Goal: Task Accomplishment & Management: Use online tool/utility

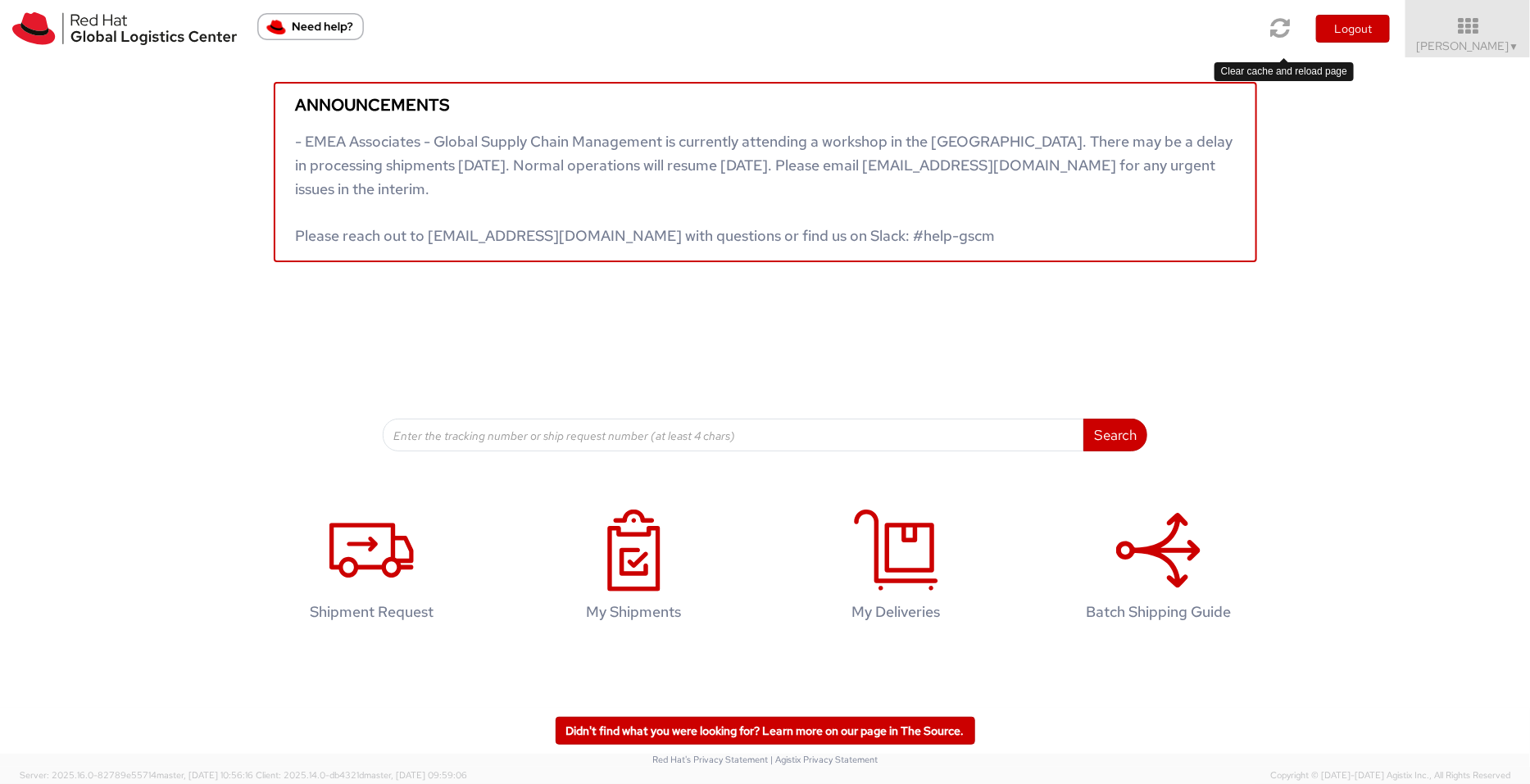
click at [1279, 25] on icon at bounding box center [1281, 28] width 19 height 23
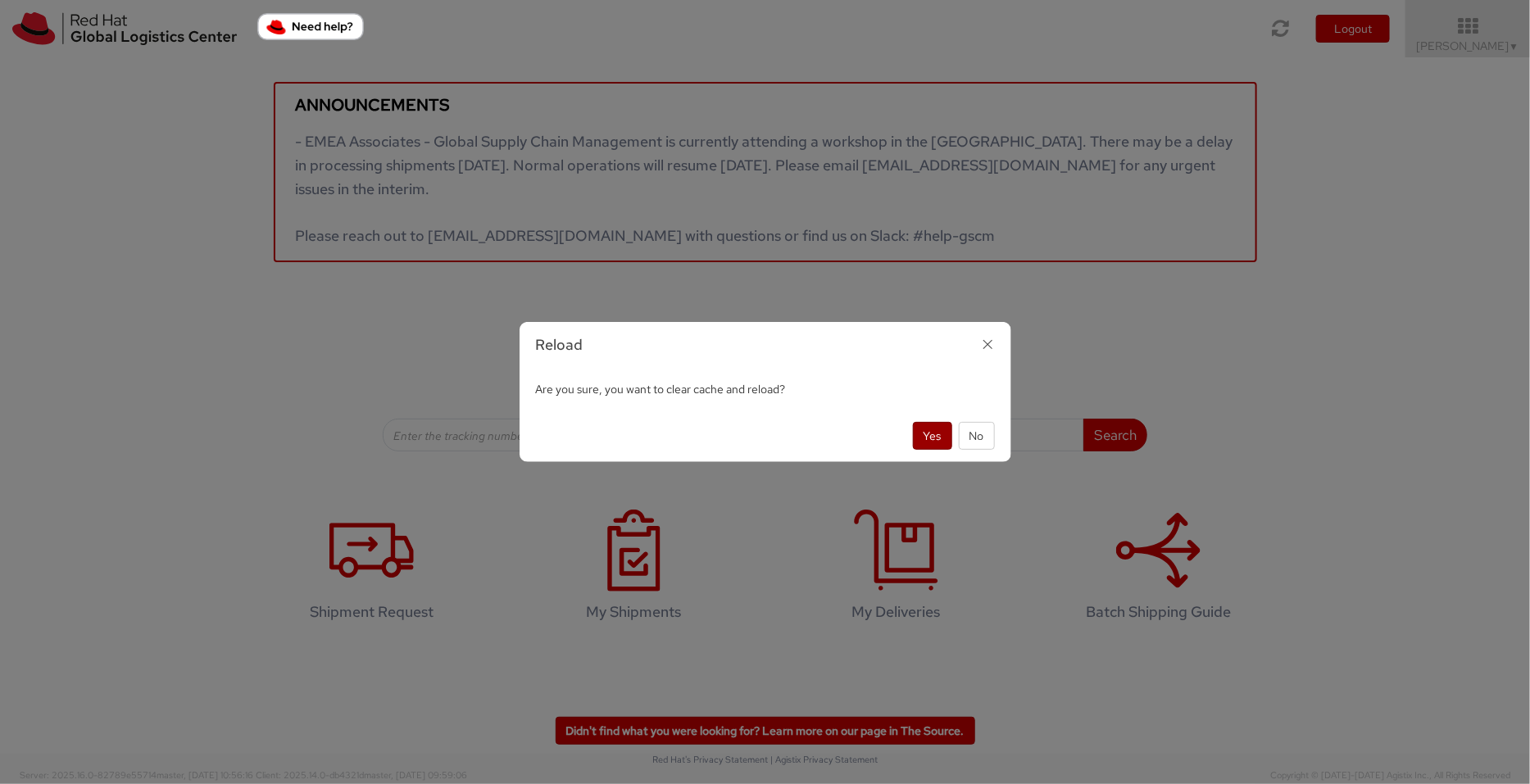
click at [933, 432] on button "Yes" at bounding box center [932, 436] width 39 height 28
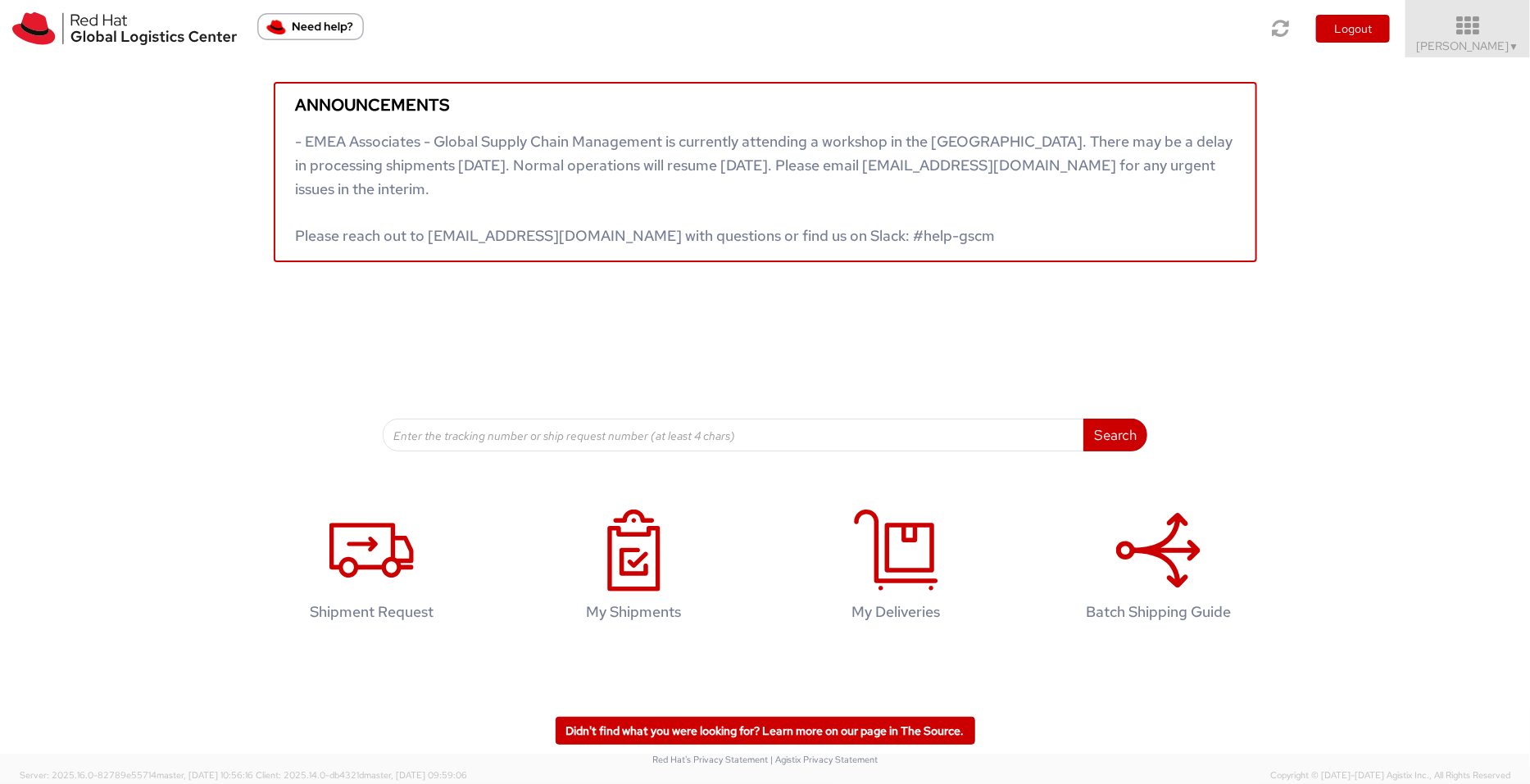
click at [1510, 34] on icon at bounding box center [1468, 27] width 143 height 23
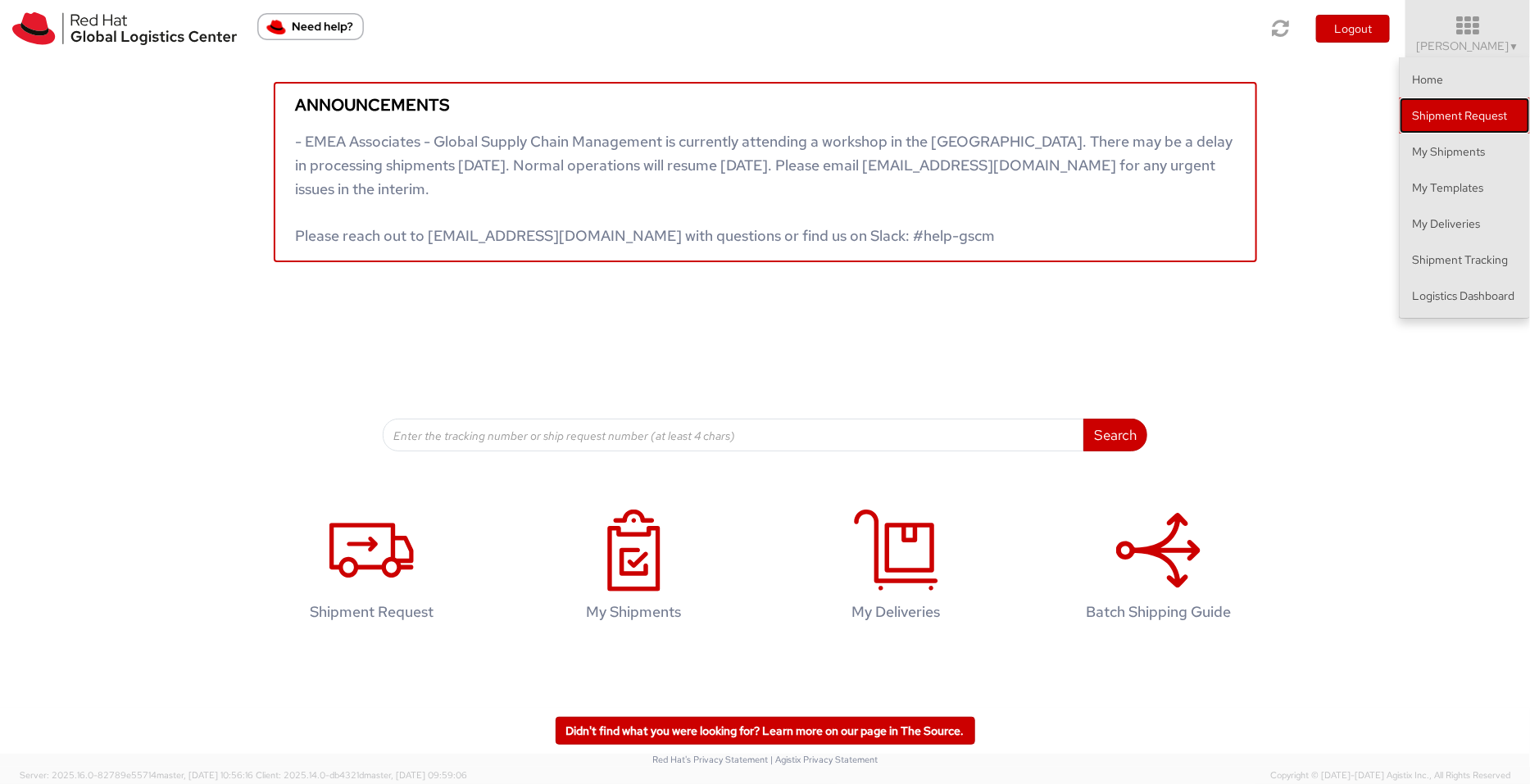
click at [1446, 118] on link "Shipment Request" at bounding box center [1465, 115] width 130 height 36
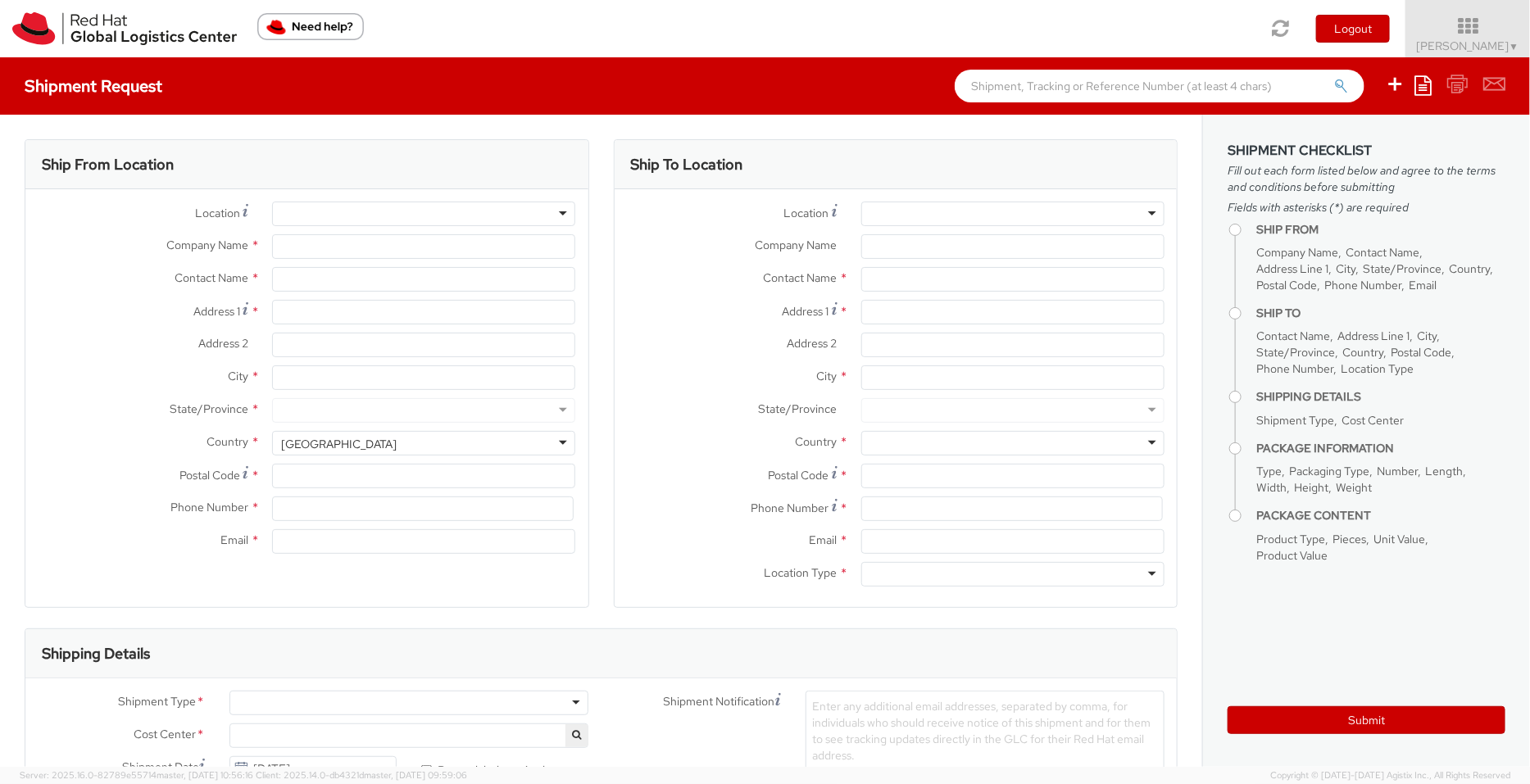
select select
select select "901"
type input "Red Hat India Private Limited"
type input "[PERSON_NAME]"
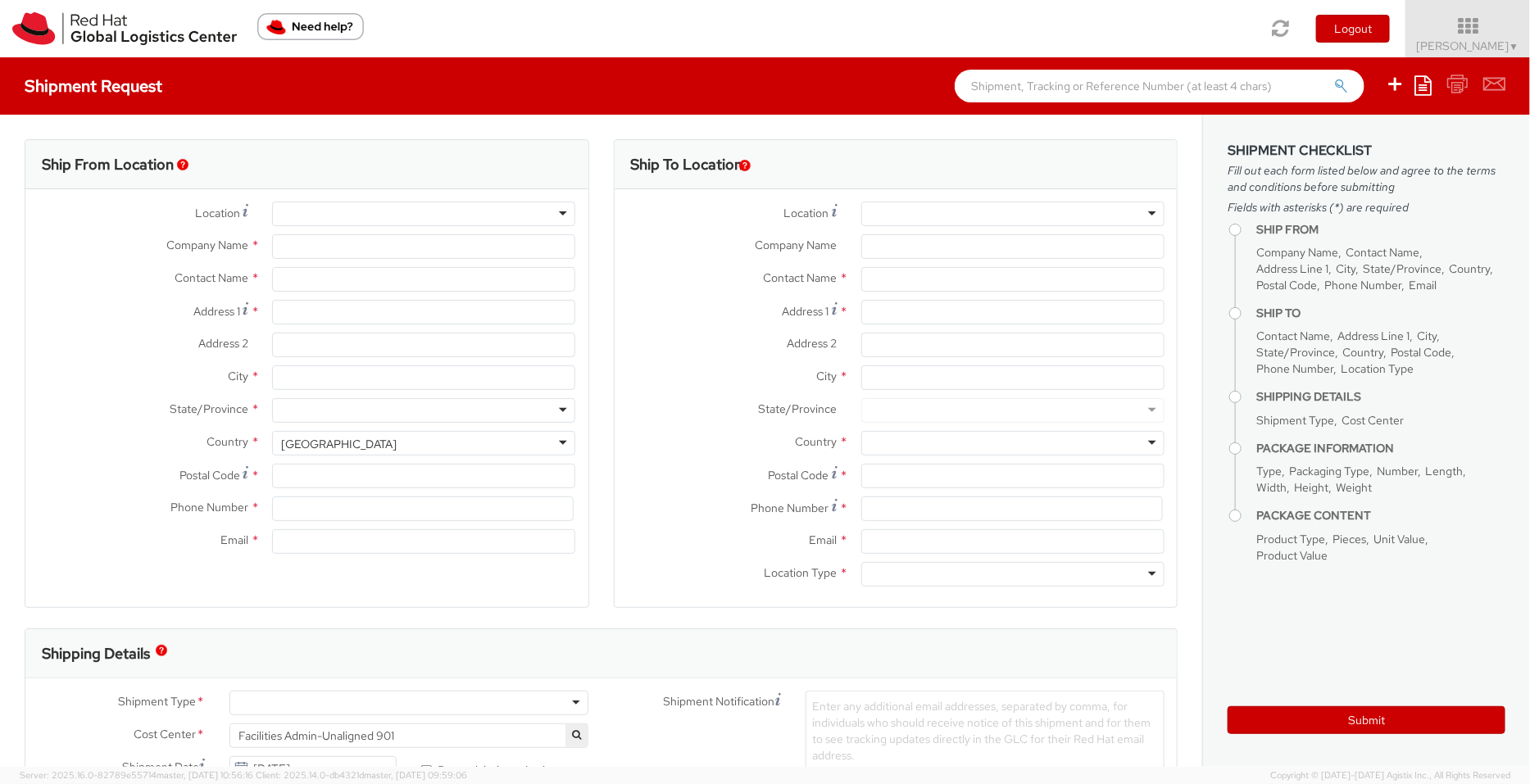
type input "[STREET_ADDRESS]"
type input "[GEOGRAPHIC_DATA], [GEOGRAPHIC_DATA]"
type input "[GEOGRAPHIC_DATA]"
type input "411013"
type input "912066817076"
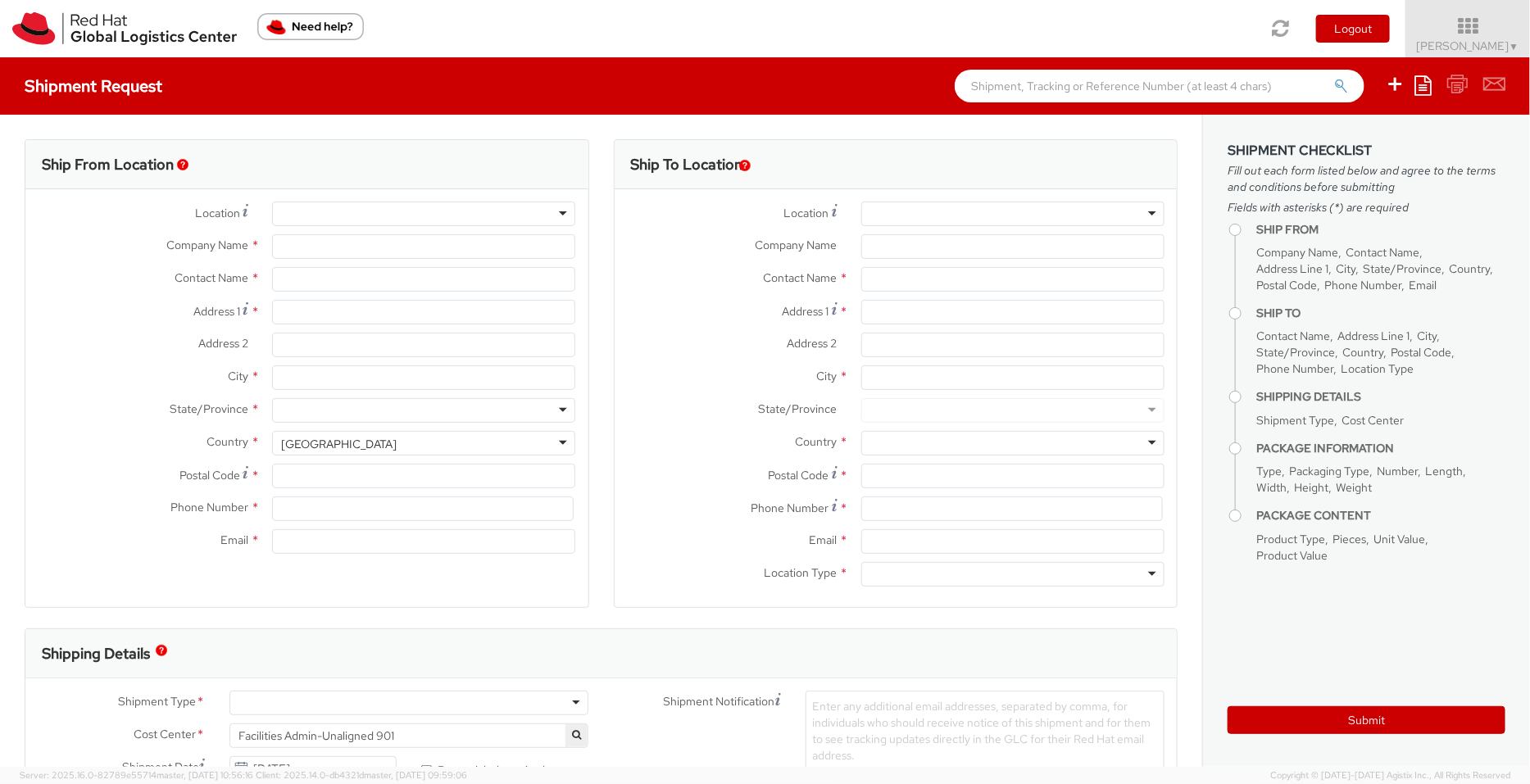
type input "[EMAIL_ADDRESS][DOMAIN_NAME]"
select select "CM"
select select "KGS"
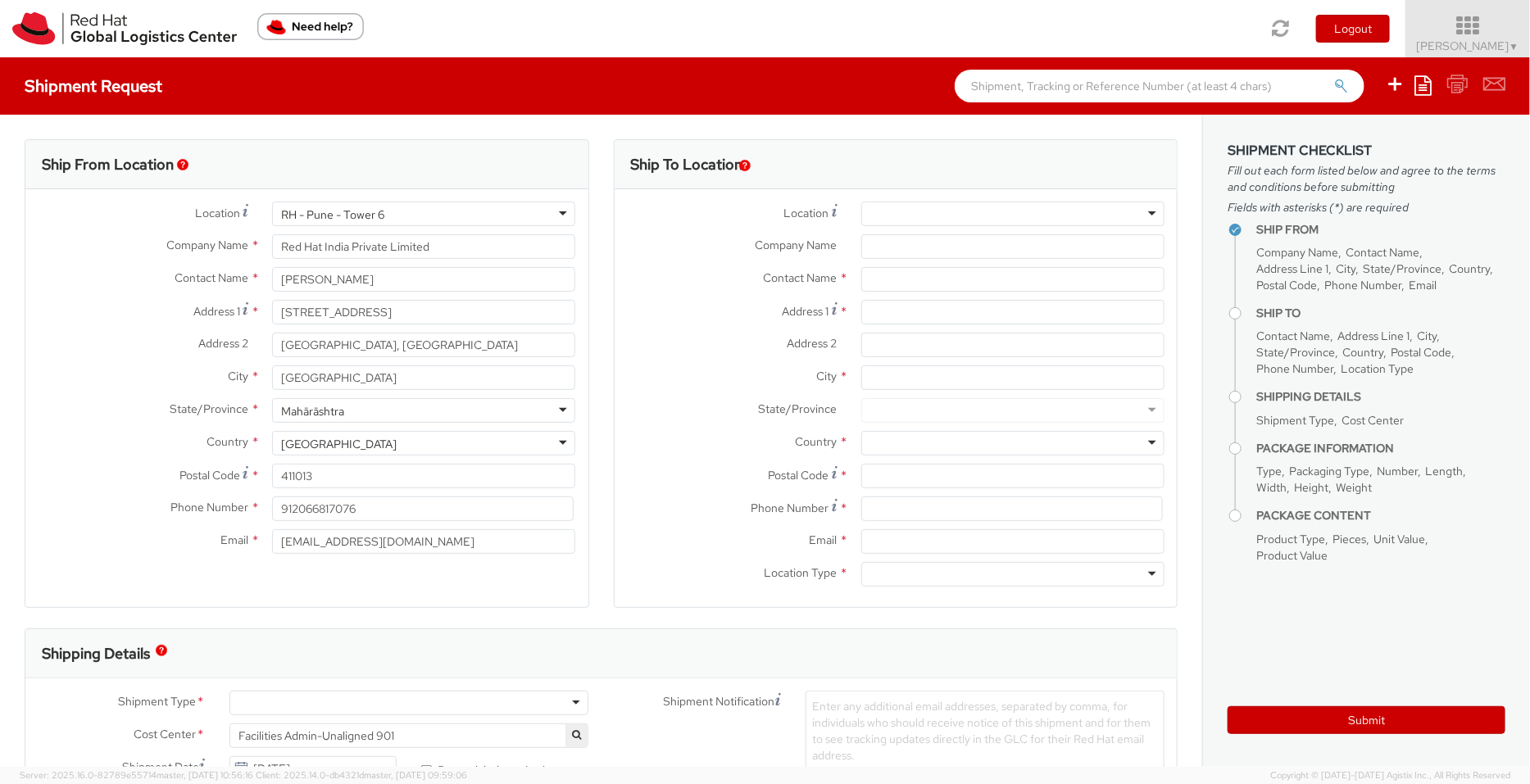
click at [1450, 49] on span "[PERSON_NAME] ▼" at bounding box center [1468, 46] width 103 height 15
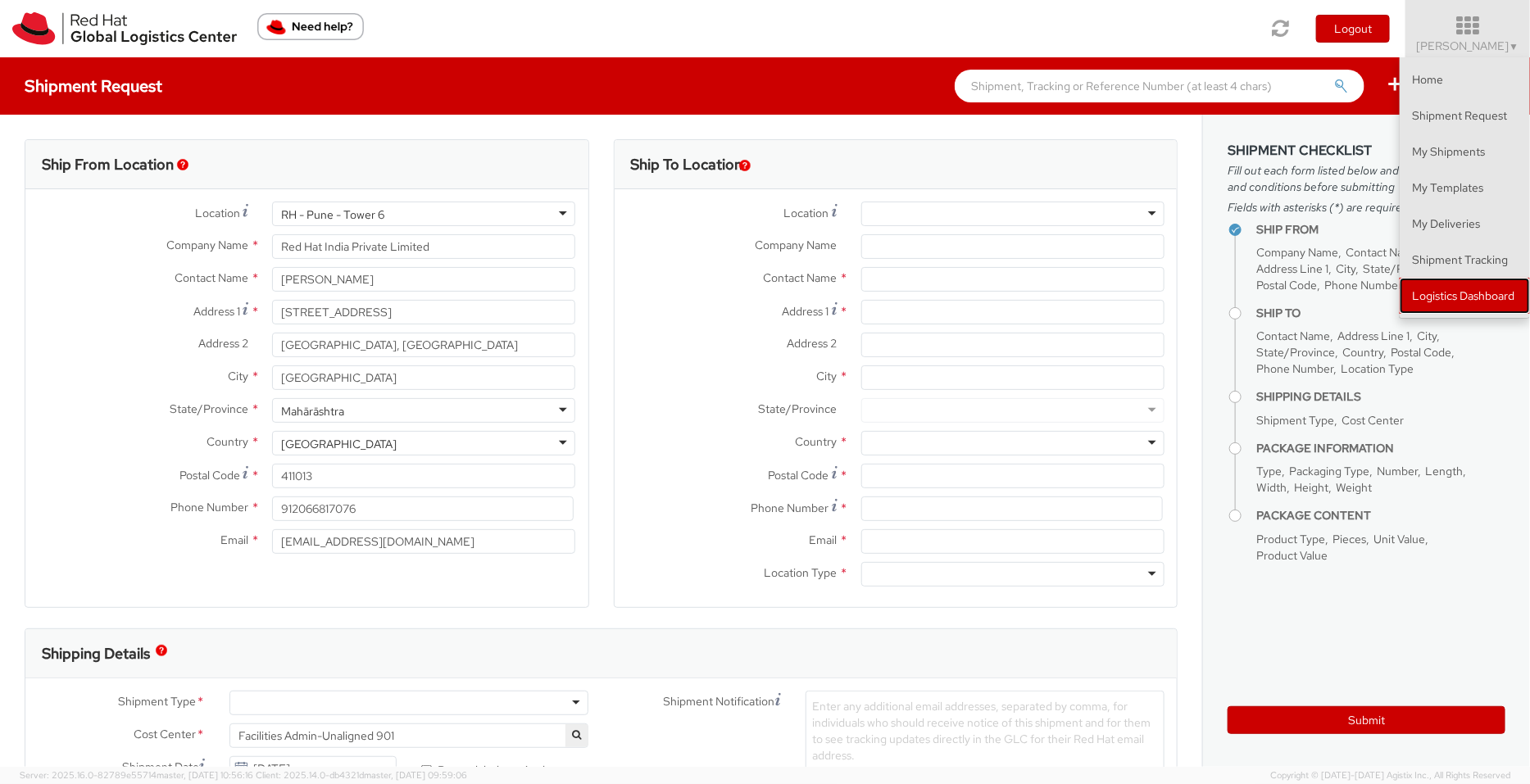
click at [1465, 285] on link "Logistics Dashboard" at bounding box center [1465, 295] width 130 height 36
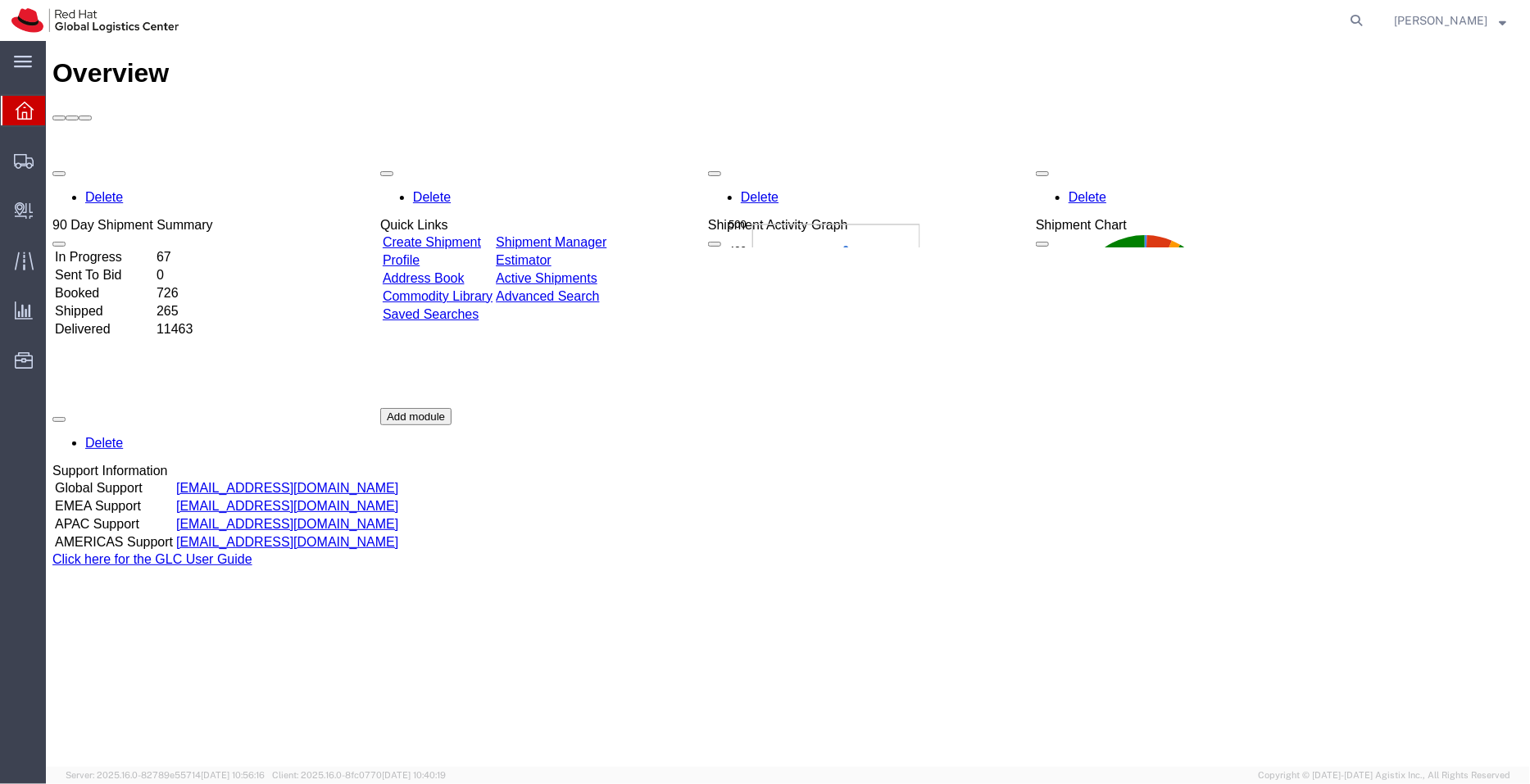
click at [606, 234] on link "Shipment Manager" at bounding box center [550, 241] width 111 height 14
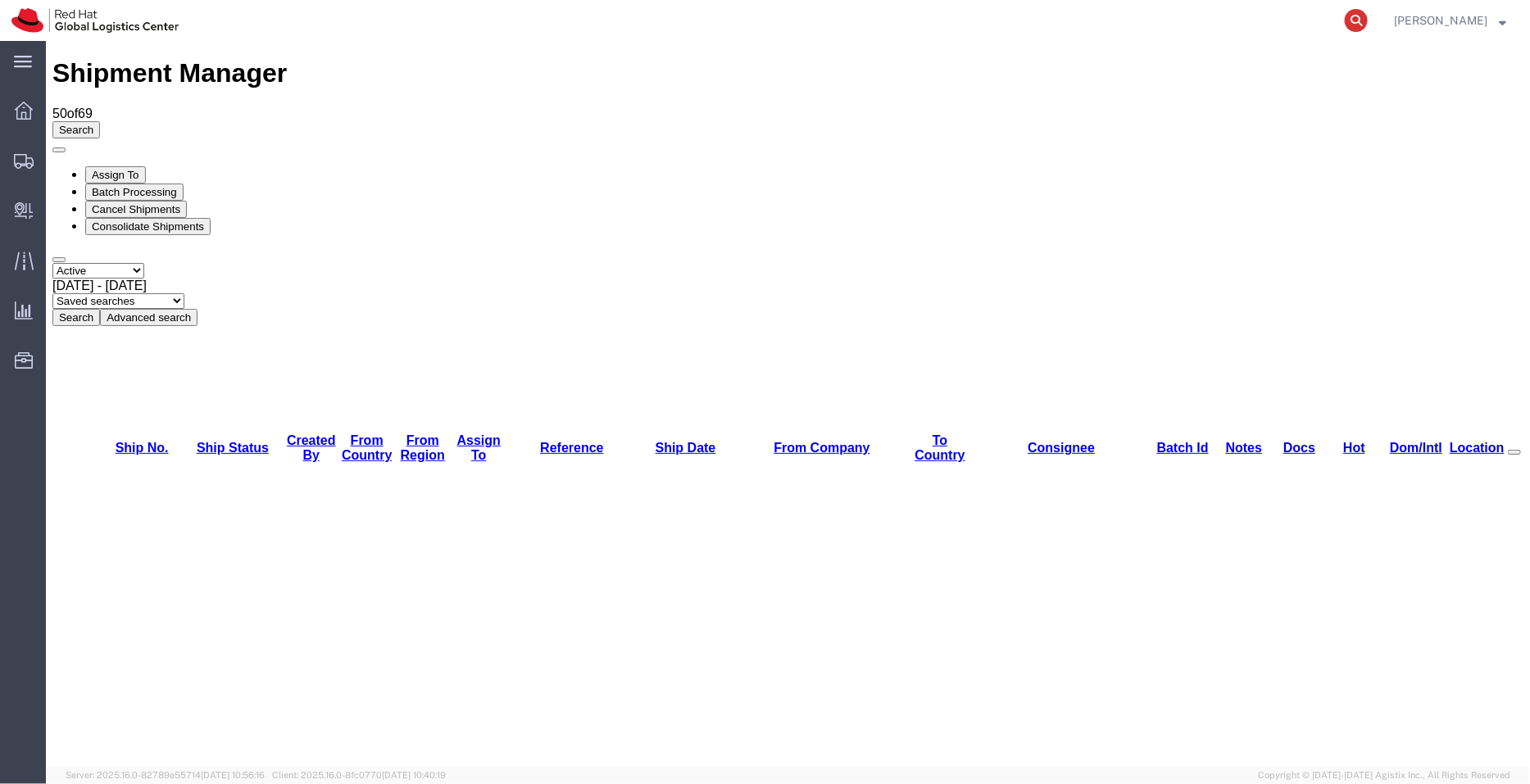
click at [1357, 20] on icon at bounding box center [1357, 20] width 23 height 23
paste input "9879494295"
type input "9879494295"
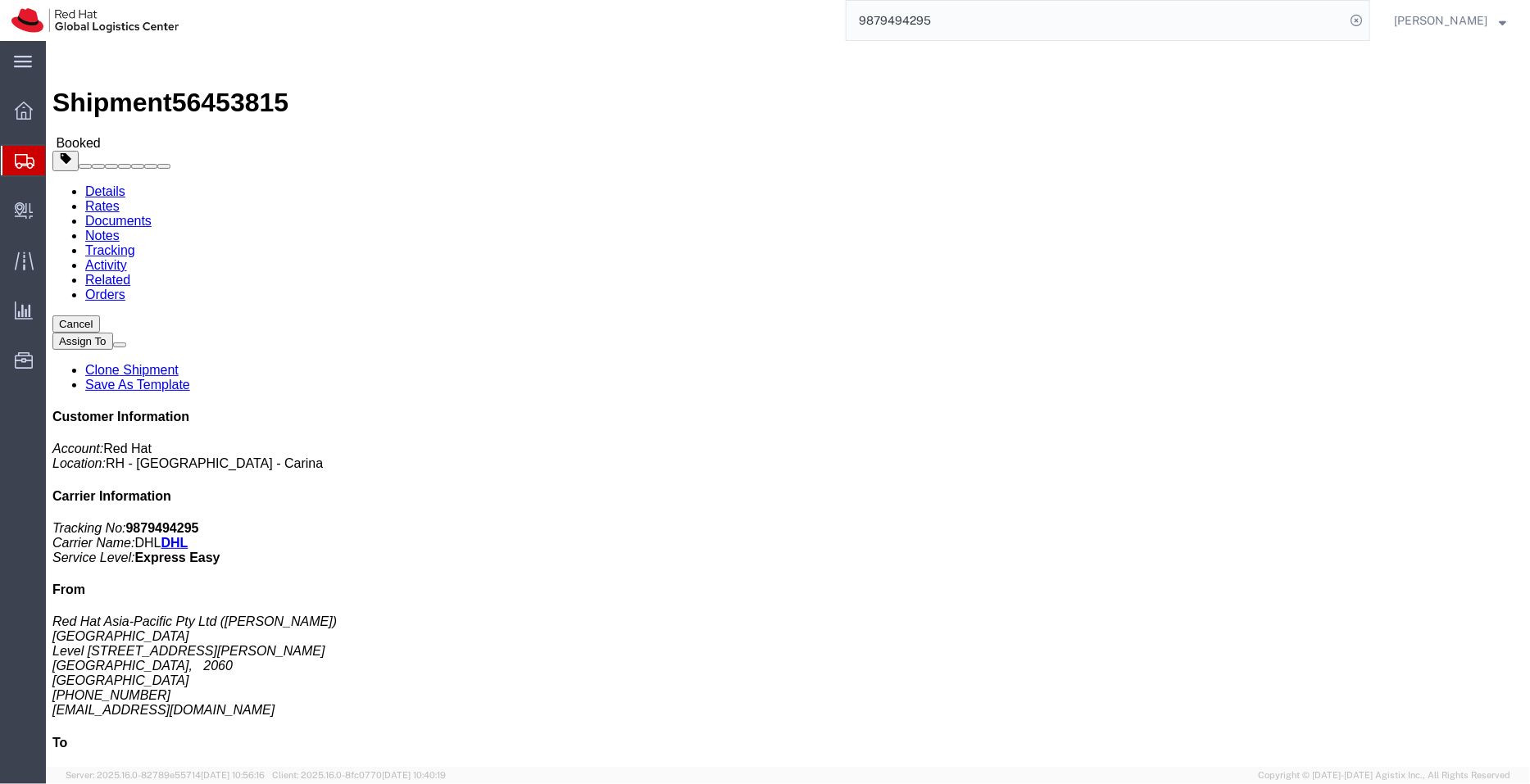
click link "Rates"
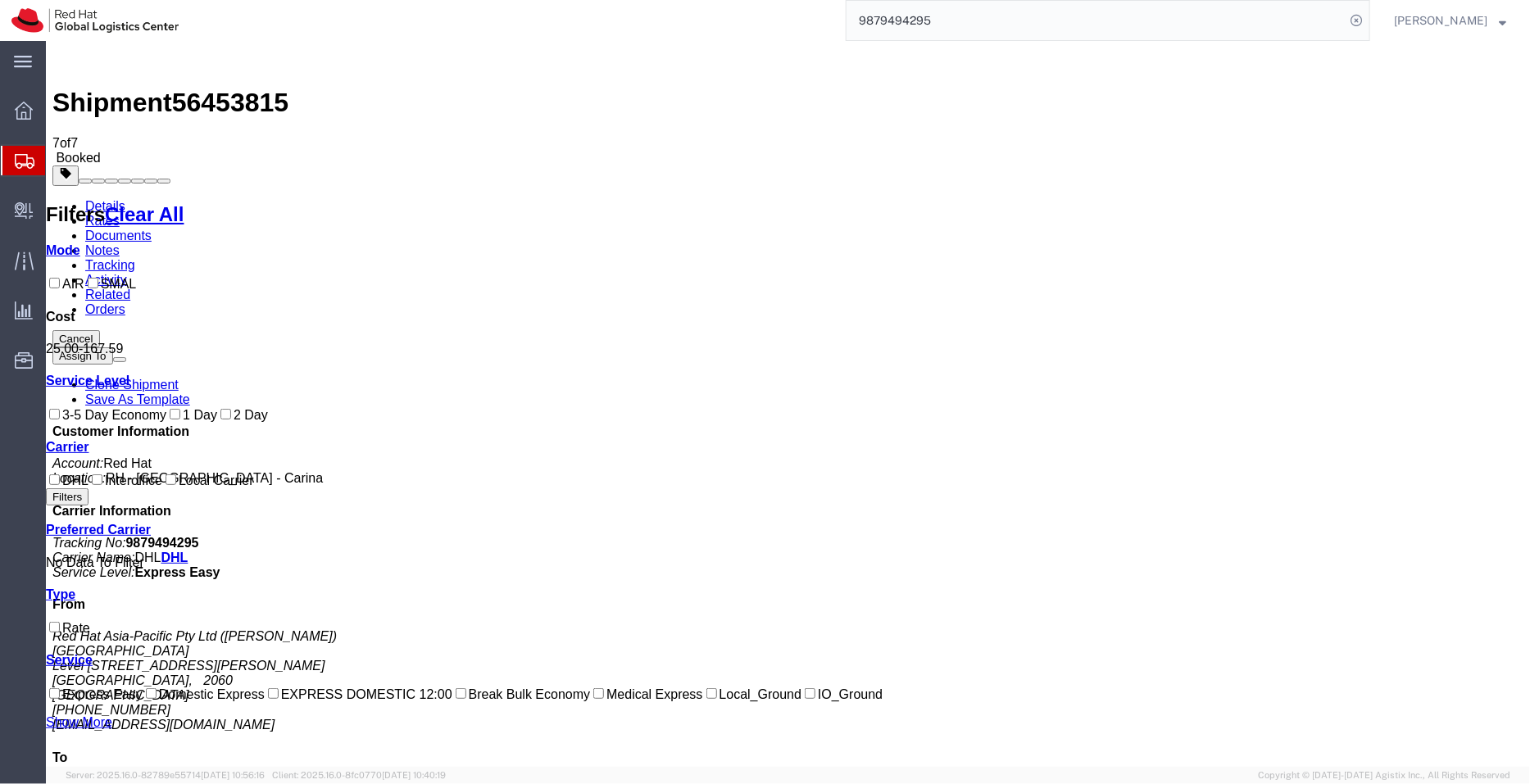
click at [99, 330] on button "Cancel" at bounding box center [75, 338] width 48 height 17
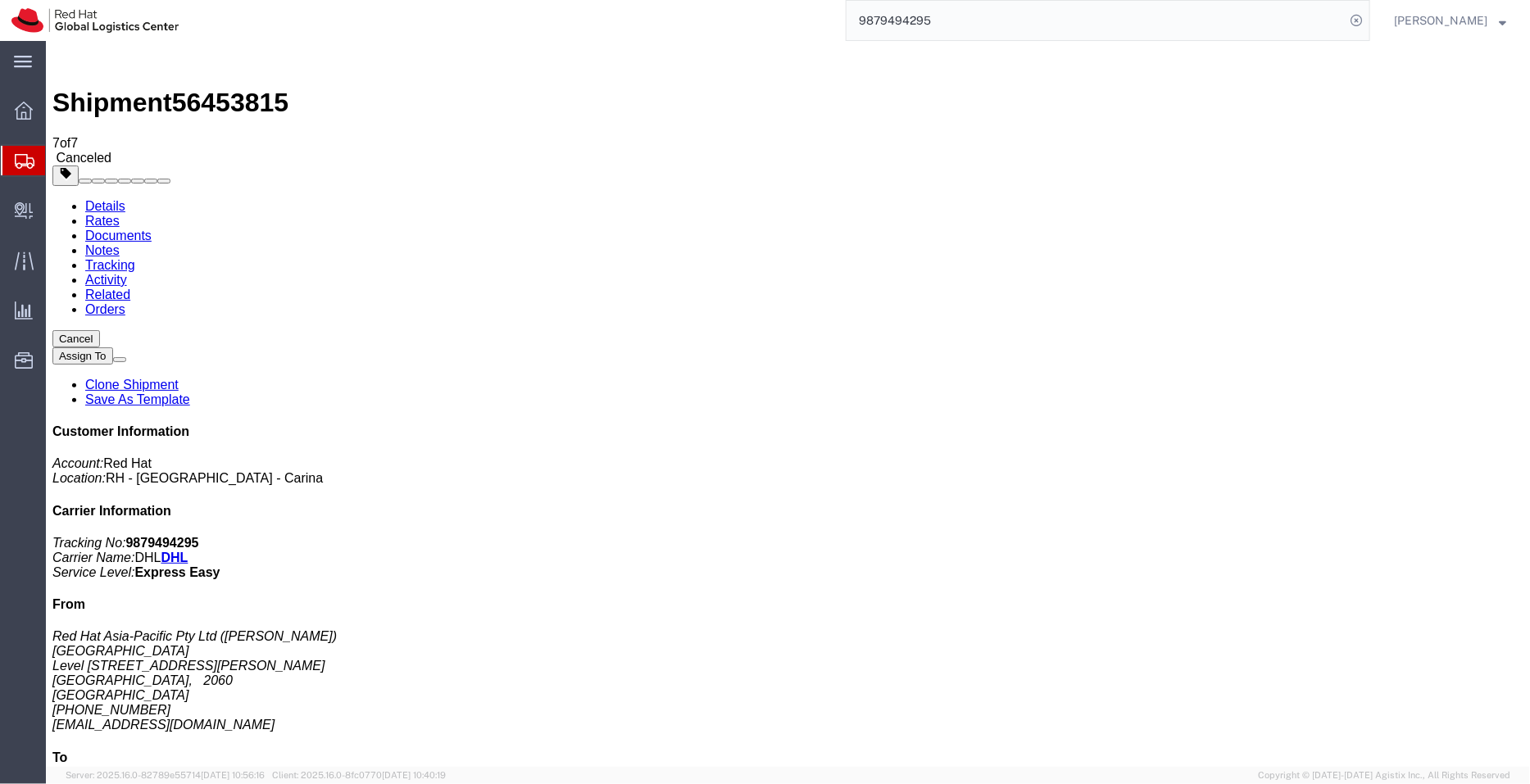
click div
click link "Clone Shipment"
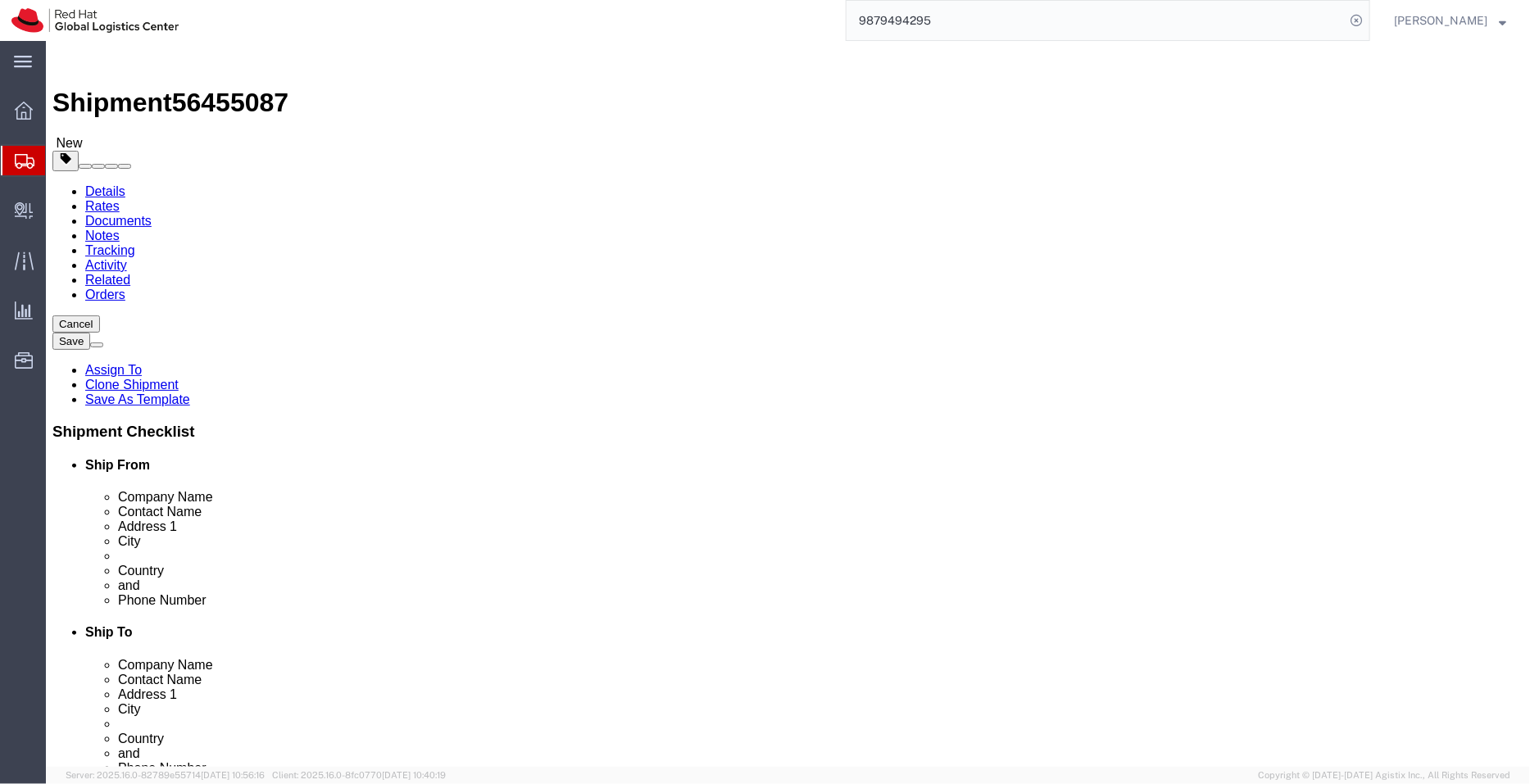
select select "50511"
select select "37938"
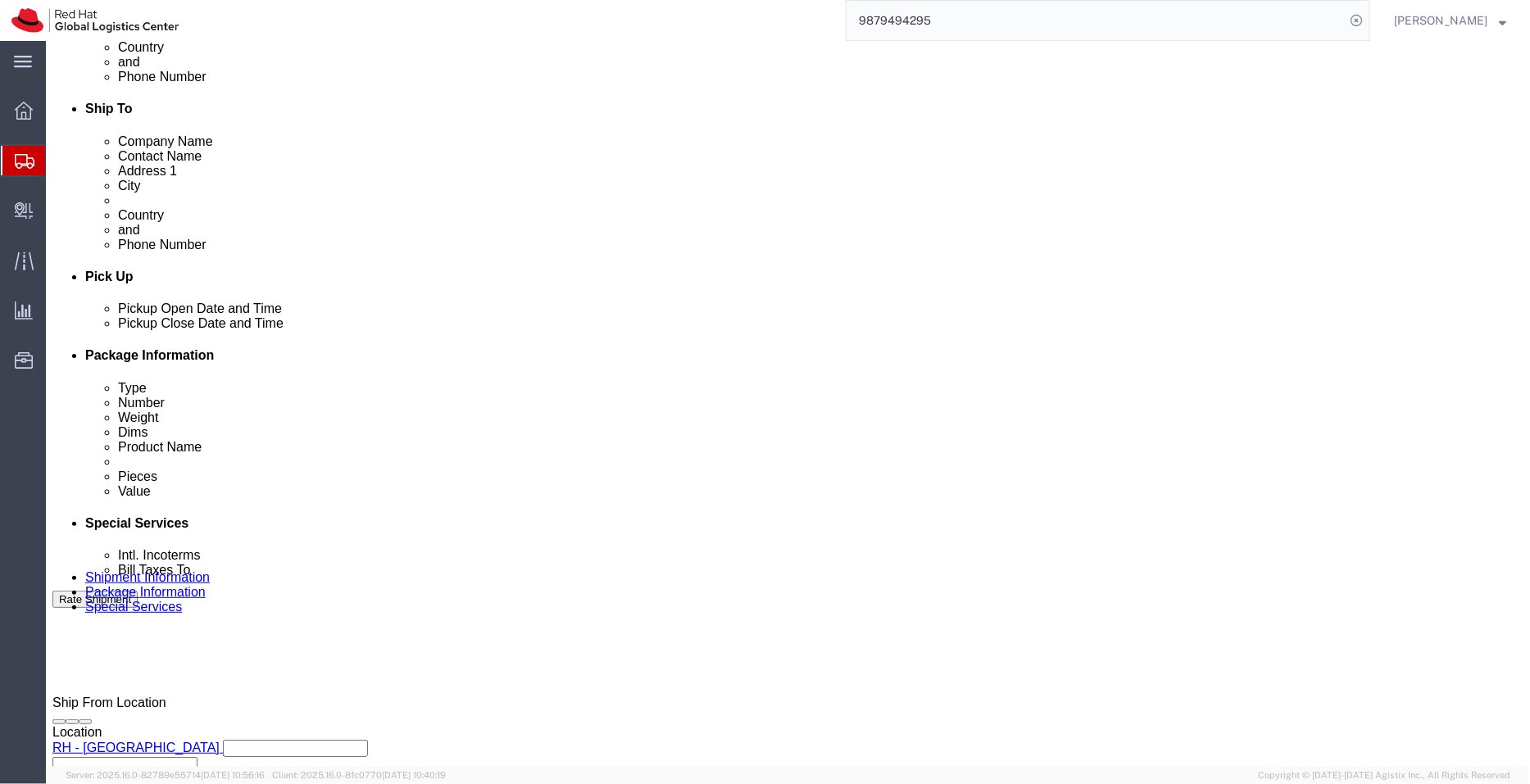
scroll to position [529, 0]
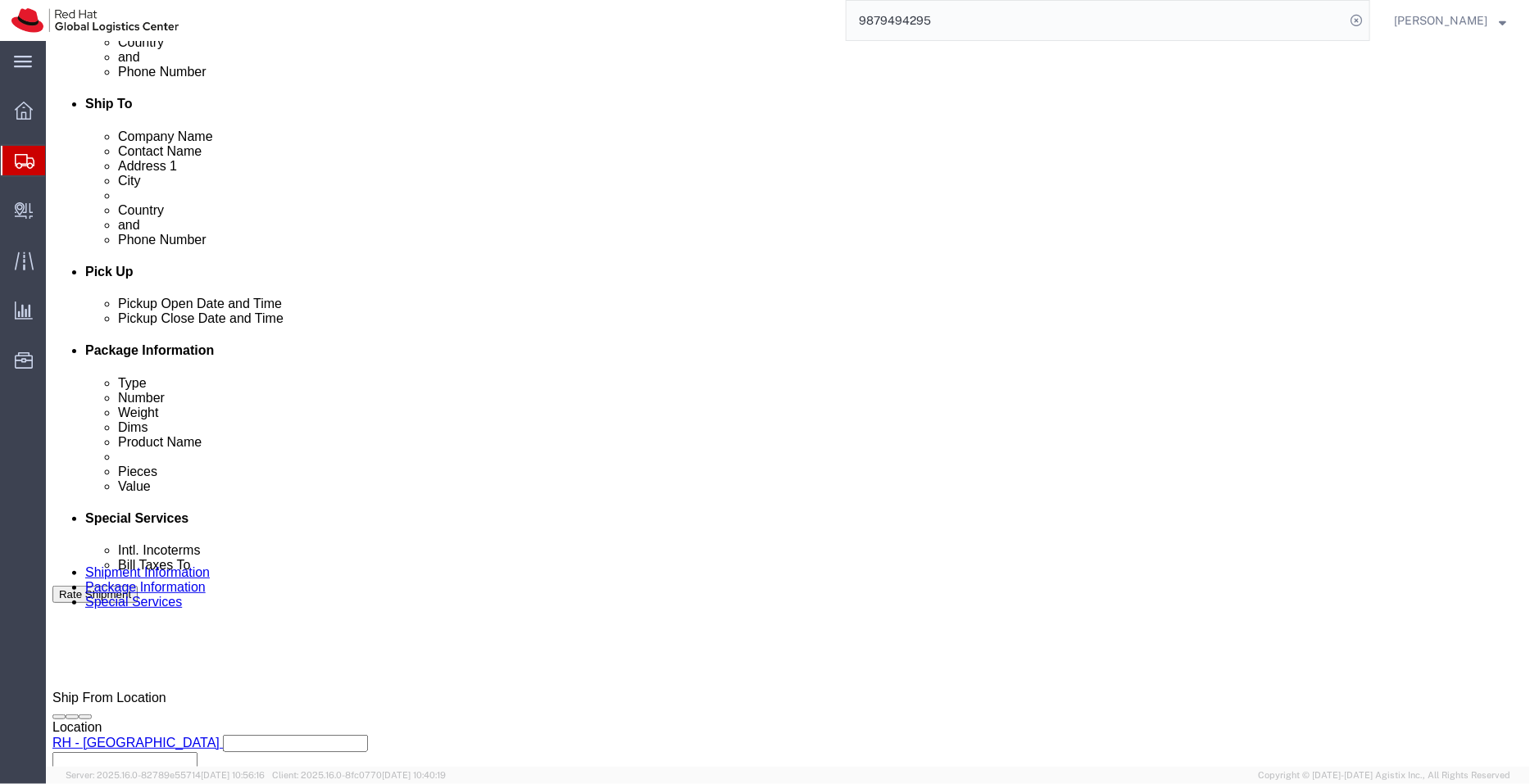
click div "Aug 12 2025 12:00 PM"
type input "3:00 PM"
click button "Apply"
click icon
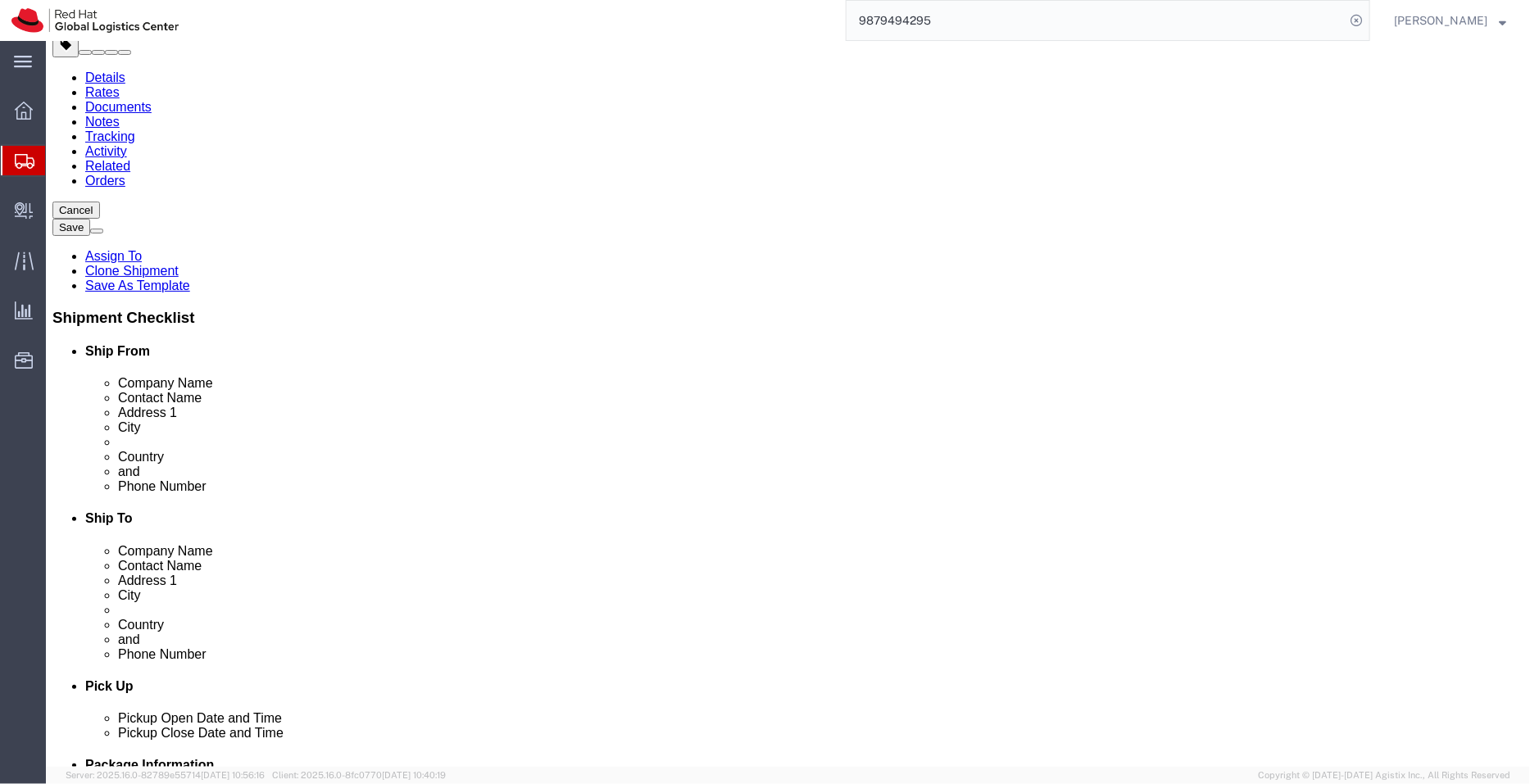
click icon
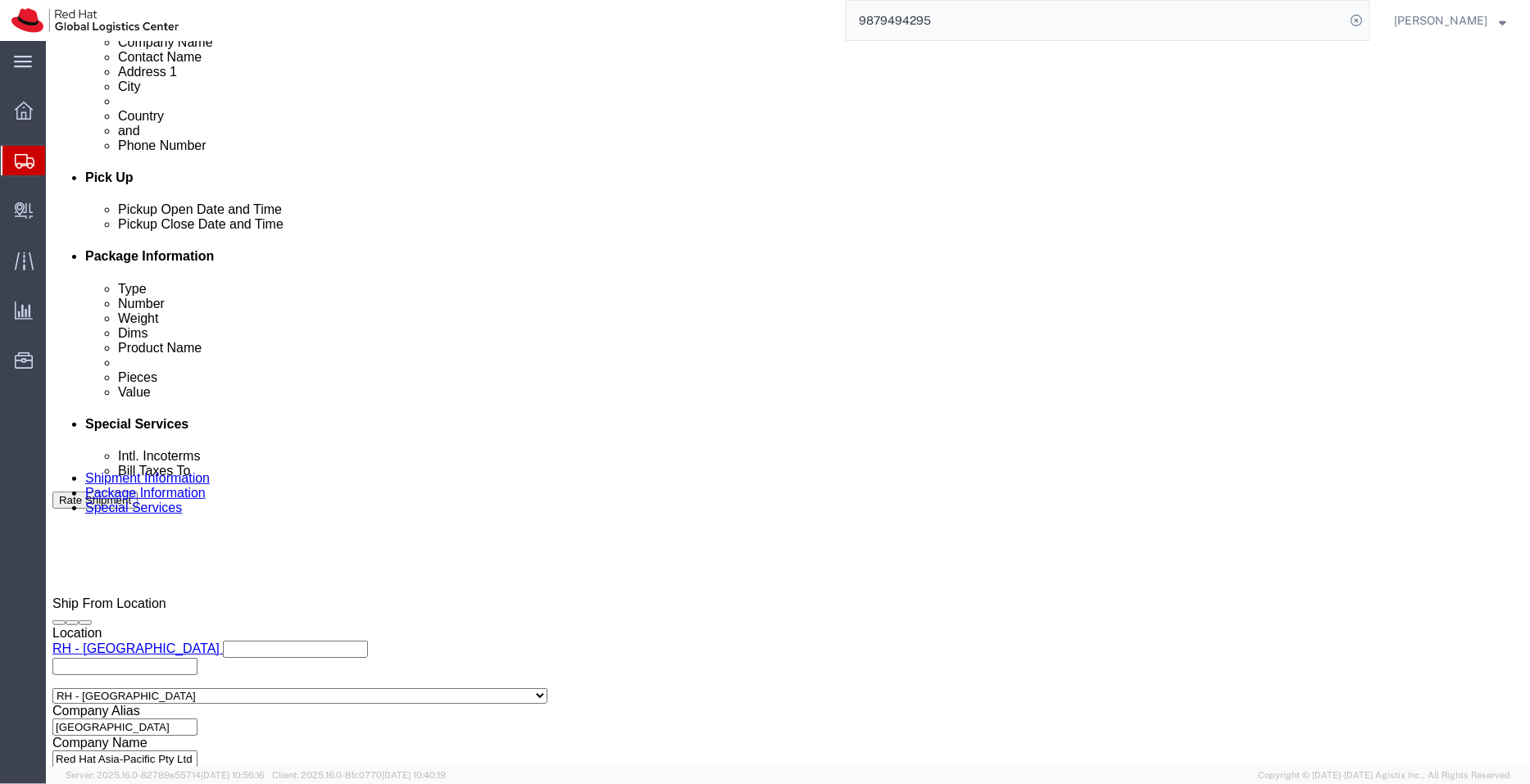
scroll to position [628, 0]
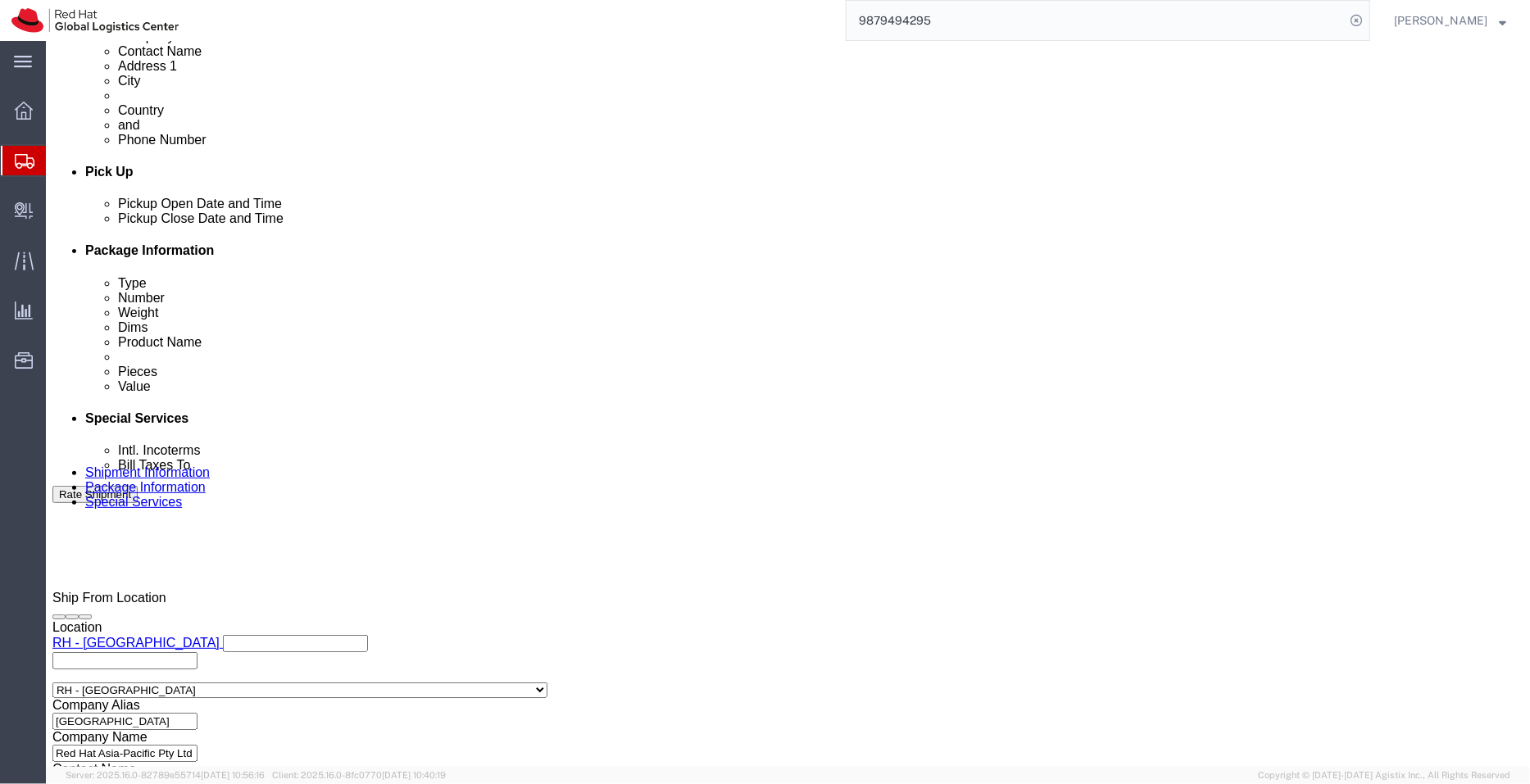
click select "Select Air Less than Truckload Multi-Leg Ocean Freight Rail Small Parcel Truckl…"
select select
click select "Select Air Less than Truckload Multi-Leg Ocean Freight Rail Small Parcel Truckl…"
click icon
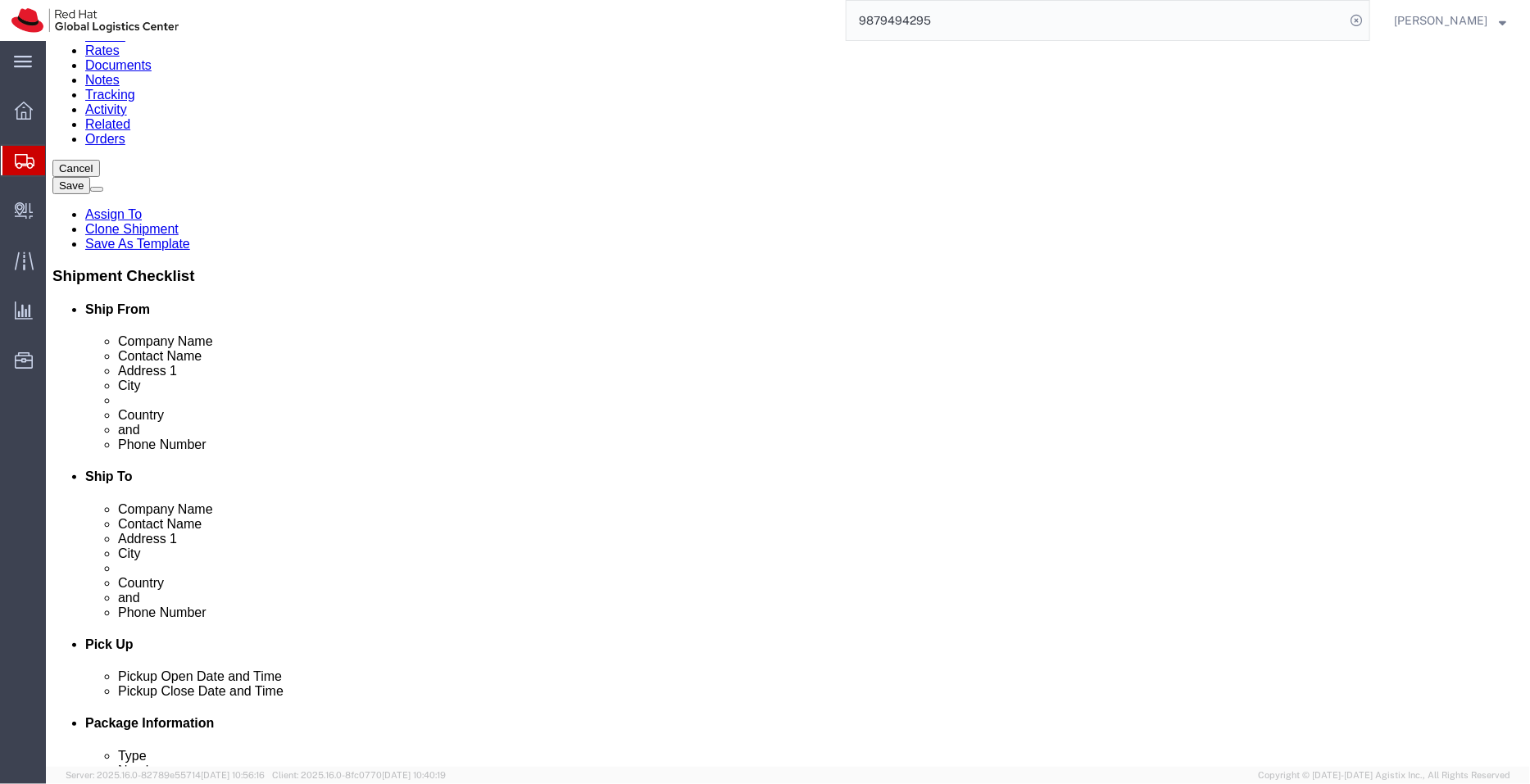
click icon
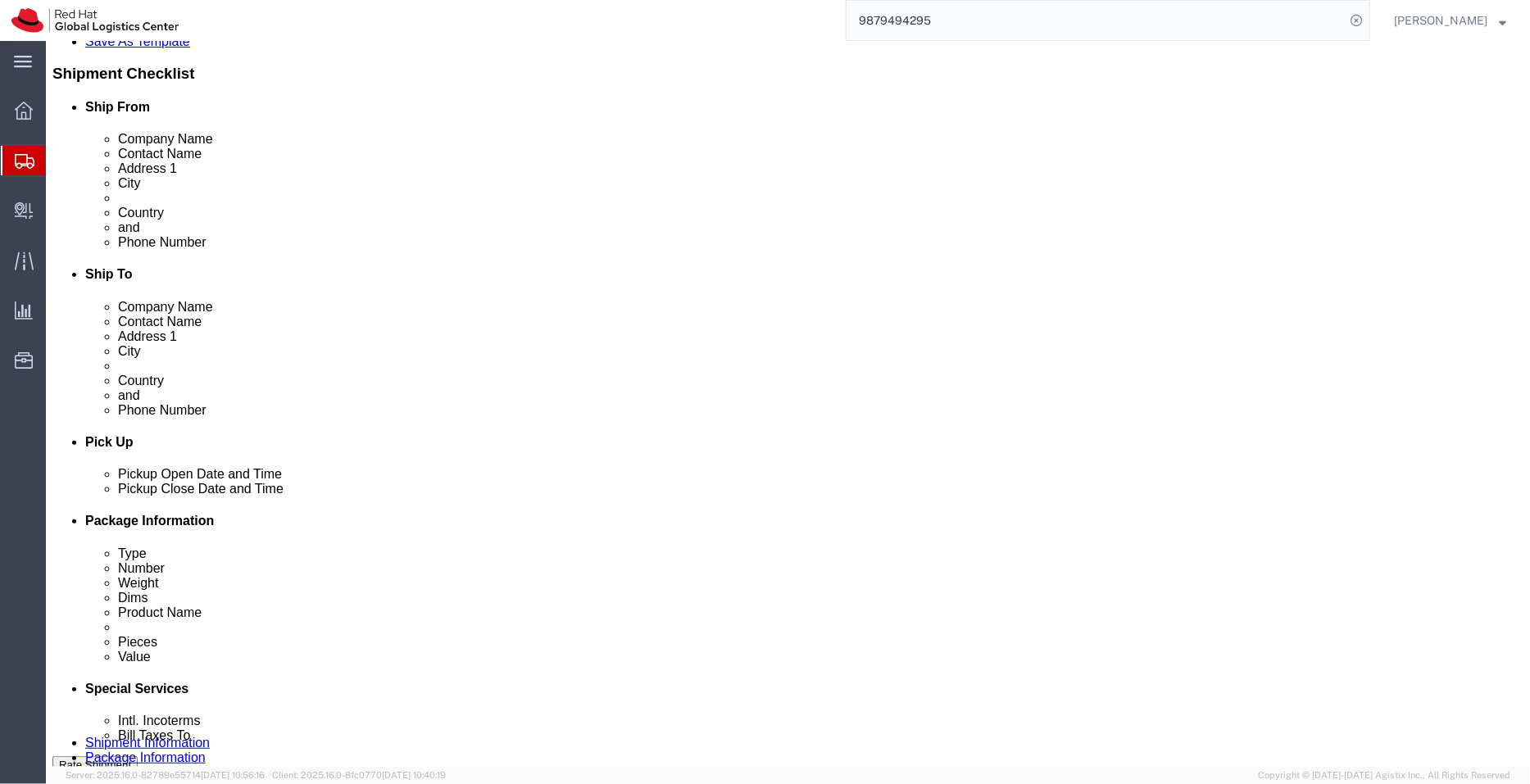
scroll to position [778, 0]
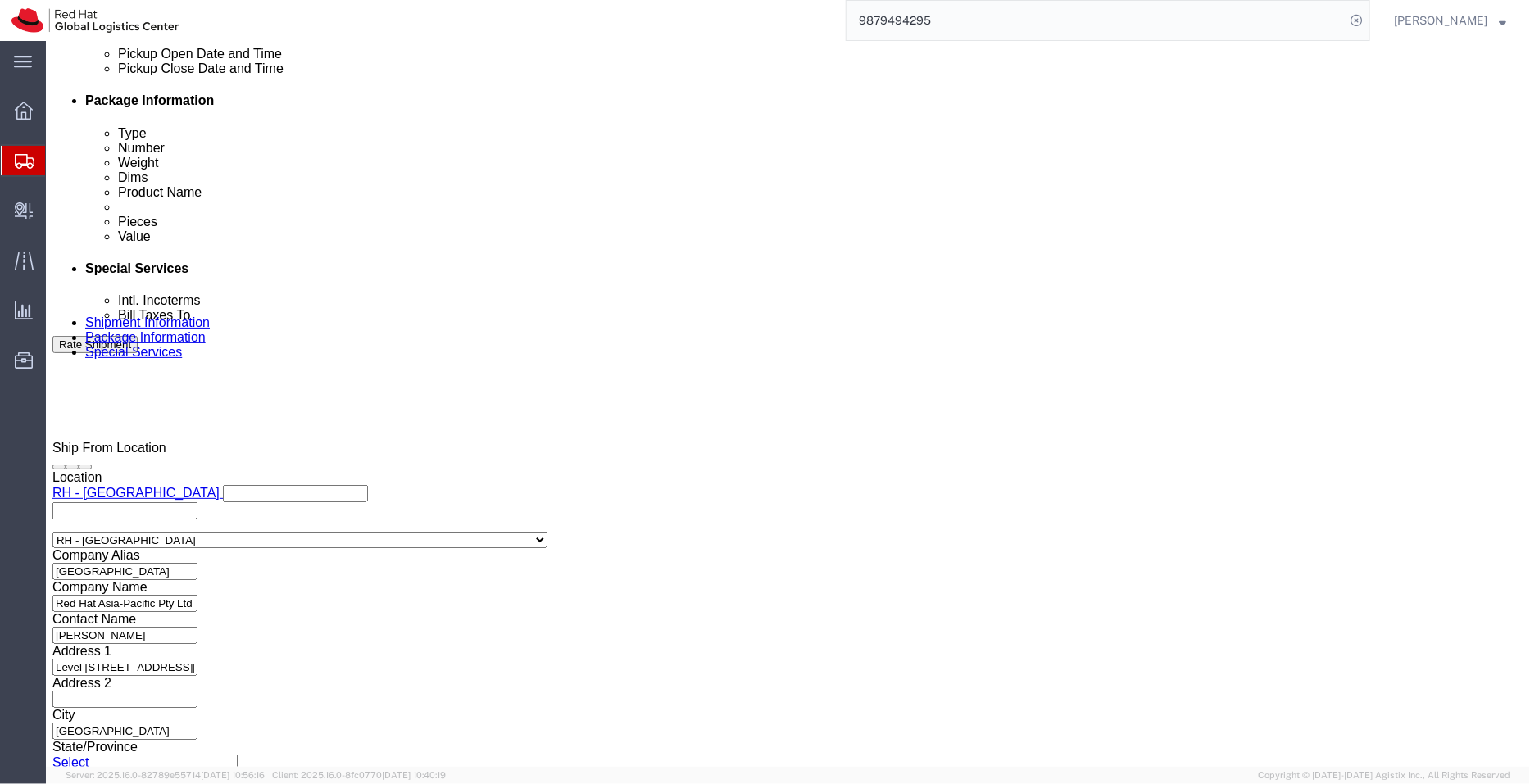
click button "Rate Shipment"
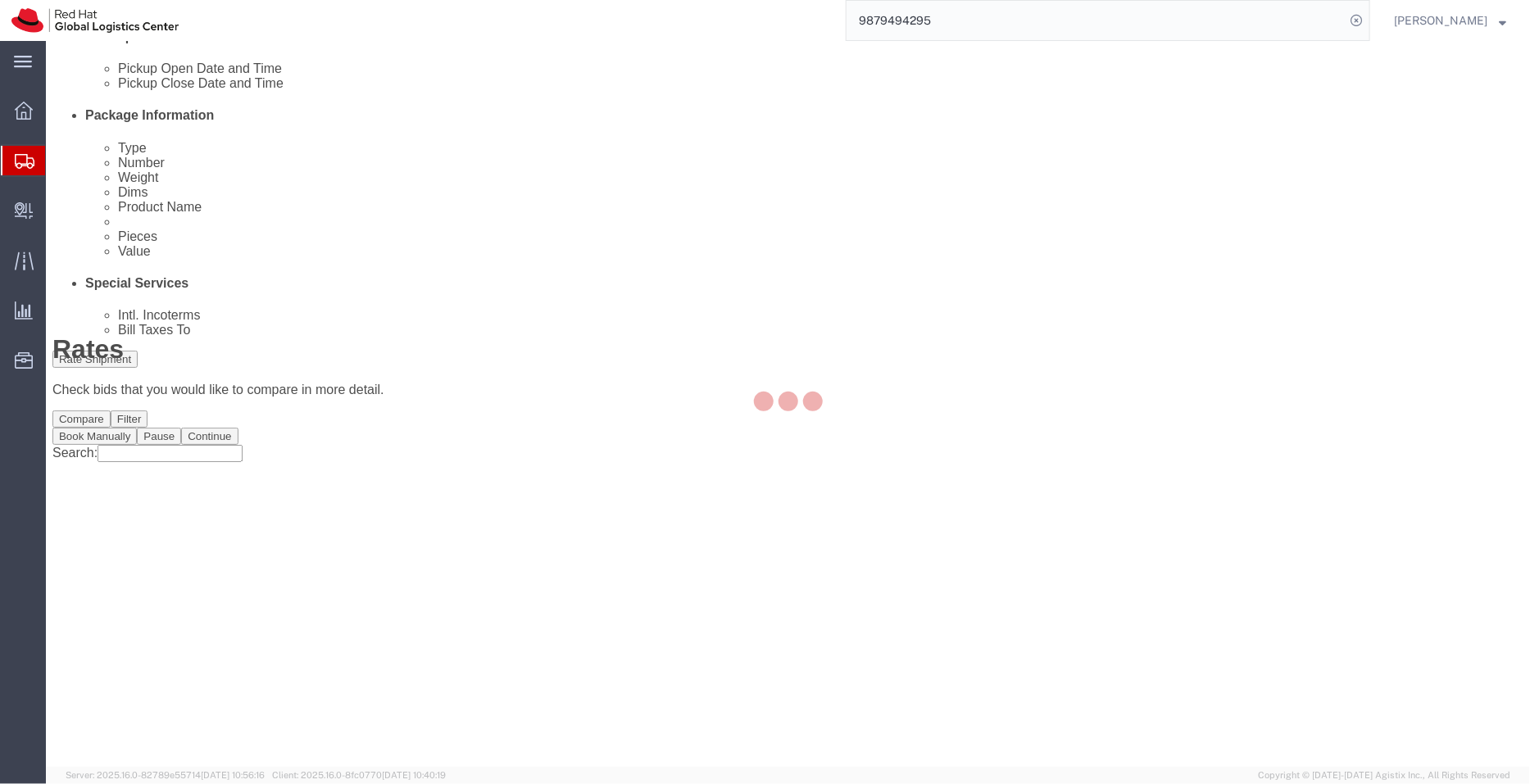
scroll to position [0, 0]
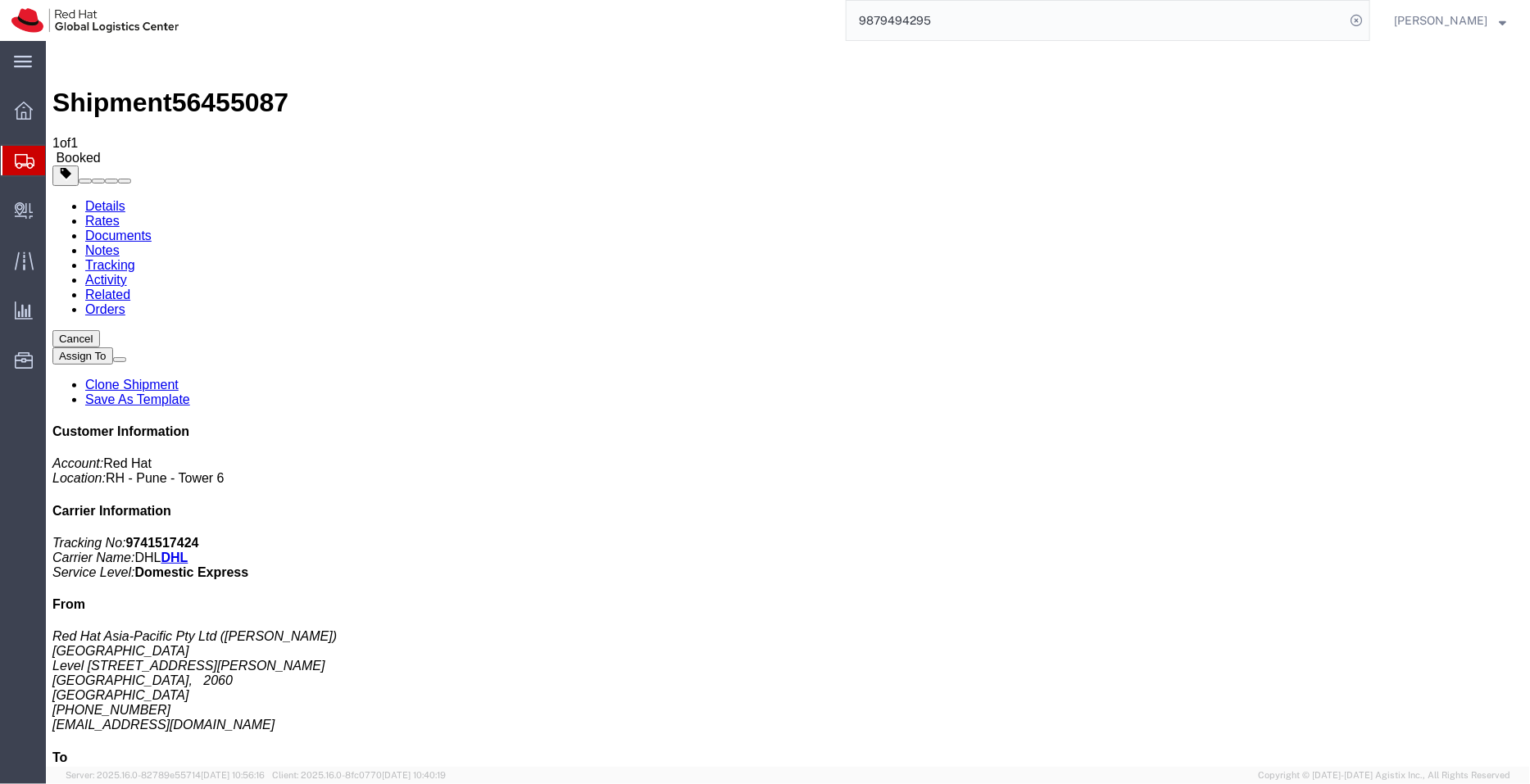
click at [114, 198] on link "Details" at bounding box center [103, 205] width 40 height 14
click link "Schedule pickup request"
drag, startPoint x: 790, startPoint y: 200, endPoint x: 607, endPoint y: 177, distance: 184.4
click div "Pickup & Delivery Dates 08/12/2025 15:00 - 08/12/2025 16:00 Pickup request numb…"
copy div "08/12/2025 15:00 - 08/12/2025 16:00 Pickup request number : CBJ250812026946"
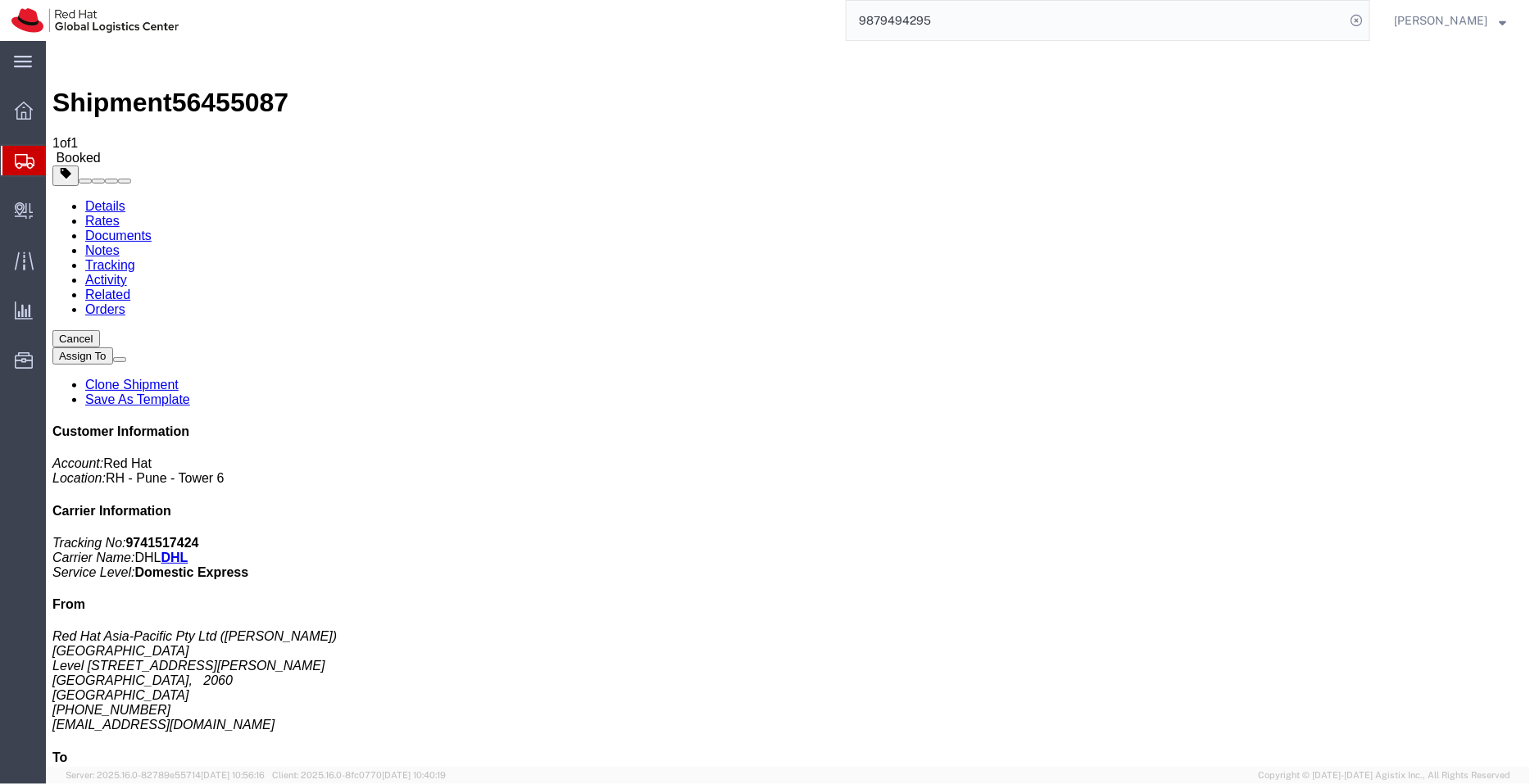
click link "Documents"
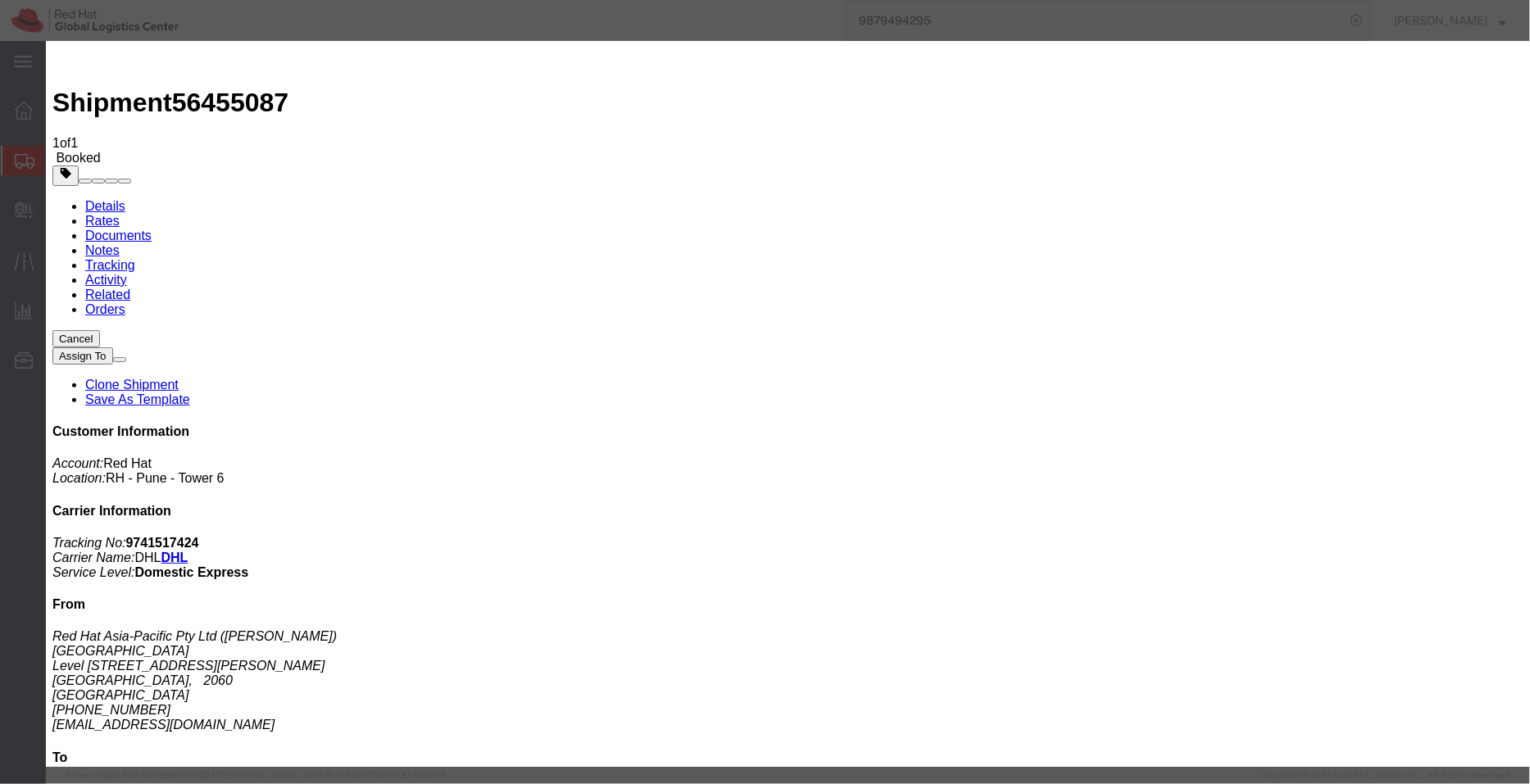
paste textarea "08/12/2025 15:00 - 08/12/2025 16:00 Pickup request number: CBJ250812026946"
type textarea "Pickup date/time -08/12/2025 15:00 - 08/12/2025 16:00 DHL Pickup request number…"
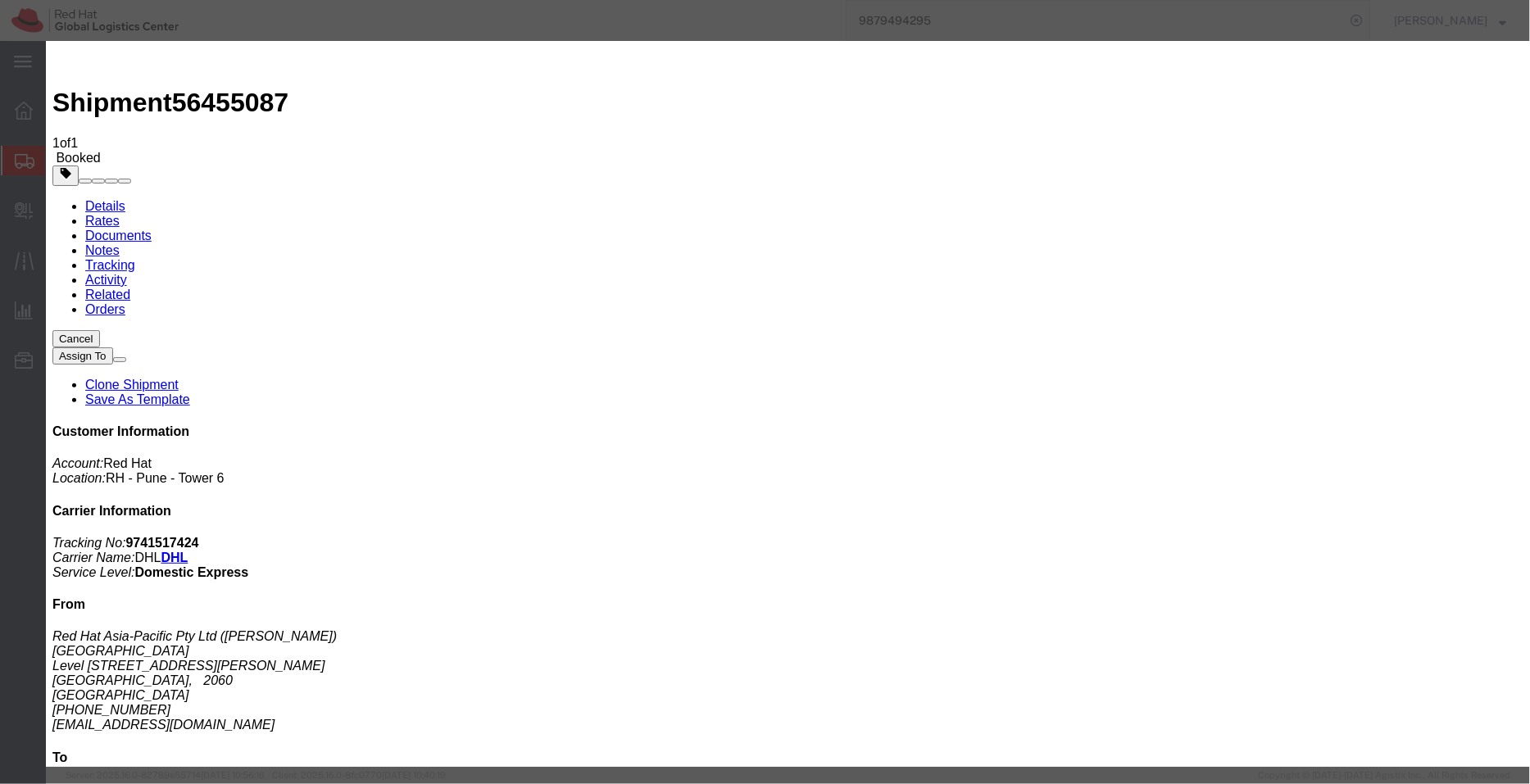
type input "aarthur"
type input "aarthur@redhat.com"
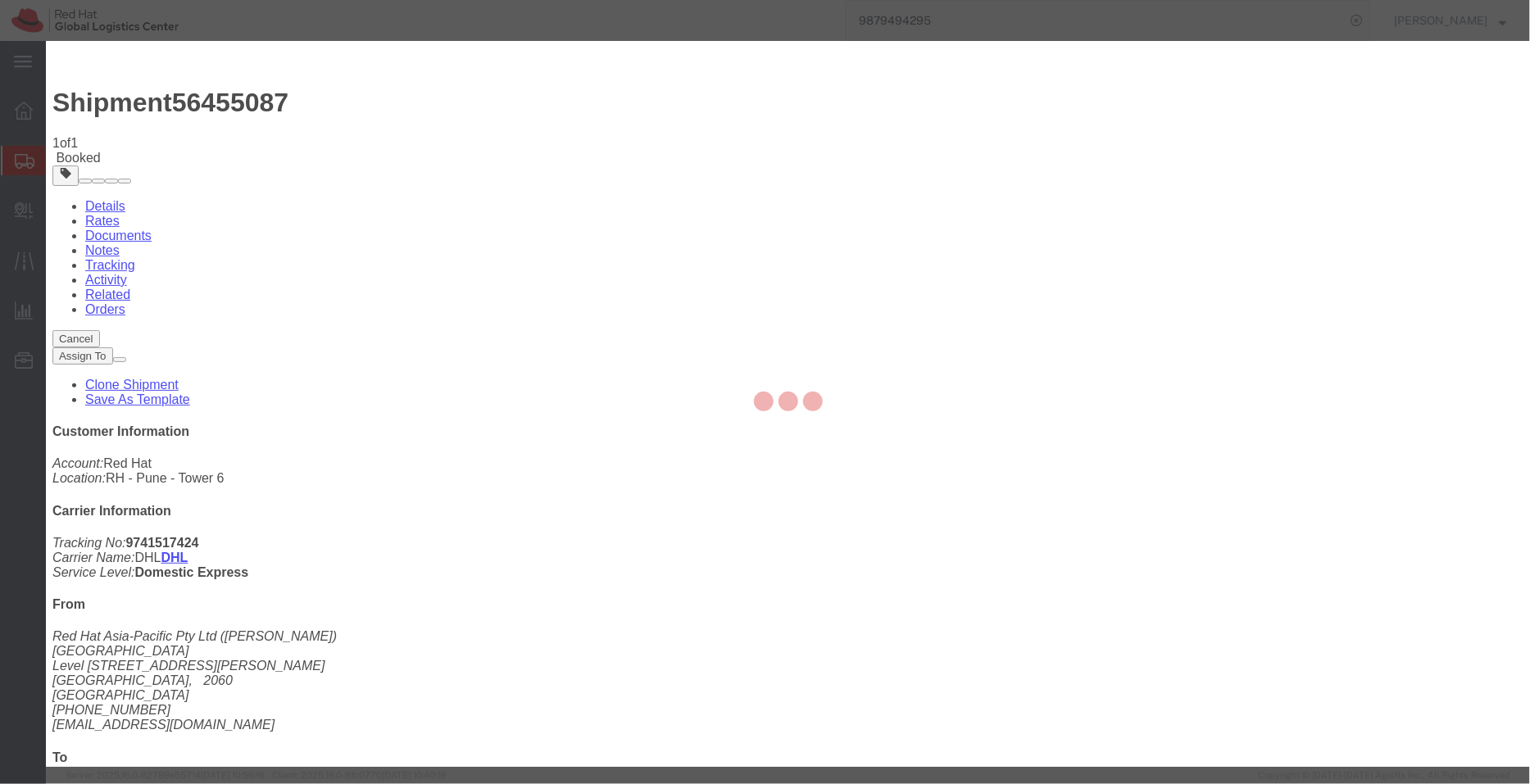
checkbox input "false"
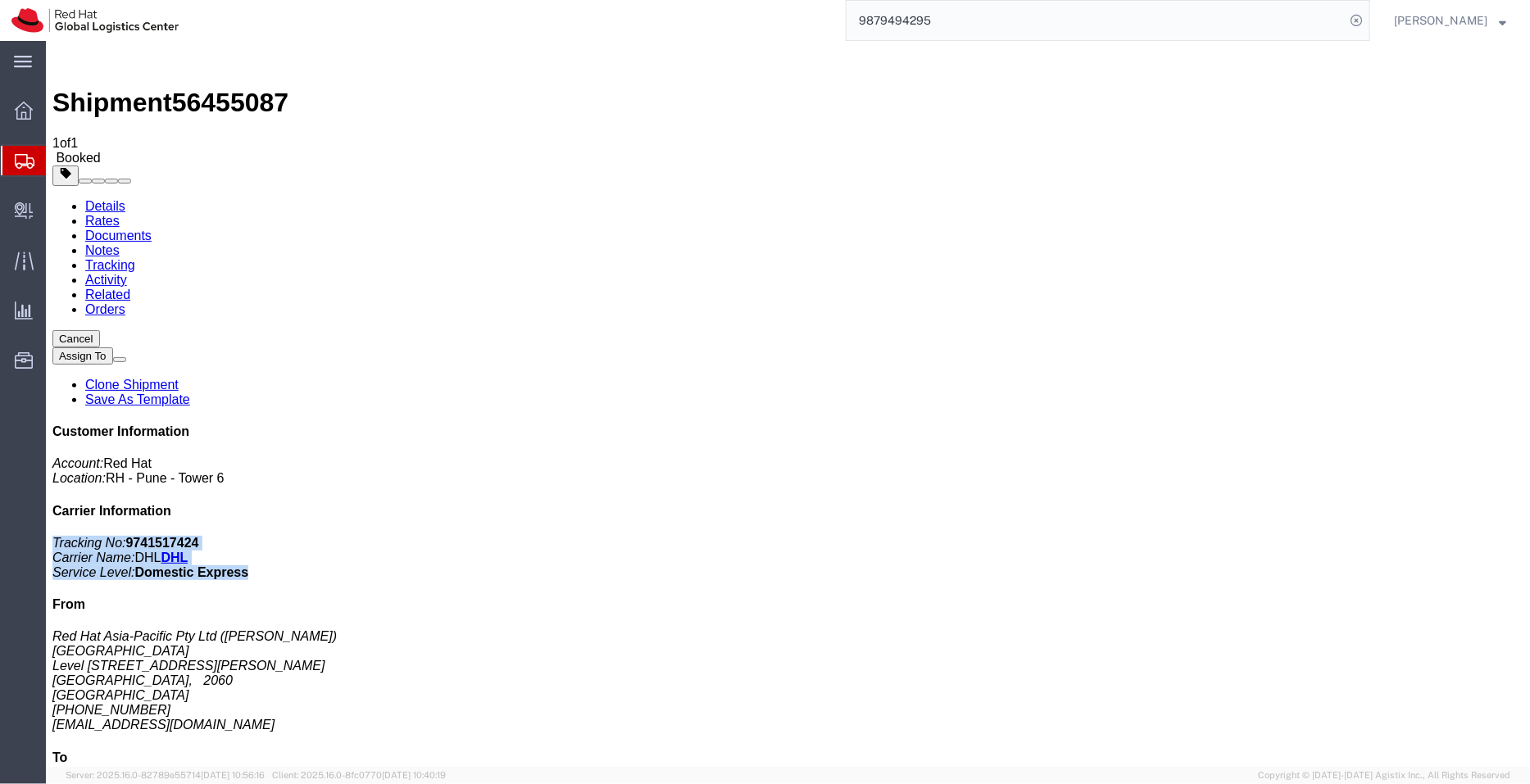
drag, startPoint x: 1461, startPoint y: 326, endPoint x: 1230, endPoint y: 250, distance: 243.2
click at [1230, 423] on div "Customer Information Account: Red Hat Location: RH - Pune - Tower 6 Carrier Inf…" at bounding box center [787, 730] width 1472 height 613
copy p "Tracking No: 9741517424 Carrier Name: DHL DHL Service Level: Domestic Express"
click at [0, 0] on span "Shipment Manager" at bounding box center [0, 0] width 0 height 0
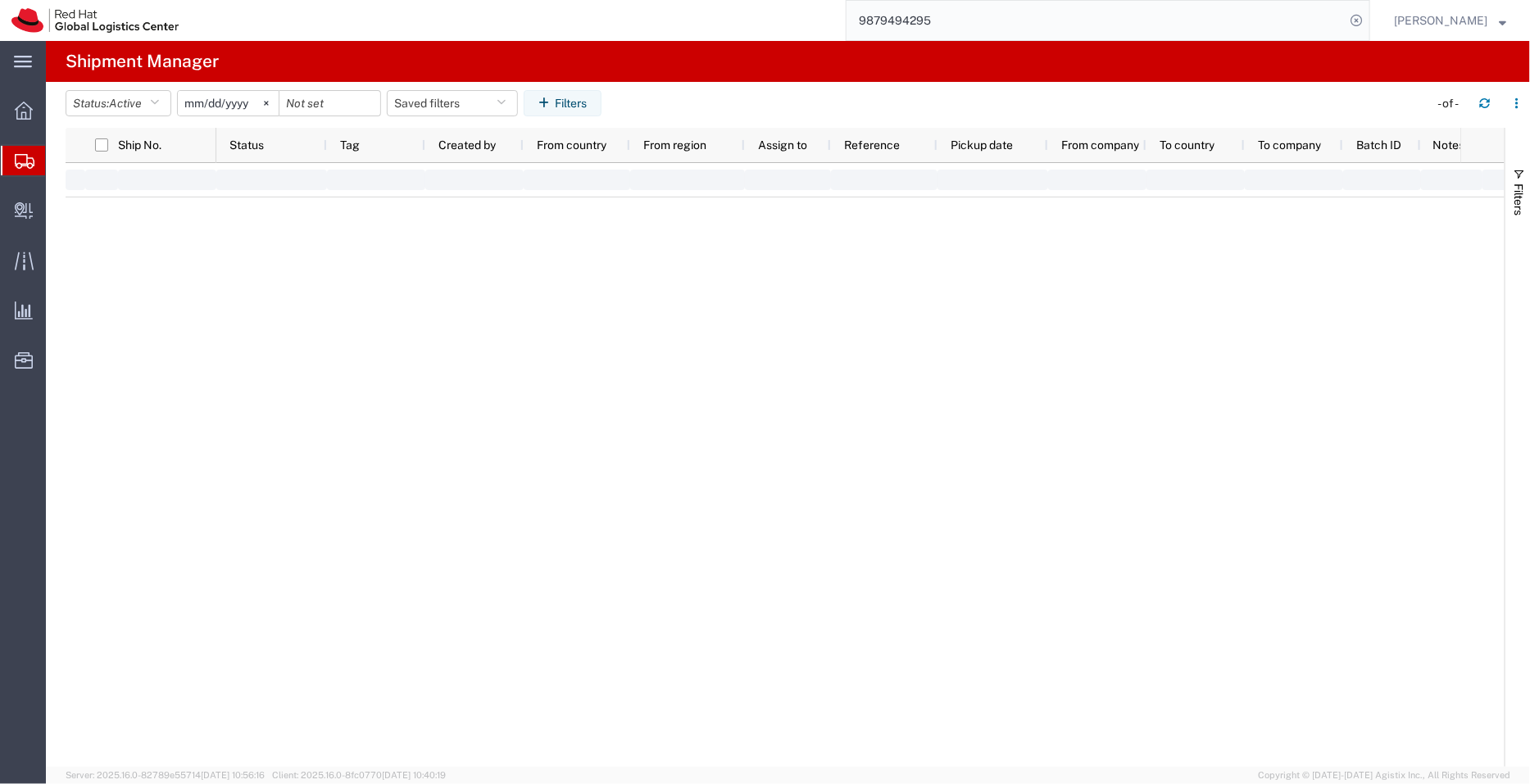
type input "2022-08-31"
type input "2030-04-29"
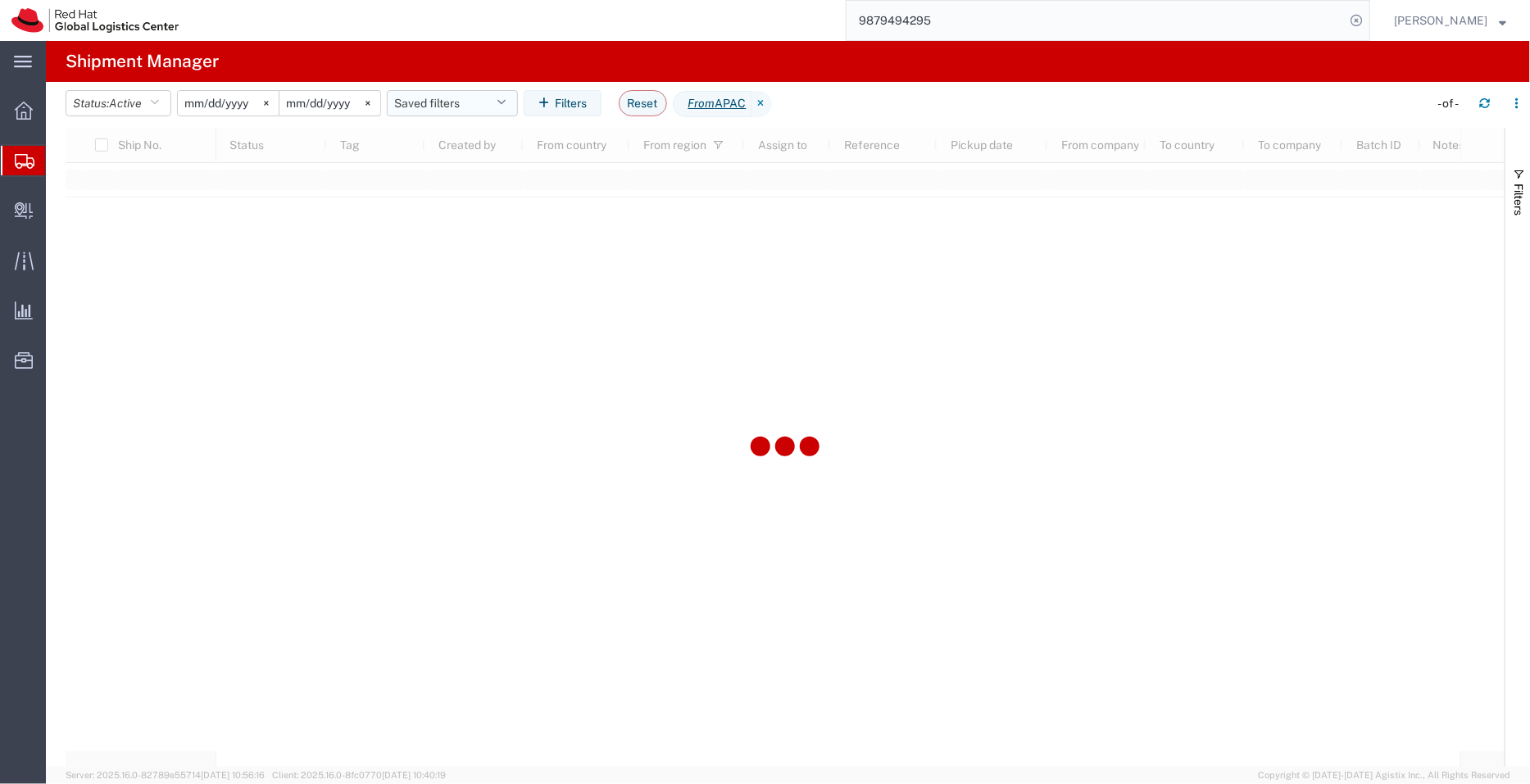
click at [476, 103] on button "Saved filters" at bounding box center [452, 103] width 131 height 27
click at [451, 177] on span "APAC" at bounding box center [507, 175] width 194 height 30
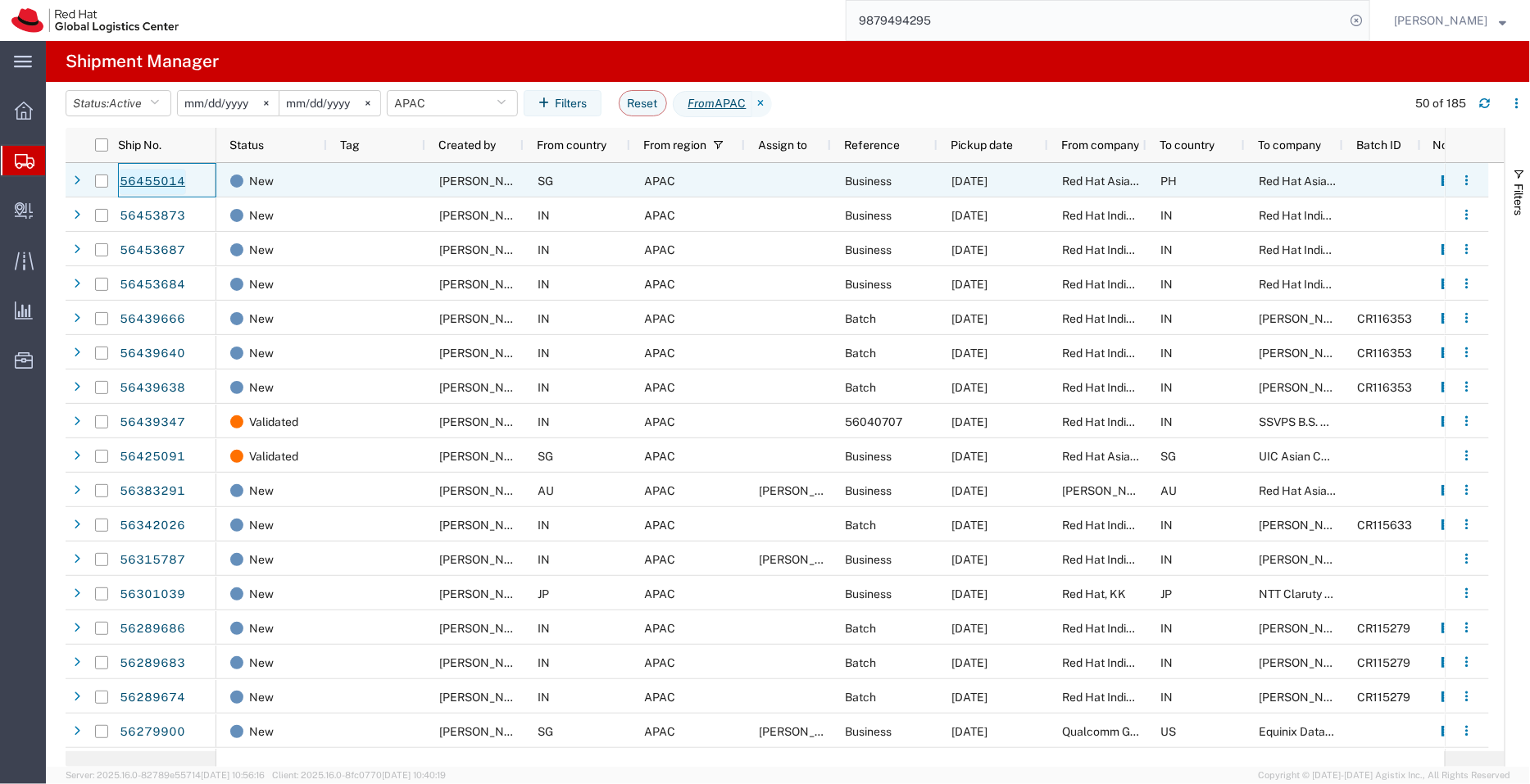
click at [146, 179] on link "56455014" at bounding box center [152, 182] width 67 height 27
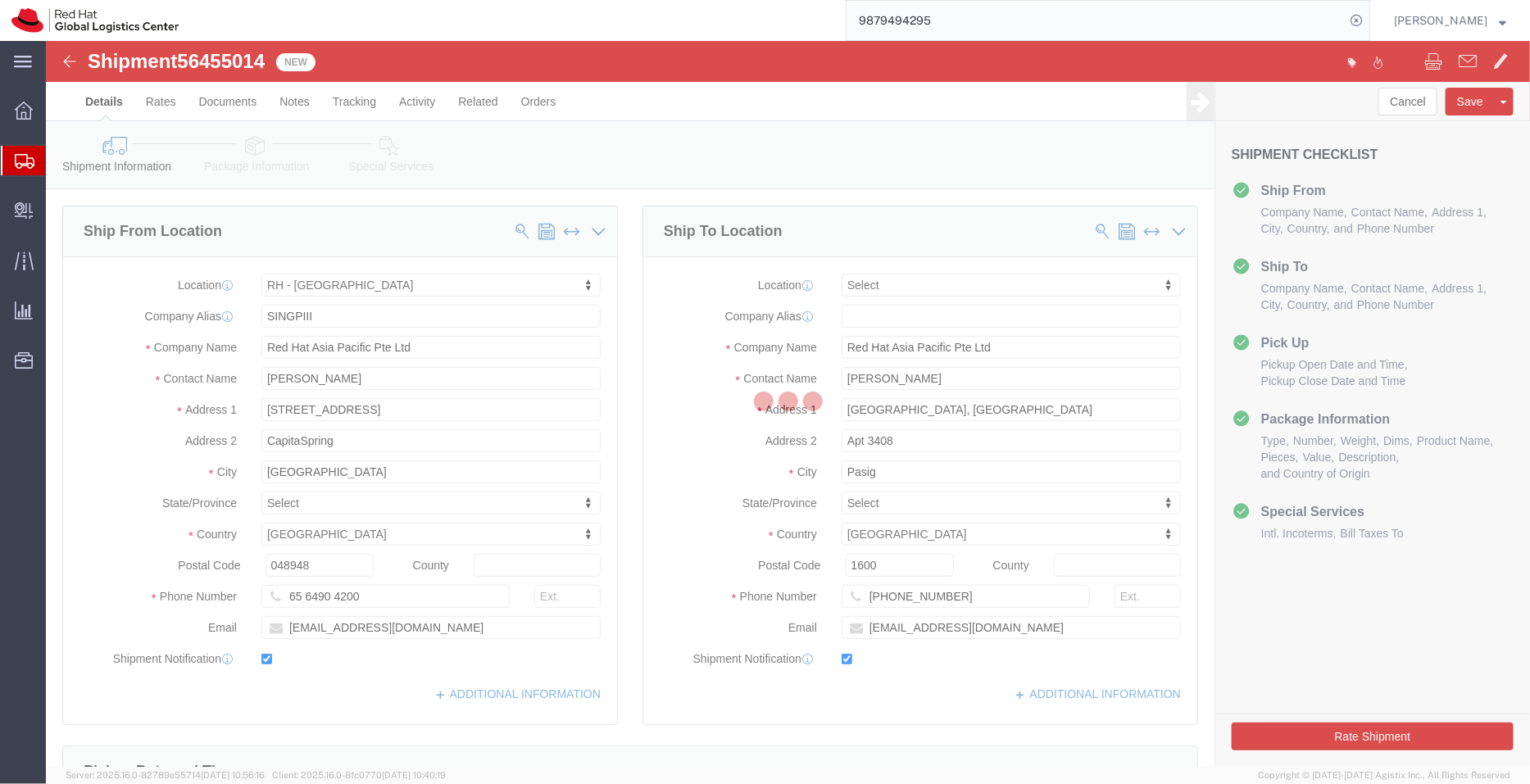
select select "51051"
select select
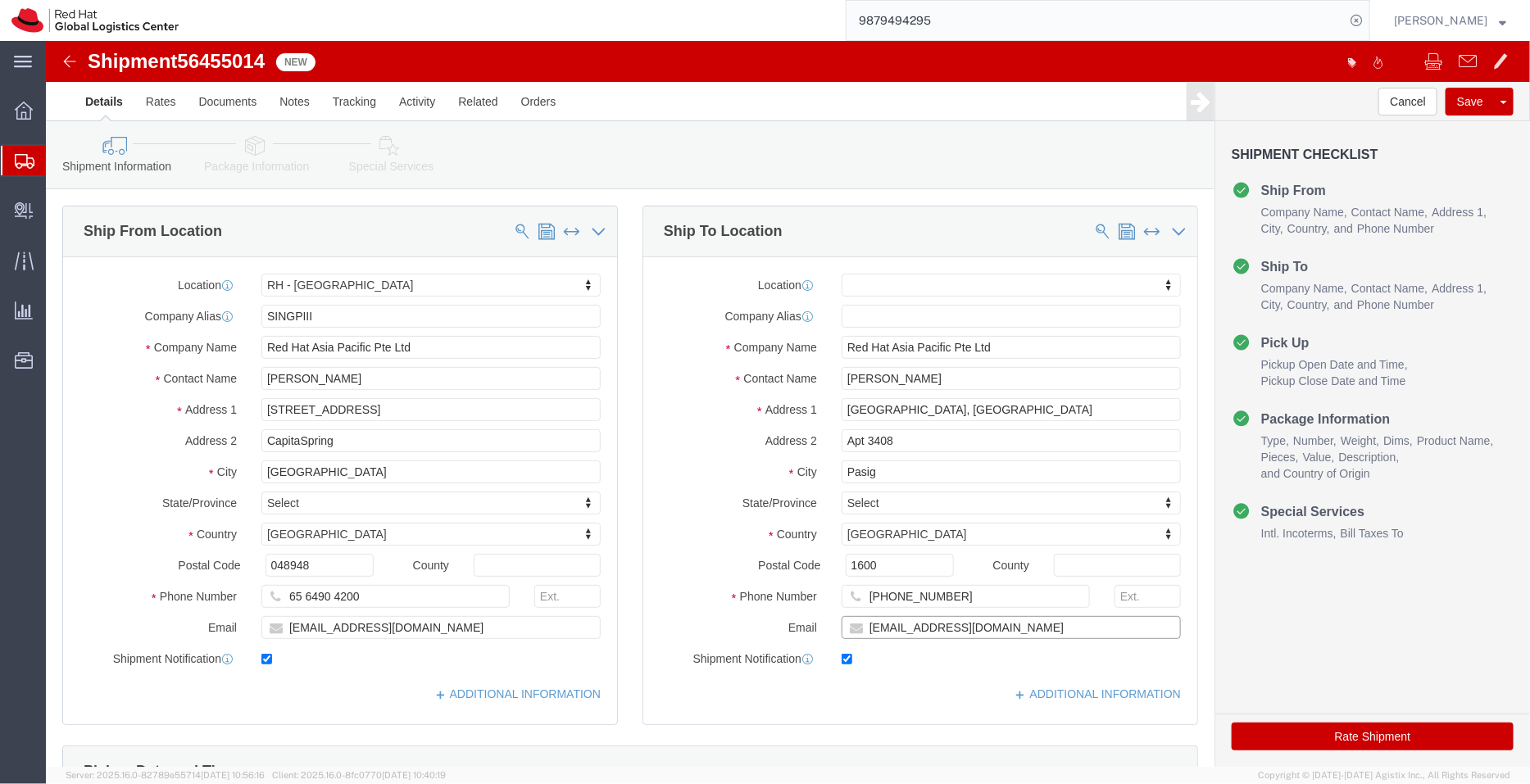
click input "kengonza@redhat.com"
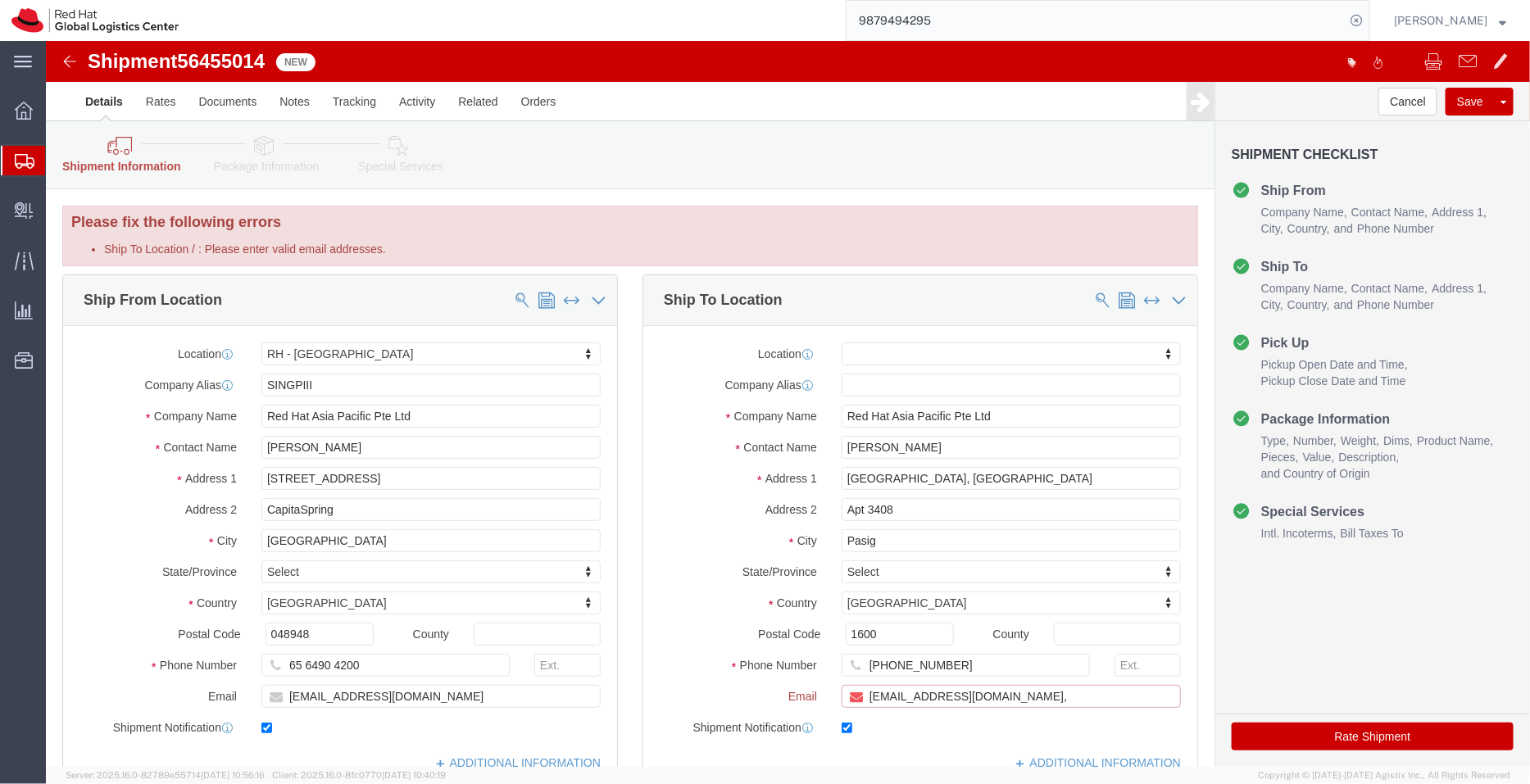
paste input "apaclogistics@redhat.com"
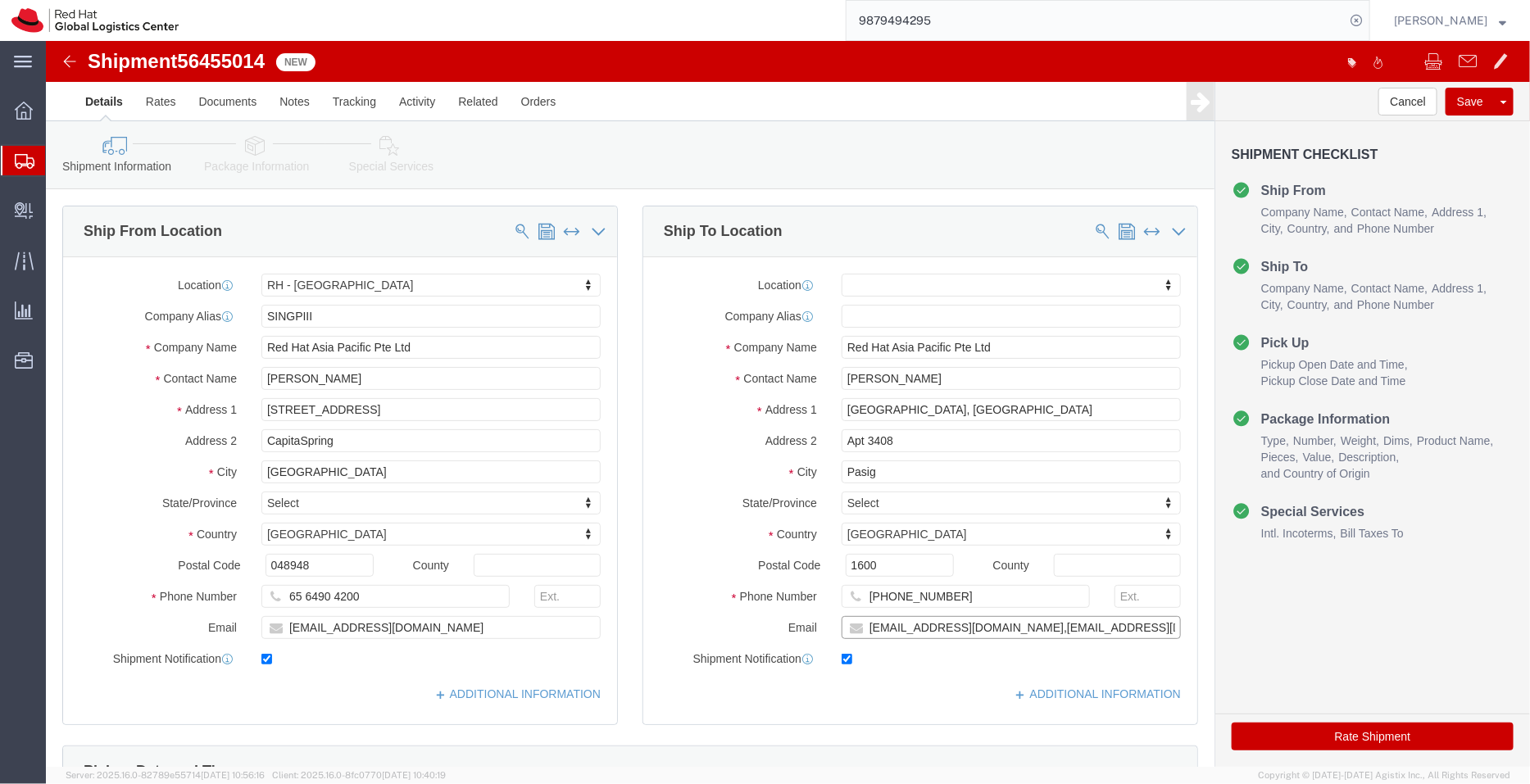
type input "kengonza@redhat.com,apaclogistics@redhat.com"
drag, startPoint x: 802, startPoint y: 322, endPoint x: 738, endPoint y: 328, distance: 64.3
click div "Contact Name Kenny Gonzalez"
drag, startPoint x: 942, startPoint y: 301, endPoint x: 555, endPoint y: 269, distance: 388.3
click div "Ship From Location Location RH - Singapore My Profile Location RH - Amsterdam -…"
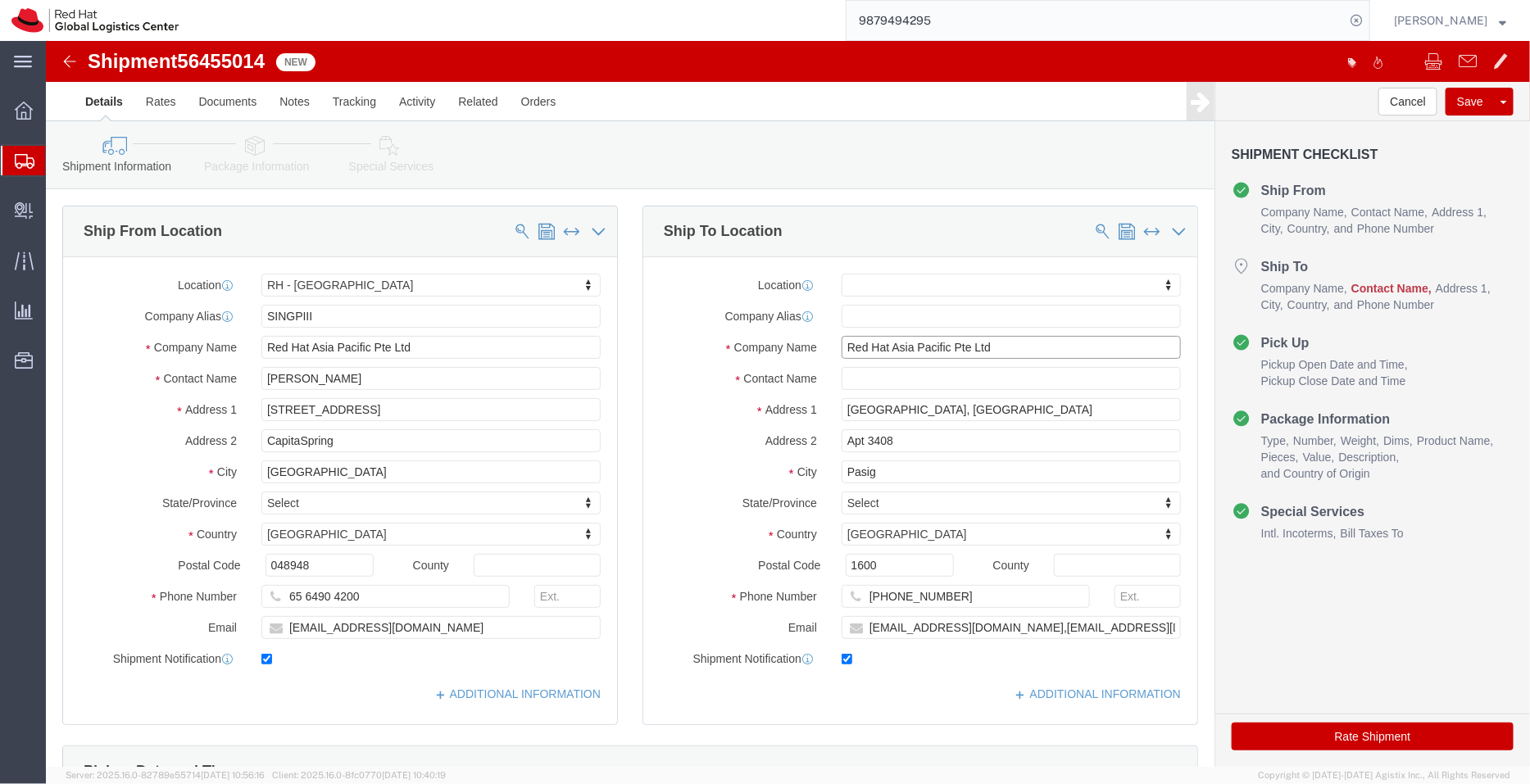
paste input "Kenny Gonzalez"
type input "Kenny Gonzalez"
click input "text"
paste input "Kenny Gonzalez"
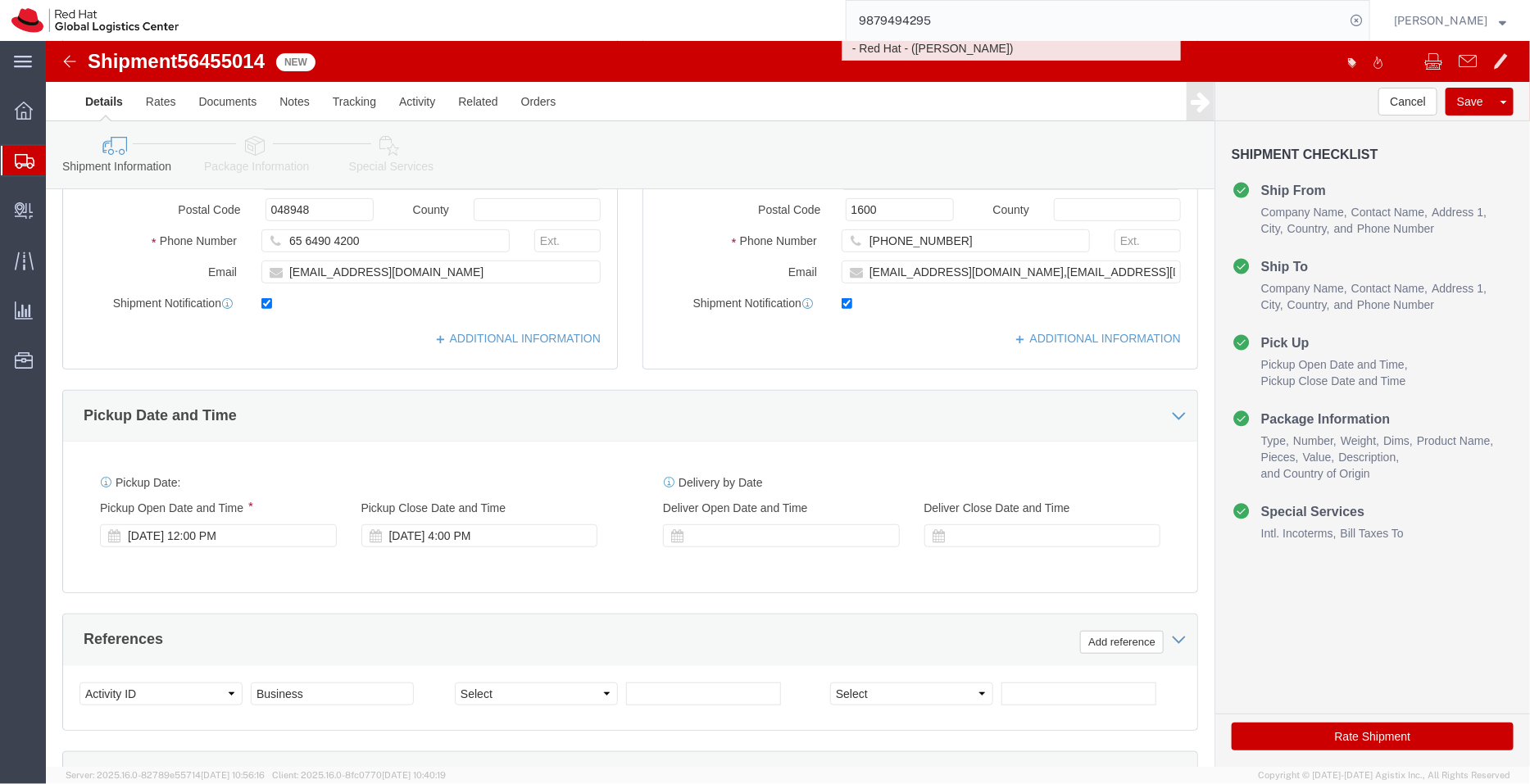
scroll to position [362, 0]
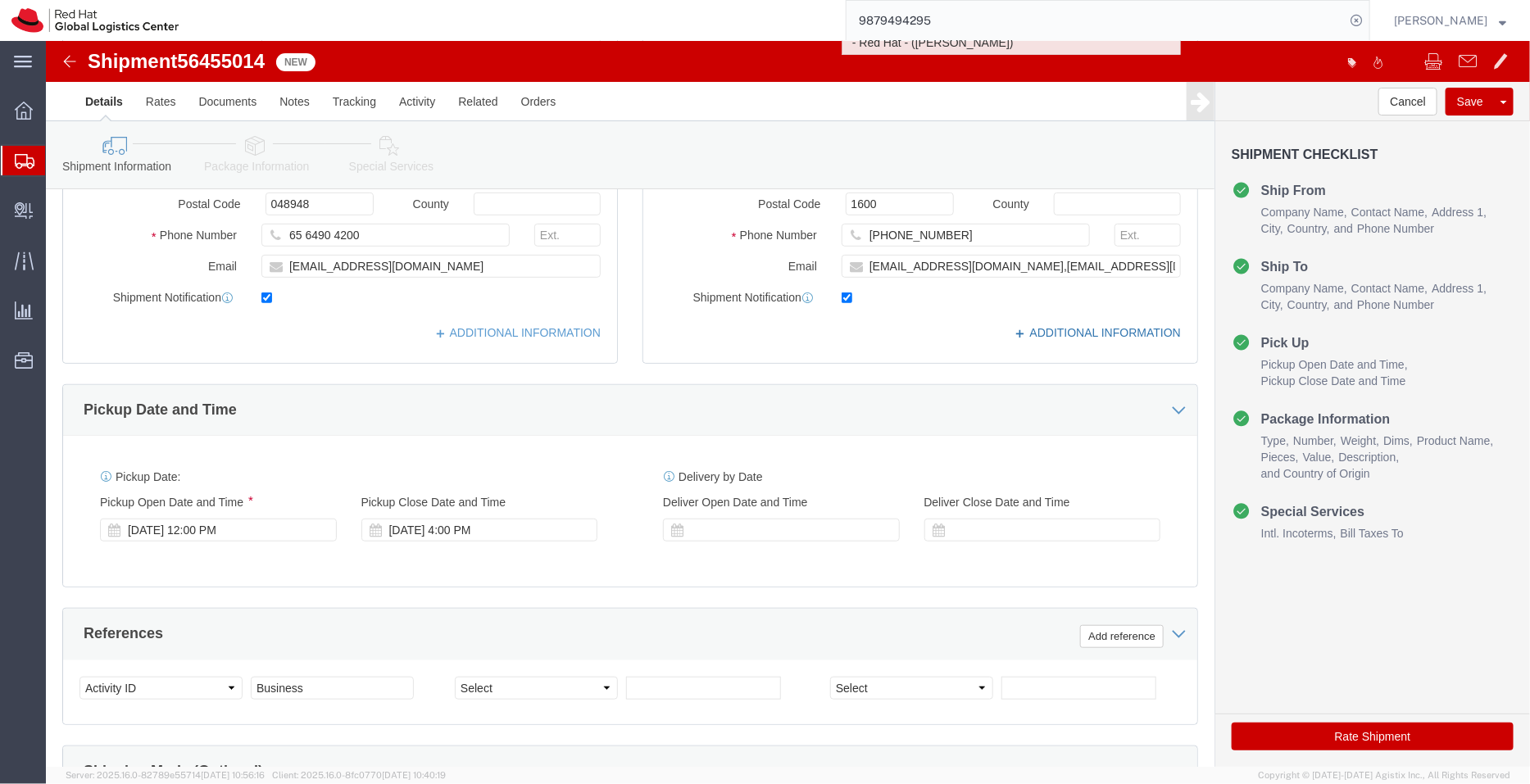
type input "Kenny Gonzalez"
click link "ADDITIONAL INFORMATION"
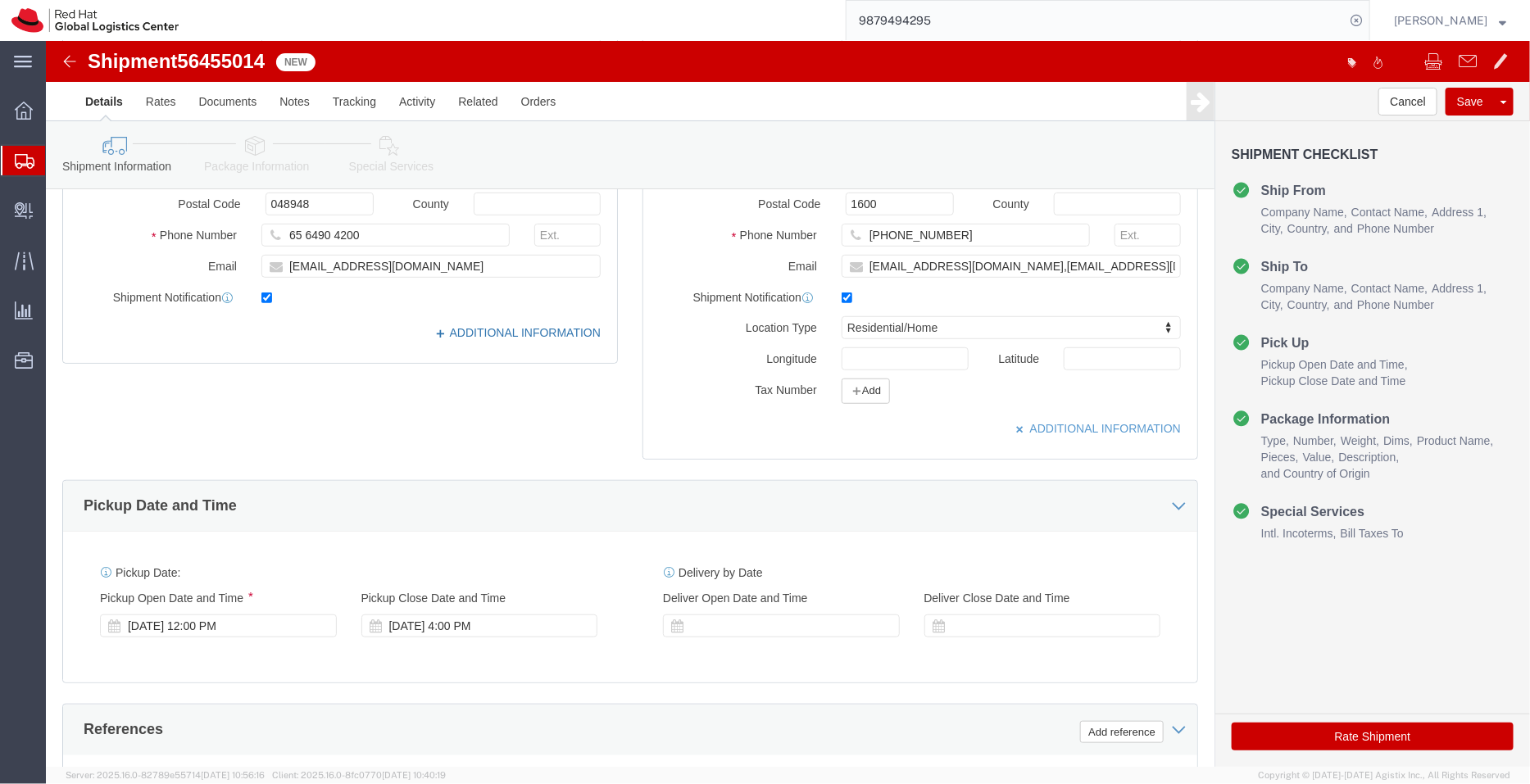
click link "ADDITIONAL INFORMATION"
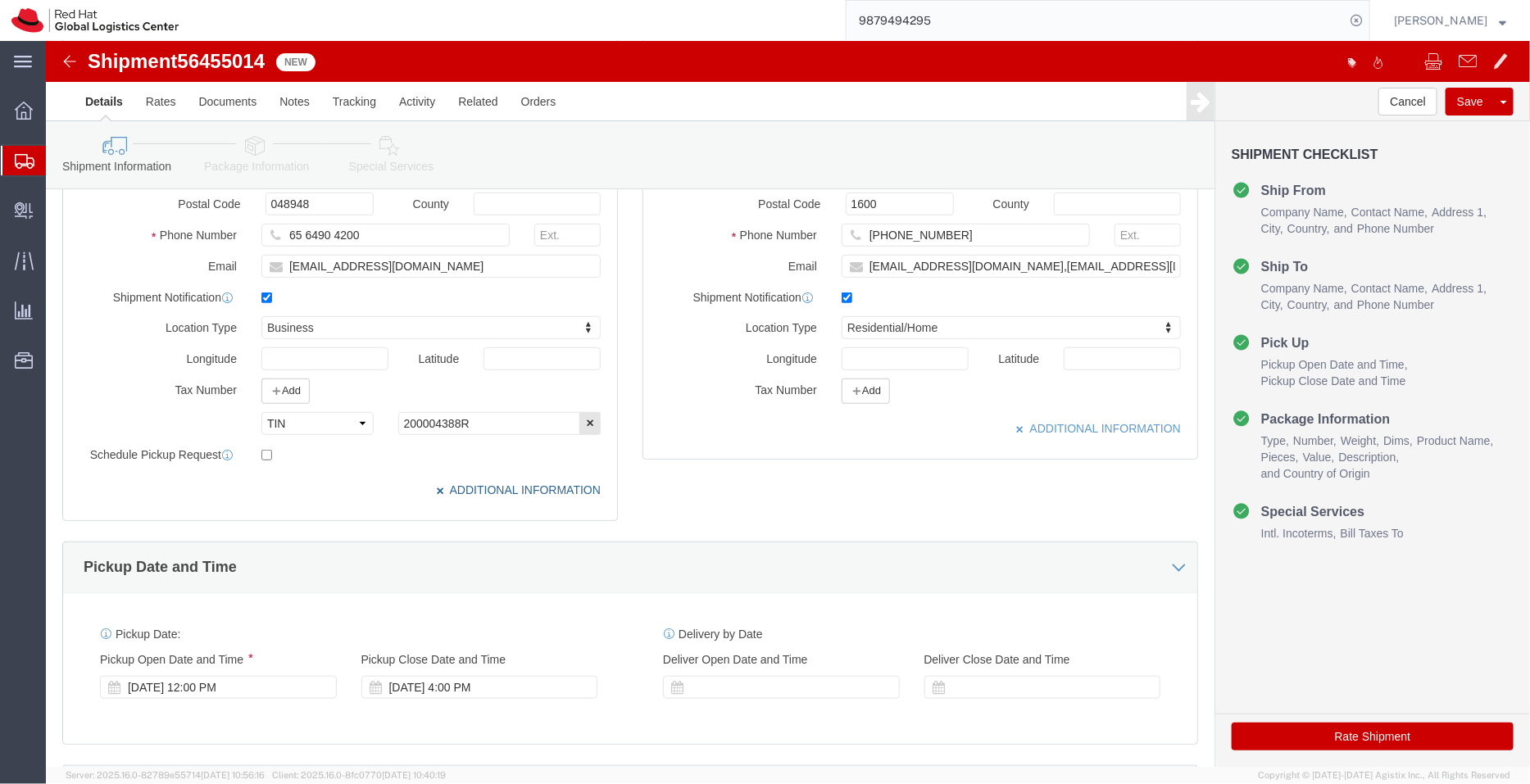
scroll to position [641, 0]
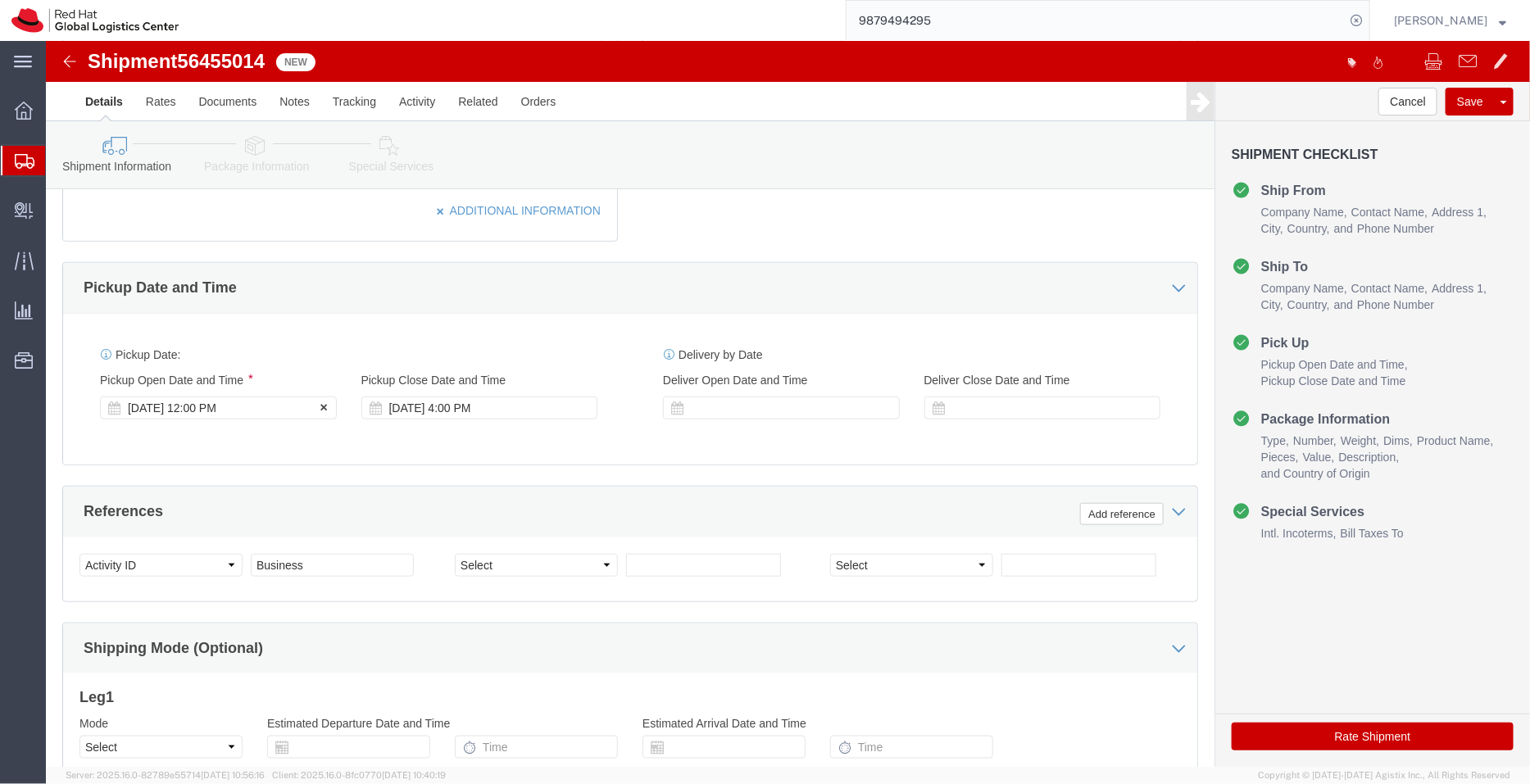
click div "Aug 12 2025 12:00 PM"
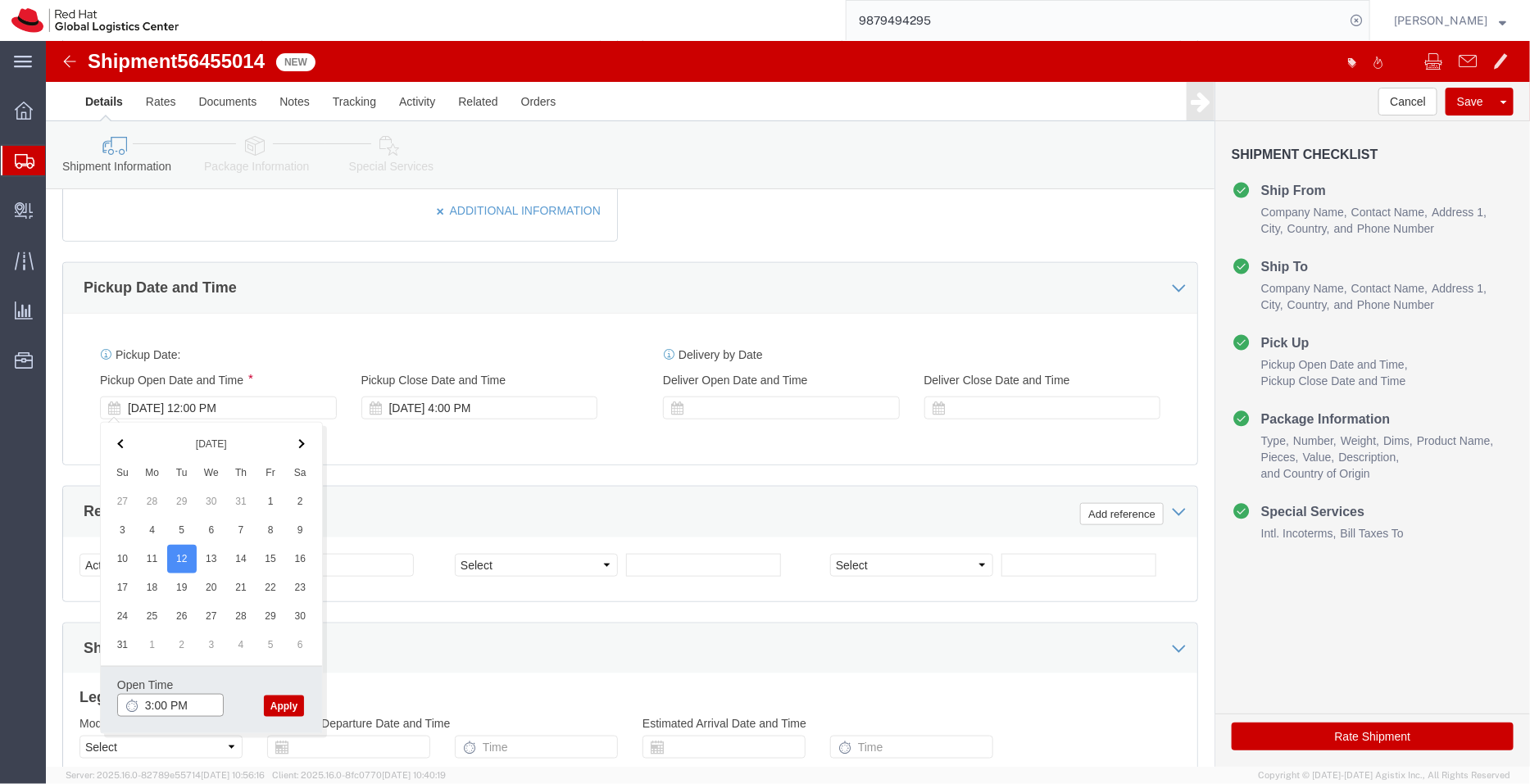
type input "3:00 PM"
click button "Apply"
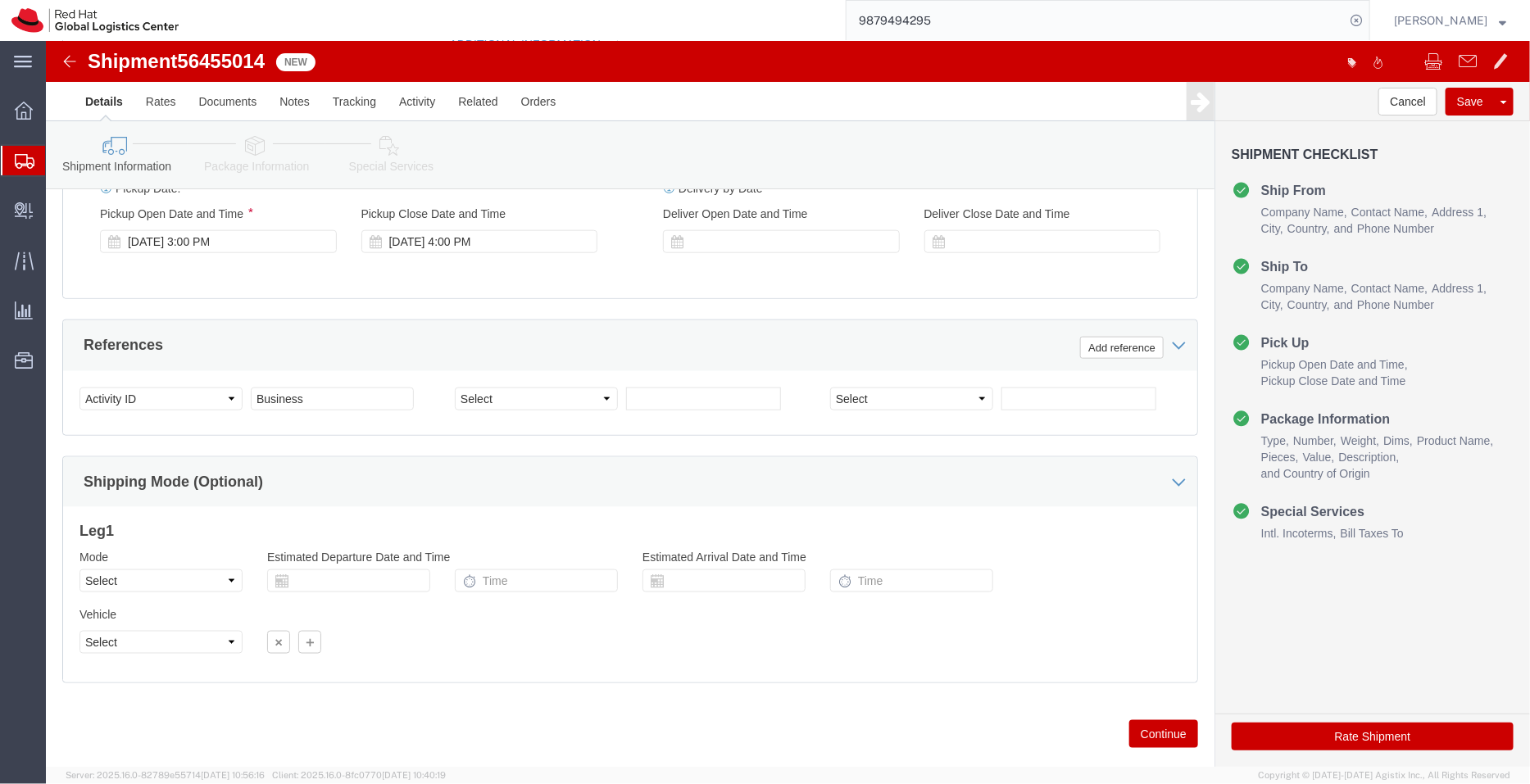
scroll to position [838, 0]
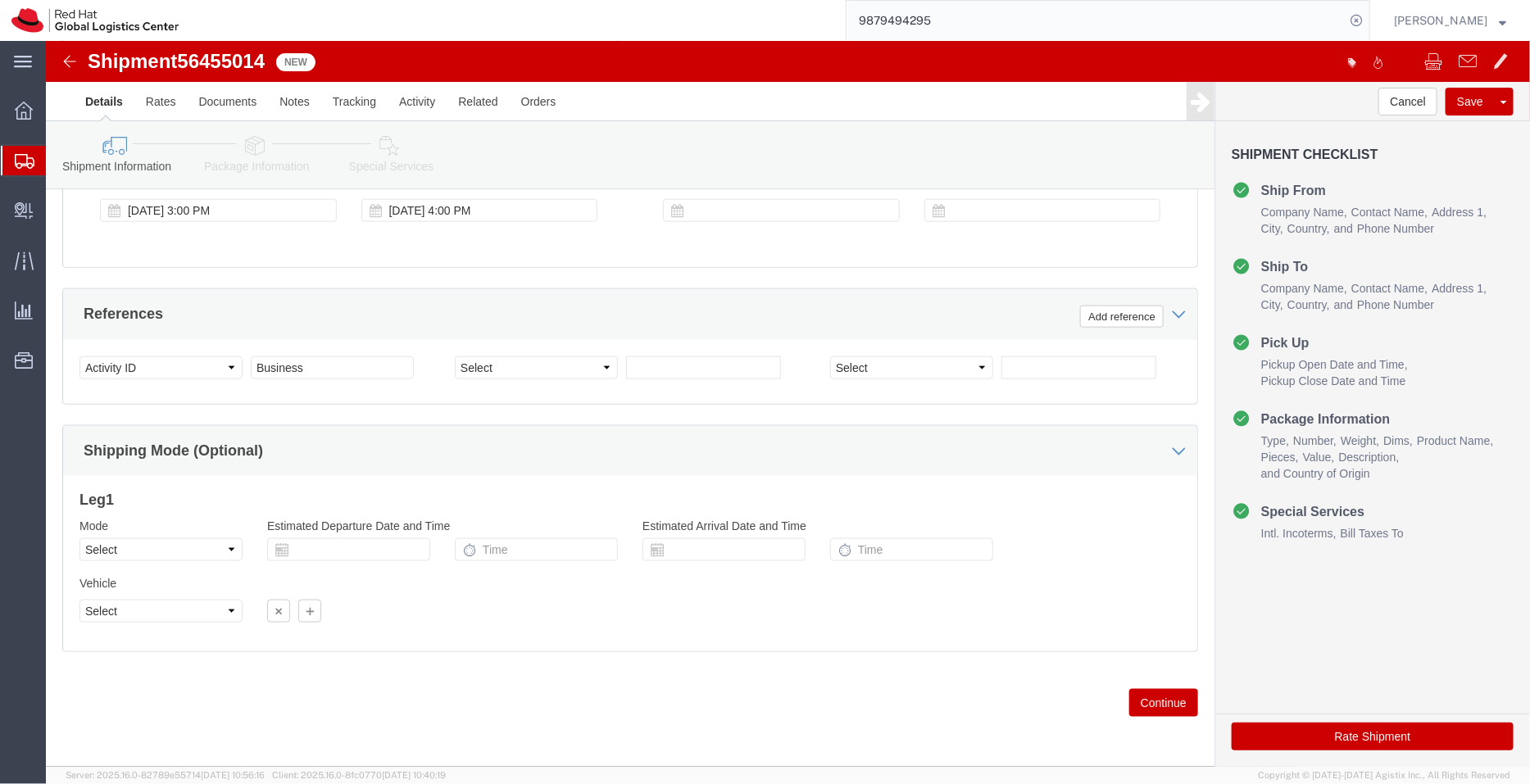
click icon
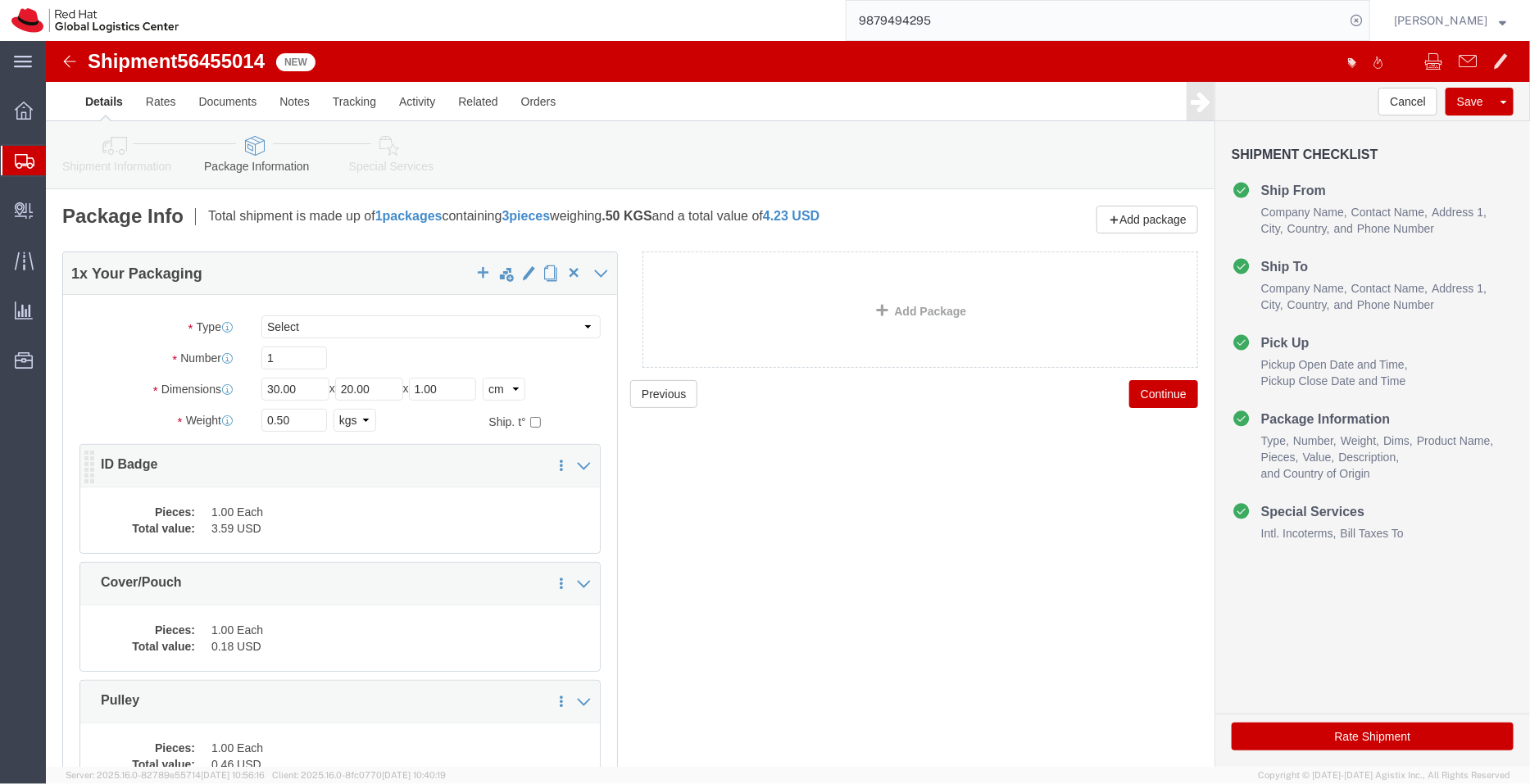
click dd "1.00 Each"
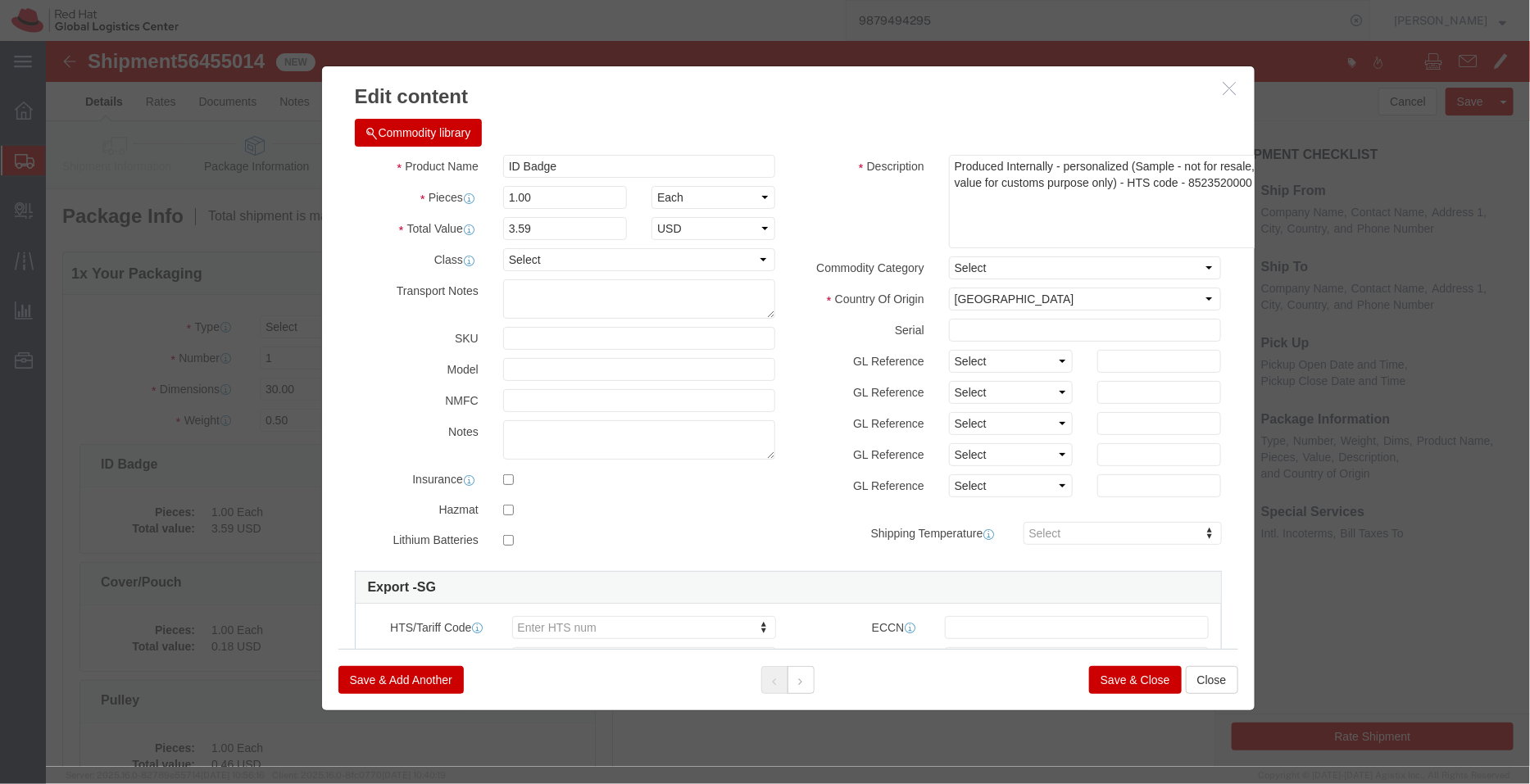
drag, startPoint x: 1156, startPoint y: 149, endPoint x: 1200, endPoint y: 203, distance: 69.7
click div "Commodity library Product Name ID Badge Pieces 1.00 Select Bag Barrels 100Board…"
drag, startPoint x: 1143, startPoint y: 144, endPoint x: 1291, endPoint y: 190, distance: 155.0
click div "Edit content Commodity library Product Name ID Badge Pieces 1.00 Select Bag Bar…"
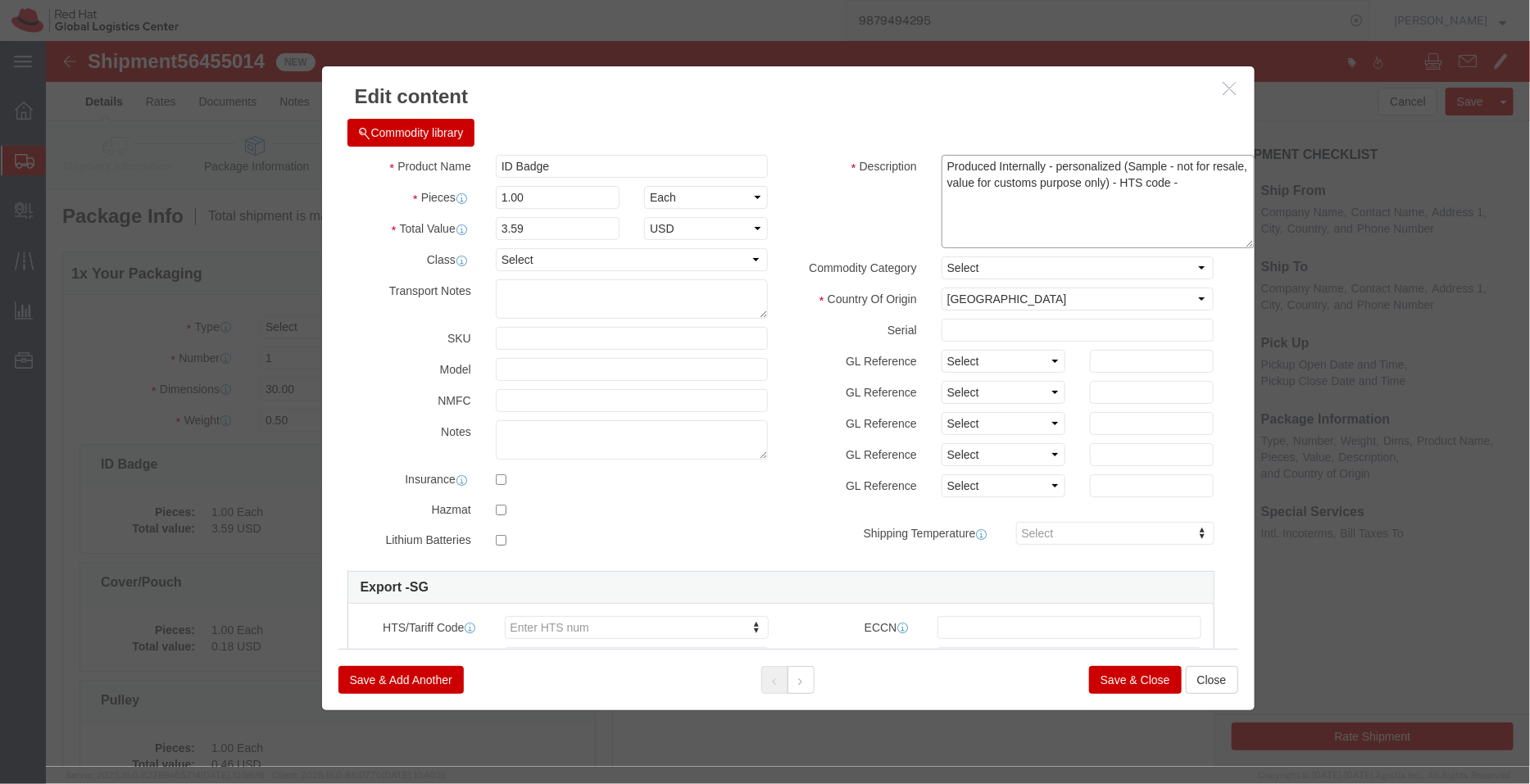
scroll to position [163, 11]
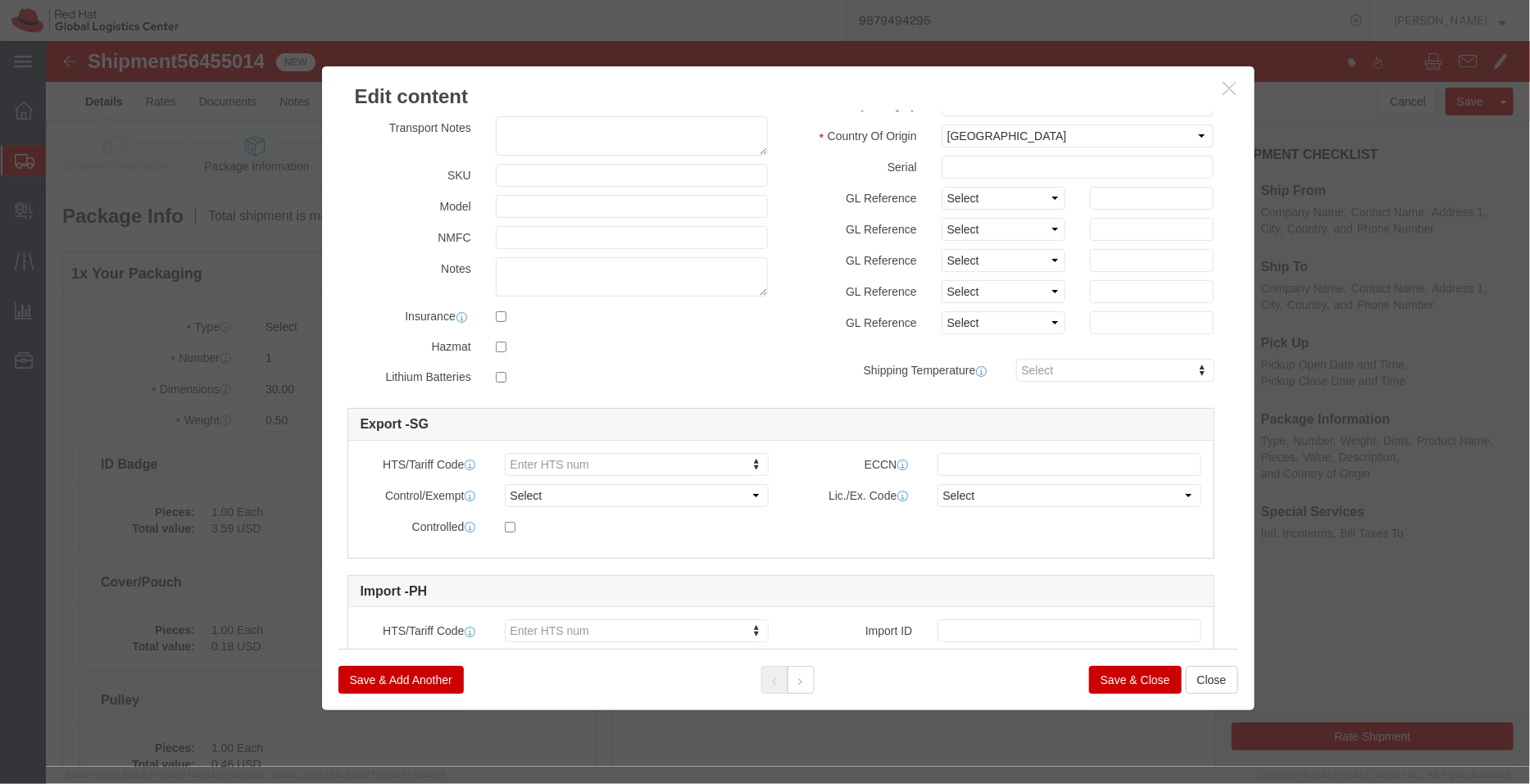
type textarea "Produced Internally - personalized (Sample - not for resale, value for customs …"
type input "8523520000"
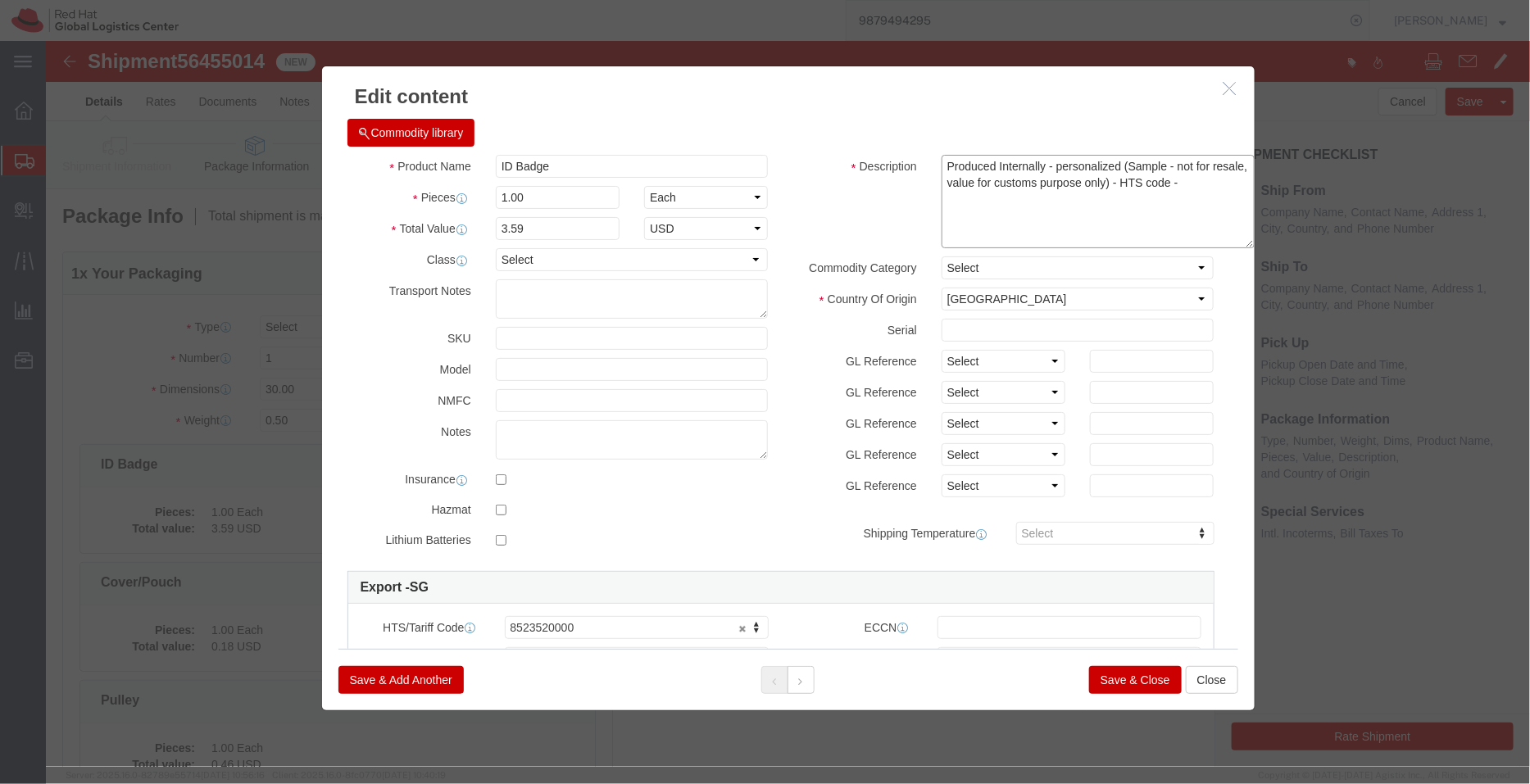
click textarea "Produced Internally - personalized (Sample - not for resale, value for customs …"
type textarea "Produced Internally - personalized (Sample - not for resale, value for customs …"
click div "ID Badge"
click button "Save & Close"
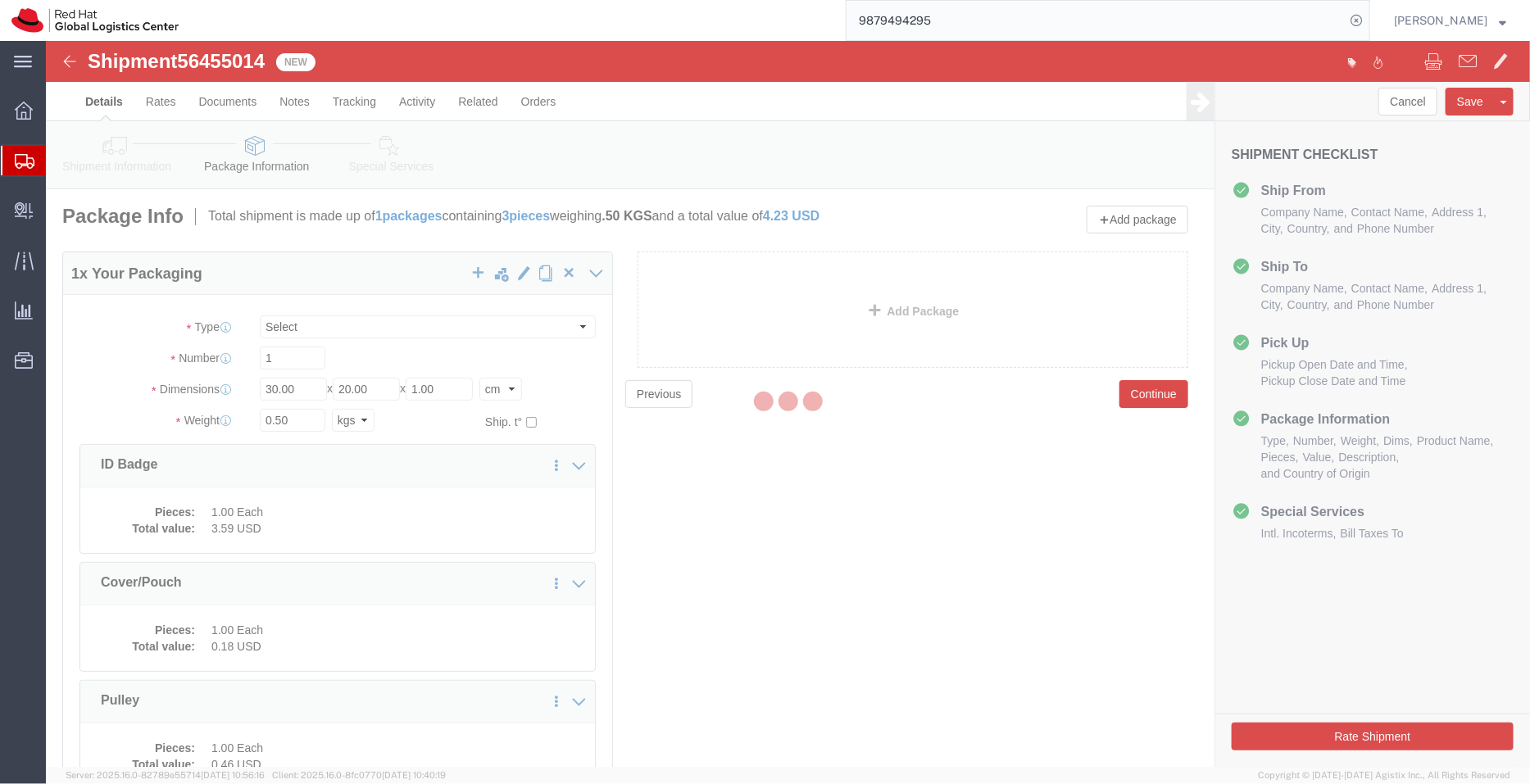
scroll to position [0, 0]
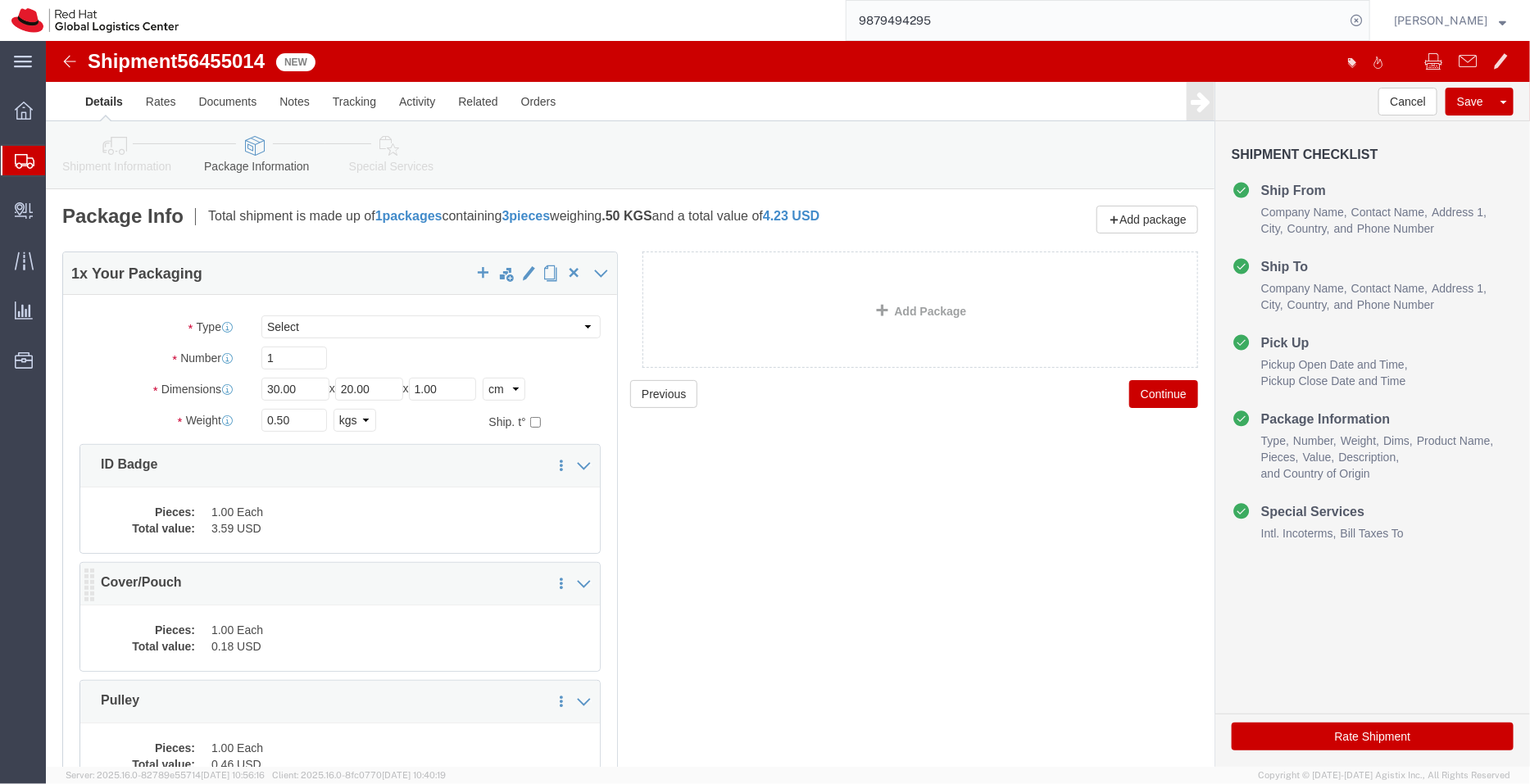
click dd "0.18 USD"
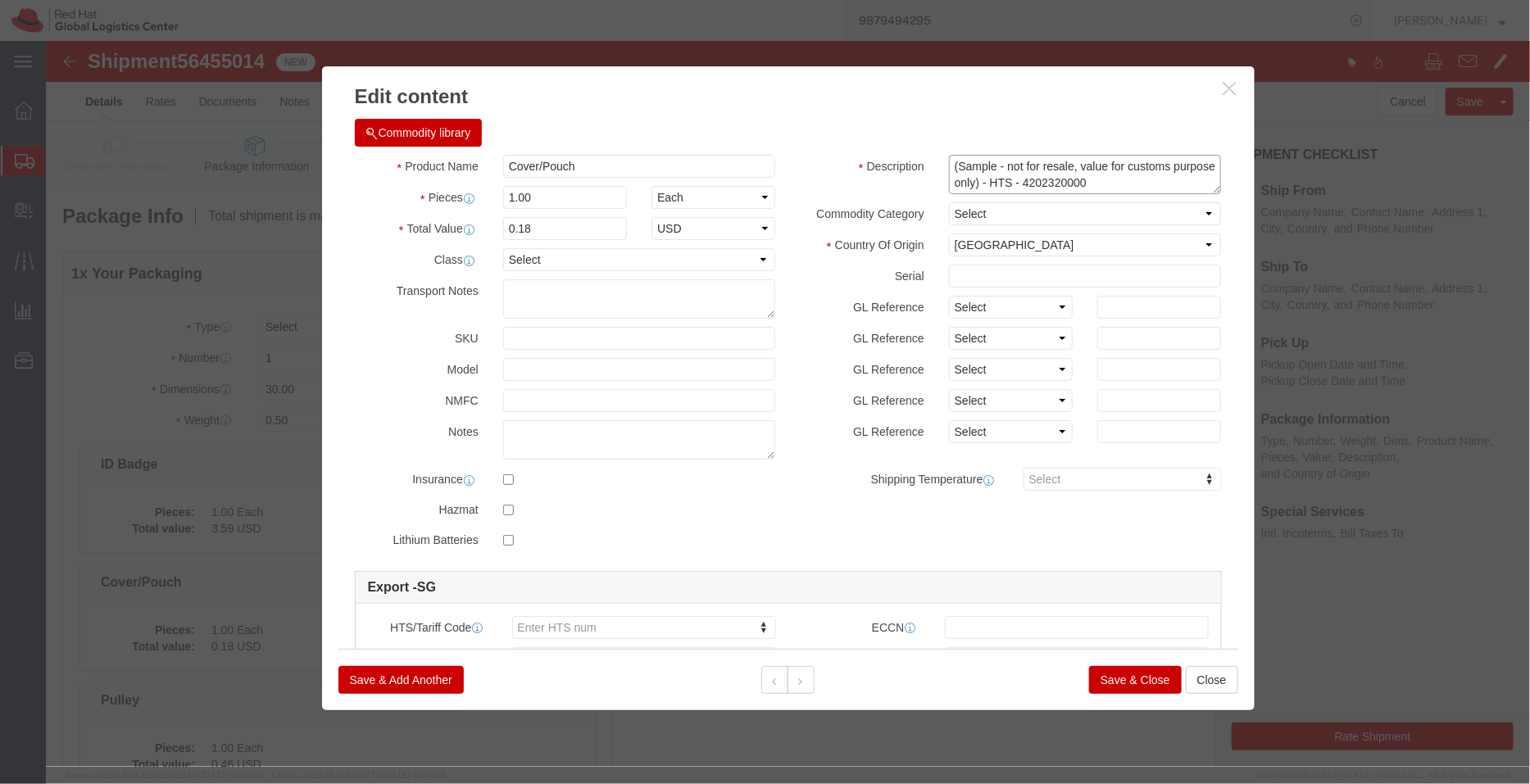
drag, startPoint x: 1043, startPoint y: 140, endPoint x: 1006, endPoint y: 140, distance: 37.0
click textarea "(Sample - not for resale, value for customs purpose only) - HTS - 4202320000"
type textarea "(Sample - not for resale, value for customs purpose only) - HTS -"
type input "4202320000"
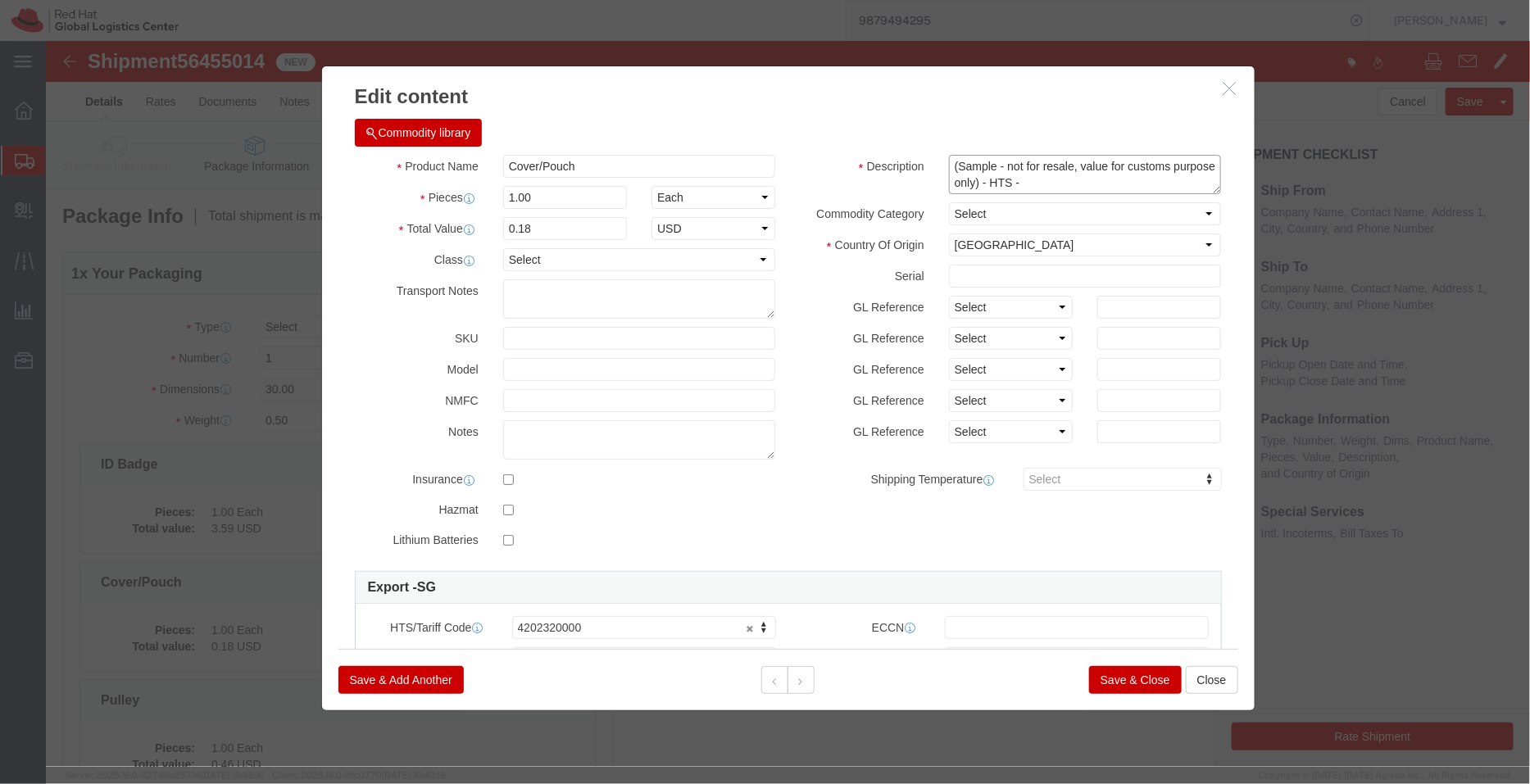
click textarea "(Sample - not for resale, value for customs purpose only) - HTS - 4202320000"
click div "Commodity library"
click textarea "(Sample - not for resale, value for customs purpose only) - HTS - 4202320000"
type textarea "Plastic (Sample - not for resale, value for customs purpose only)"
click button "Save & Close"
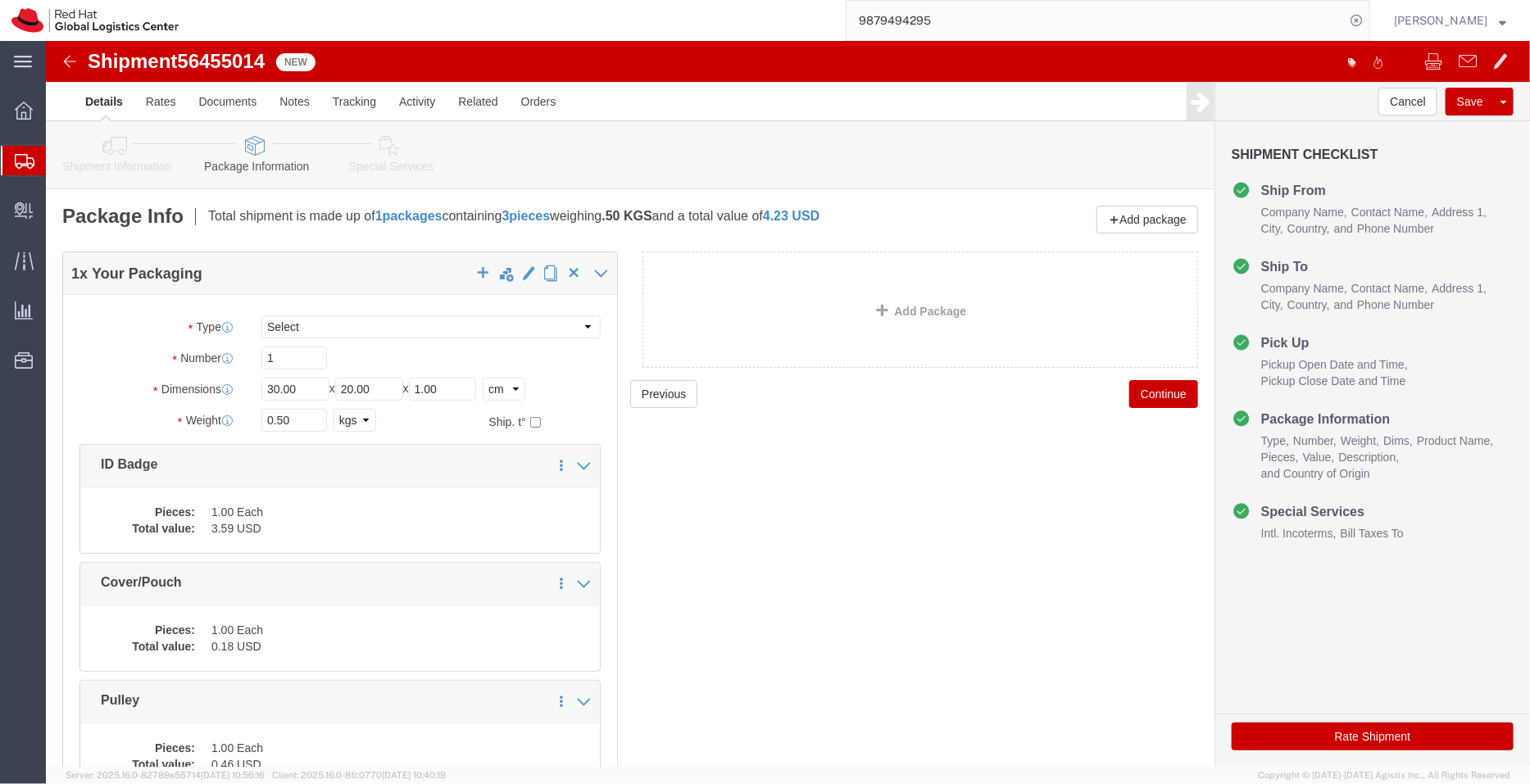
scroll to position [170, 0]
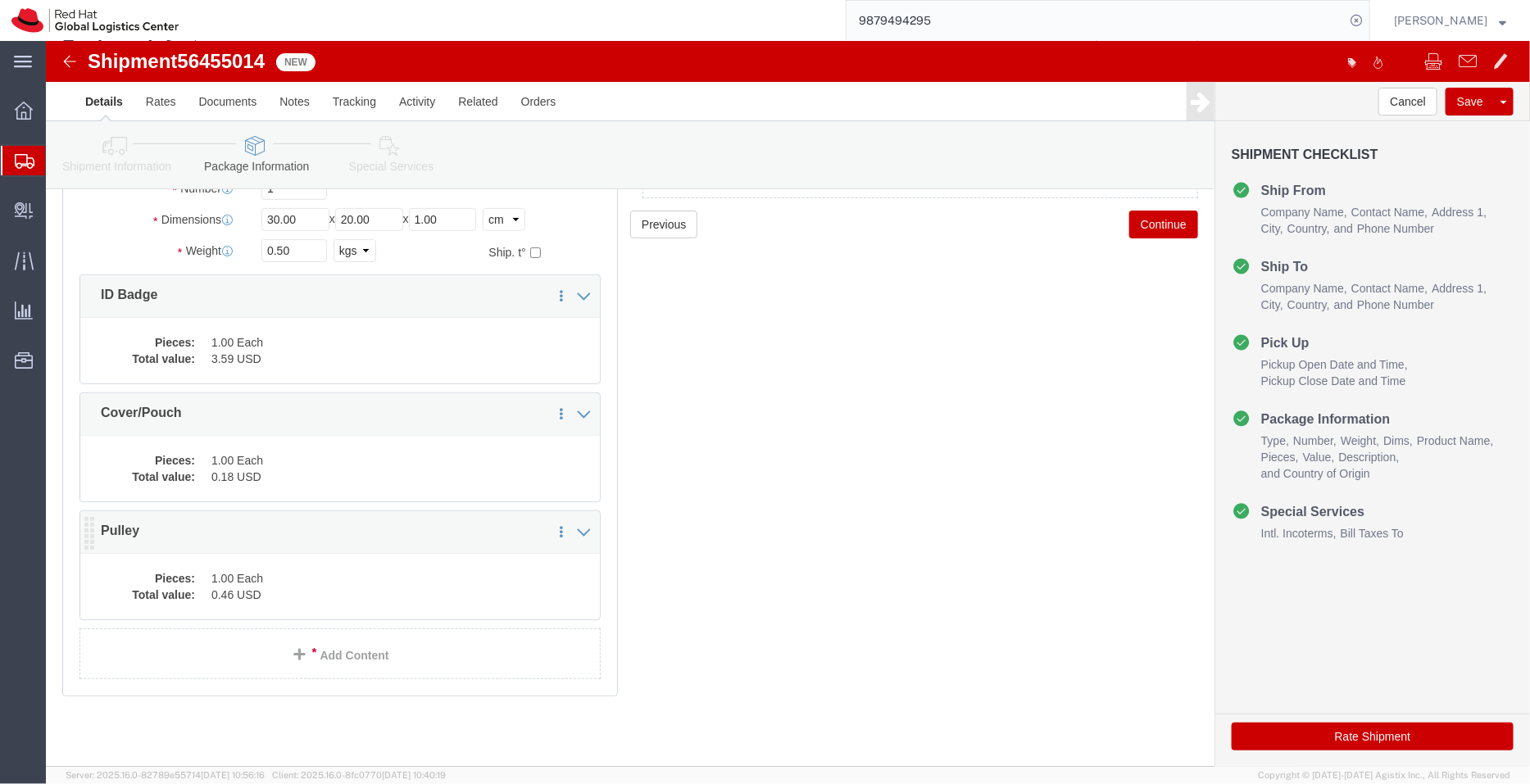
click dd "1.00 Each"
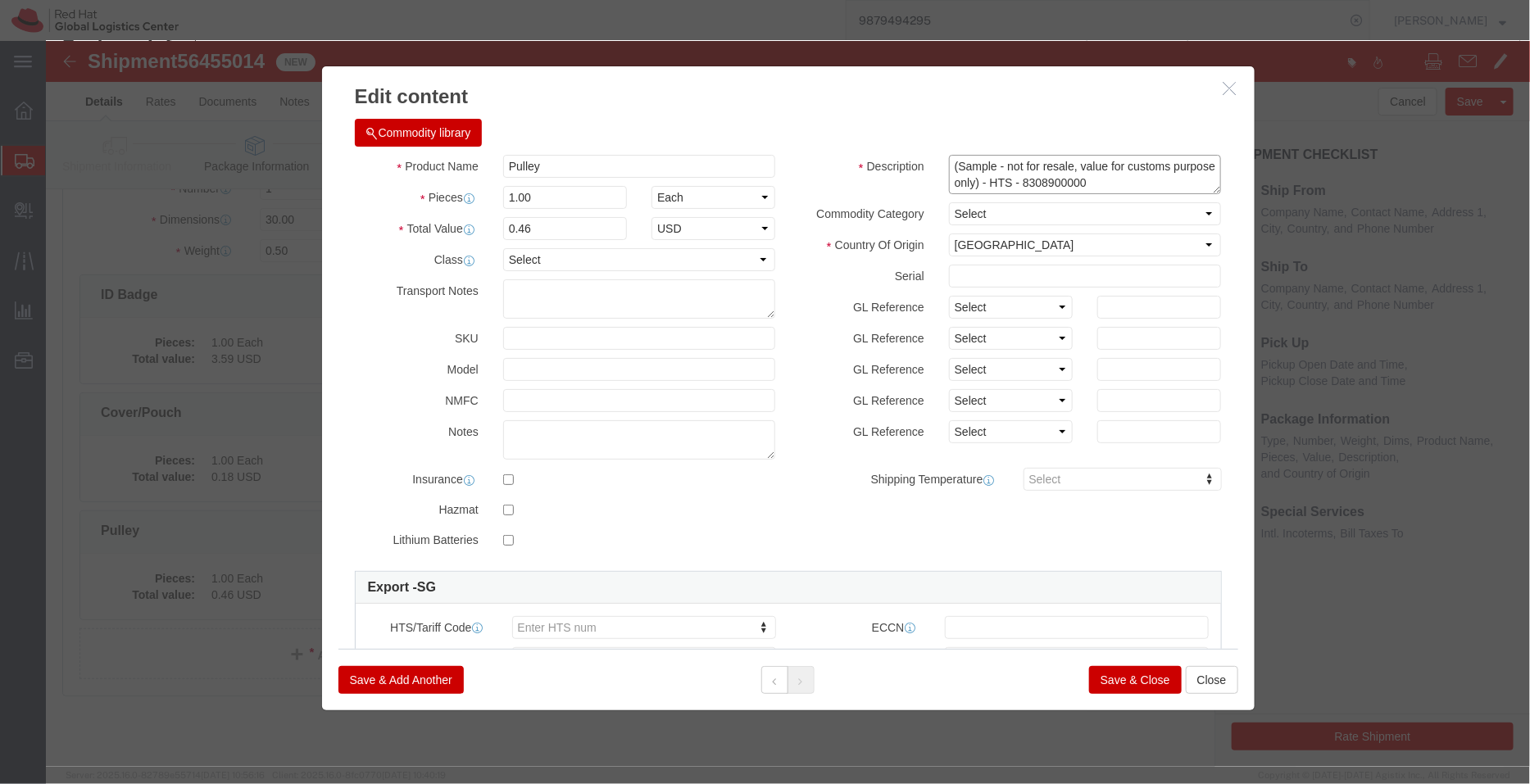
click textarea "(Sample - not for resale, value for customs purpose only) - HTS - 8308900000"
drag, startPoint x: 1093, startPoint y: 146, endPoint x: 1014, endPoint y: 140, distance: 79.2
click textarea "(Sample - not for resale, value for customs purpose only) - HTS - 8308900000"
type textarea "Red (Sample - not for resale, value for customs purpose only)"
type input "8308900000"
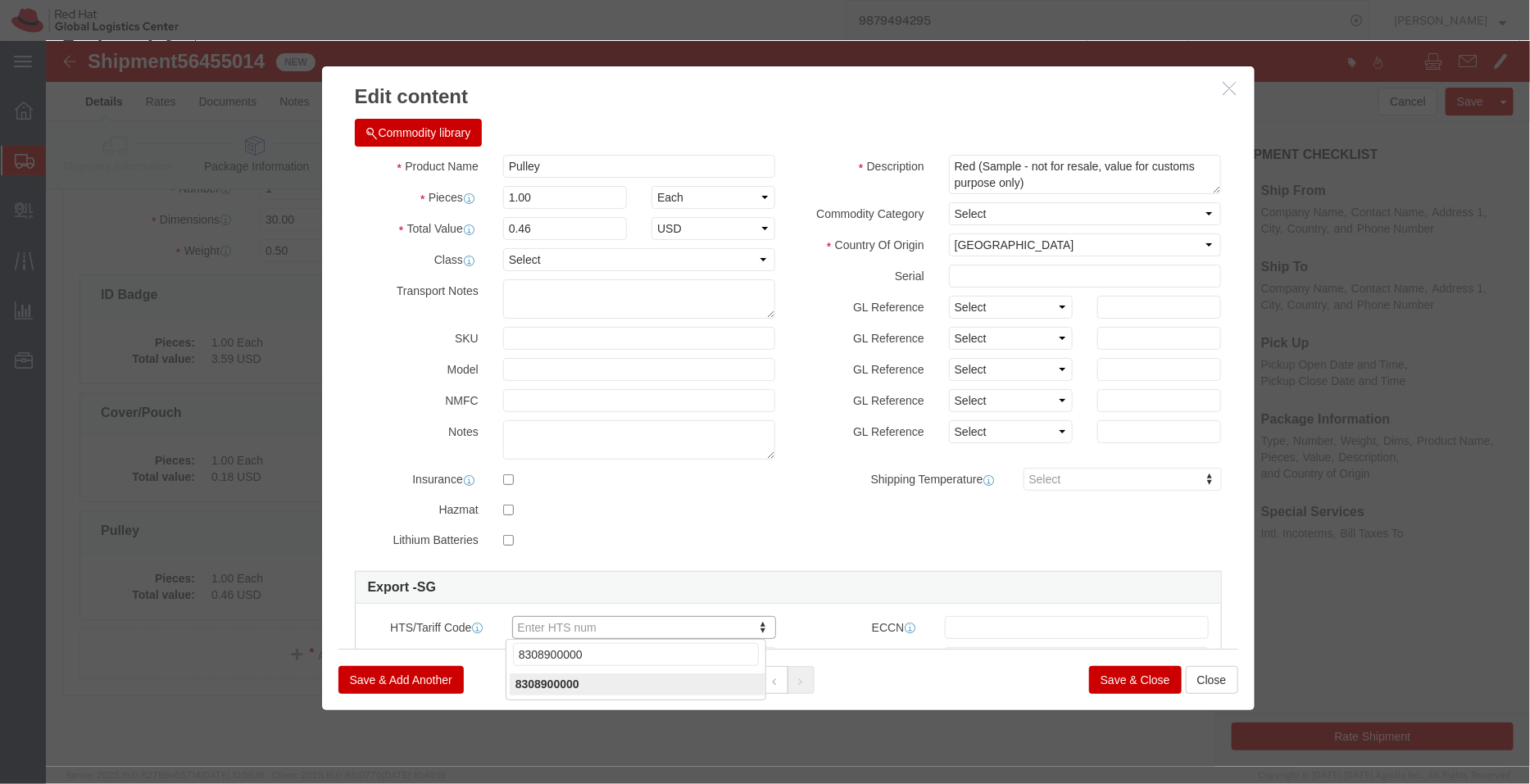
type input "8308900000"
click input "0.46"
type input "0.63"
click h3 "Edit content"
click button "Save & Close"
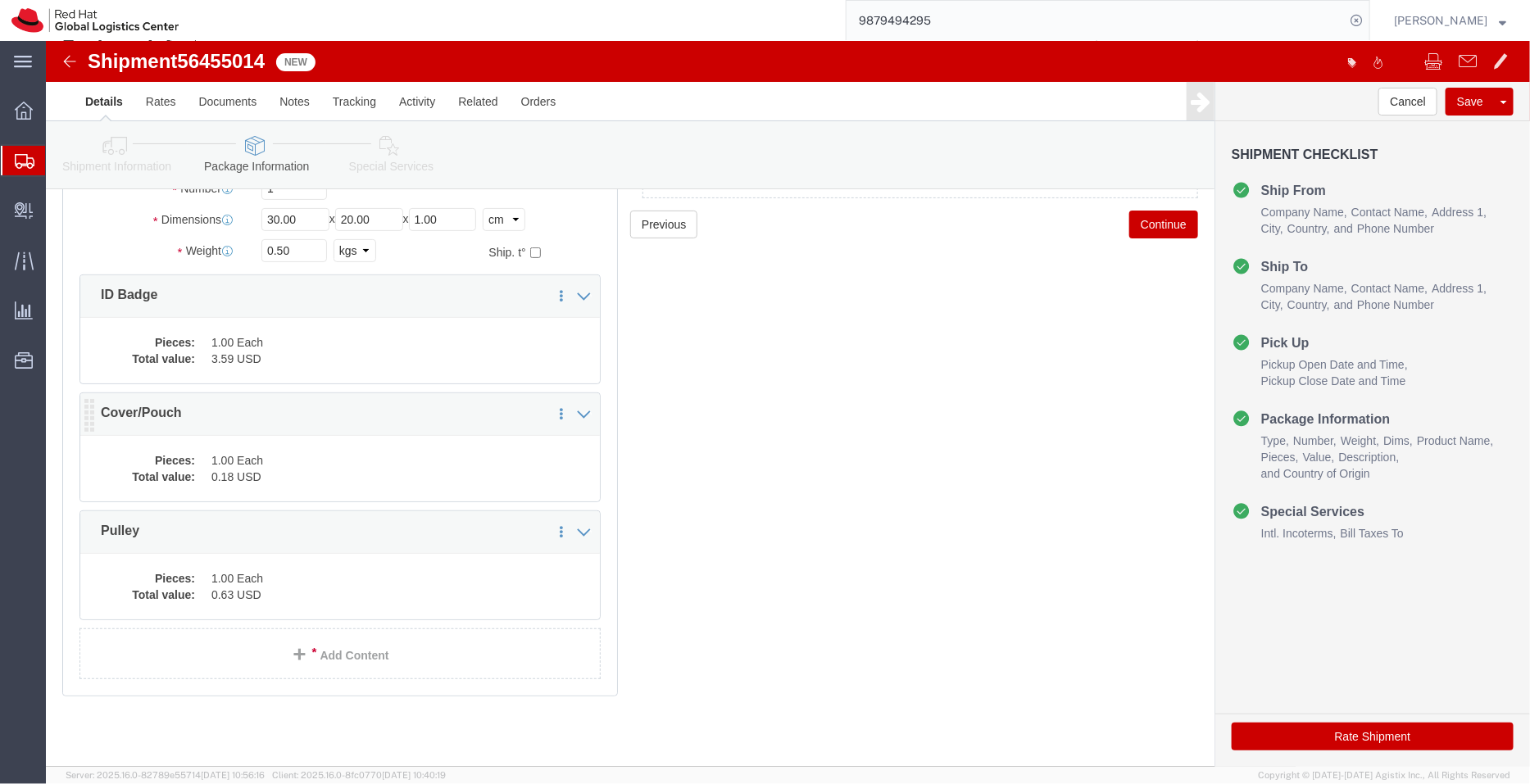
click dd "1.00 Each"
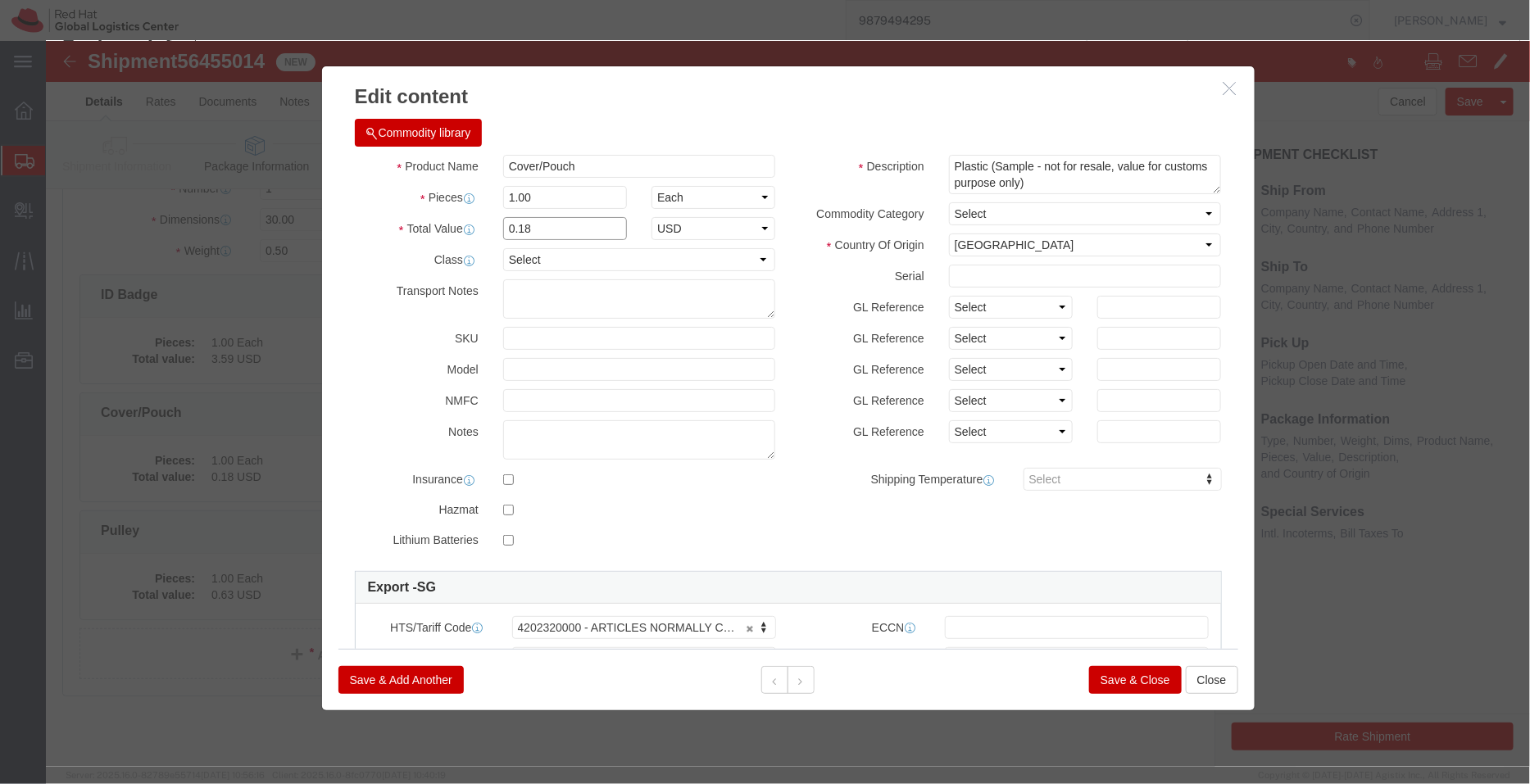
click input "0.18"
type input "0.23"
click div "Commodity library"
click button "Save & Close"
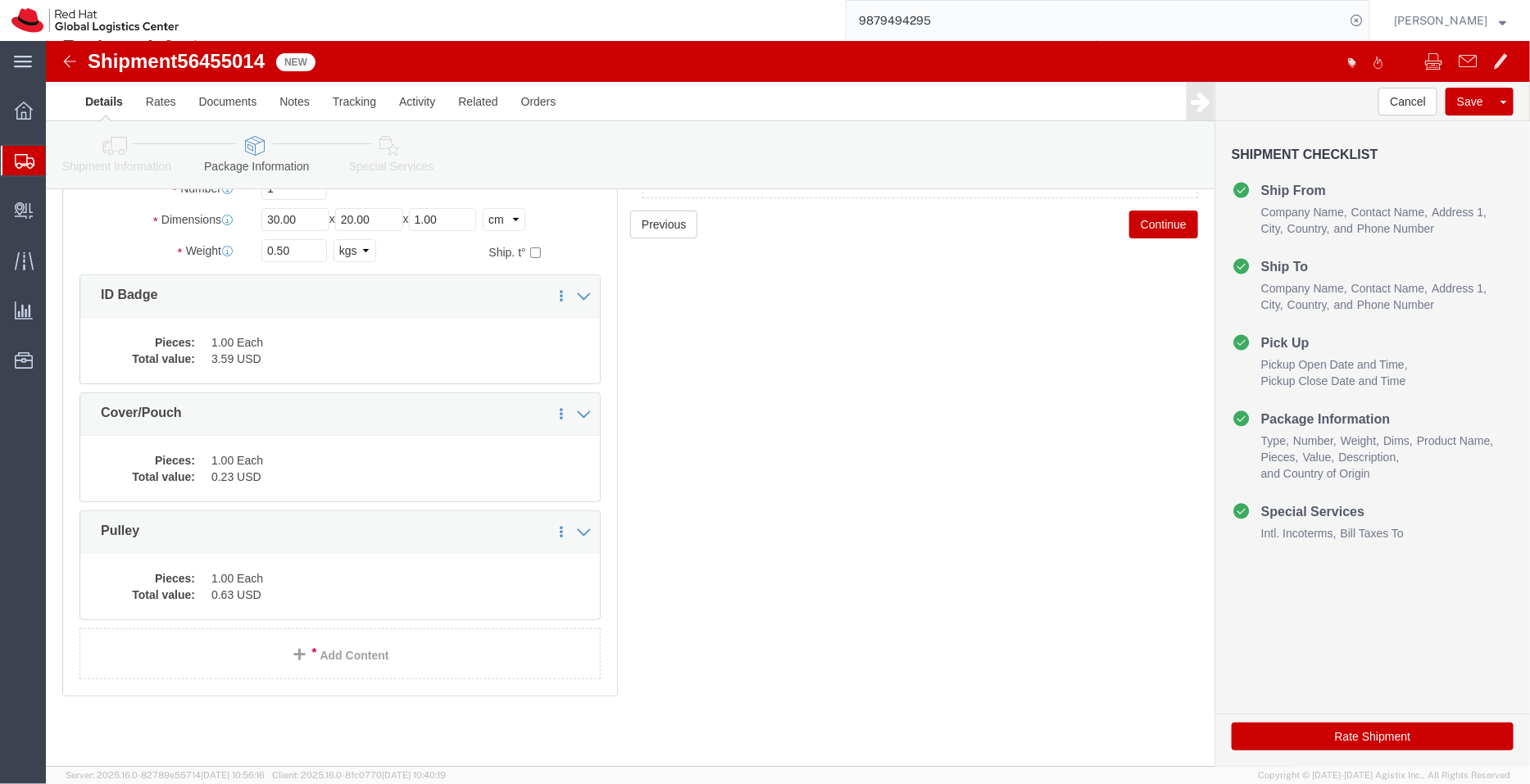
click icon
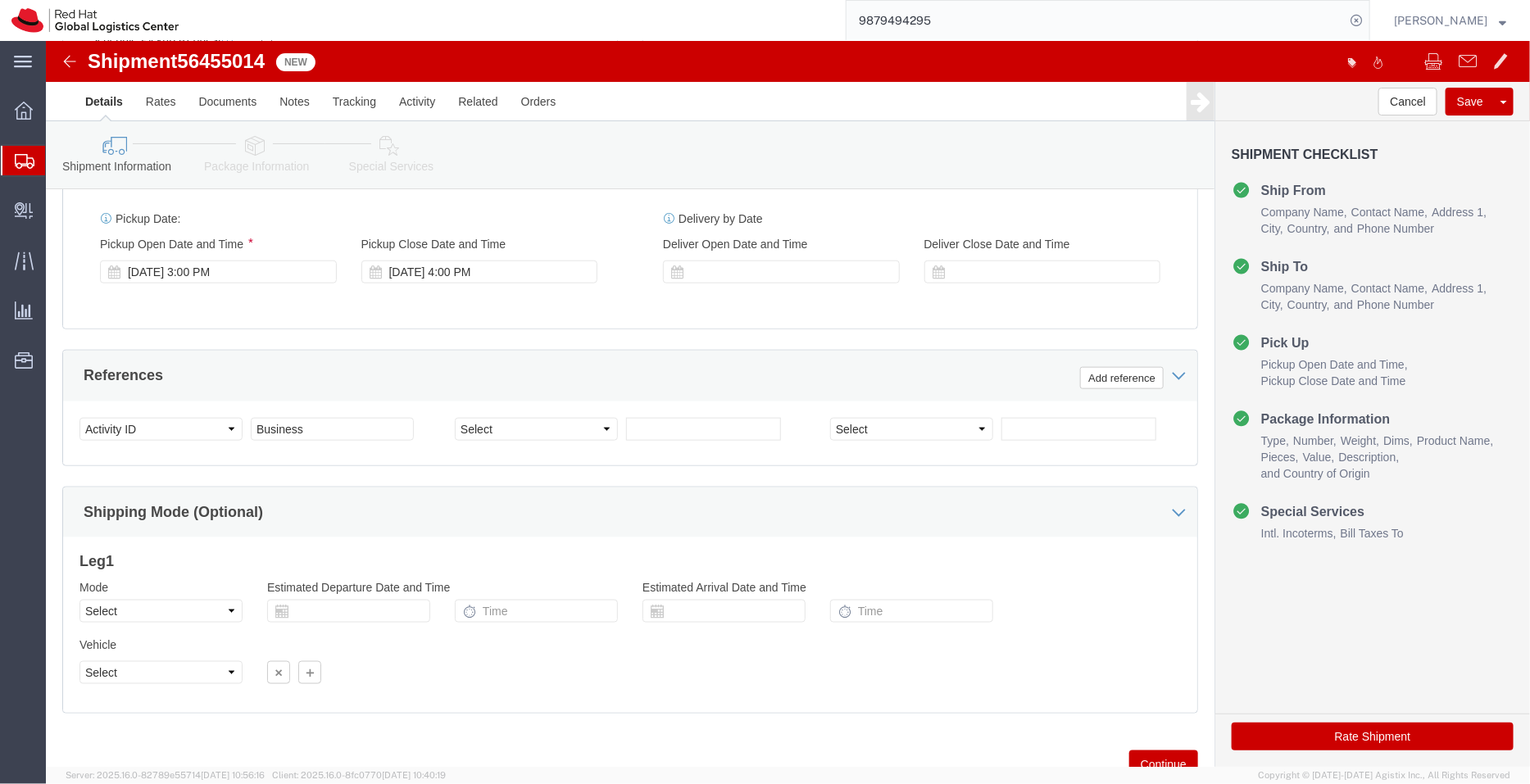
scroll to position [780, 0]
click icon
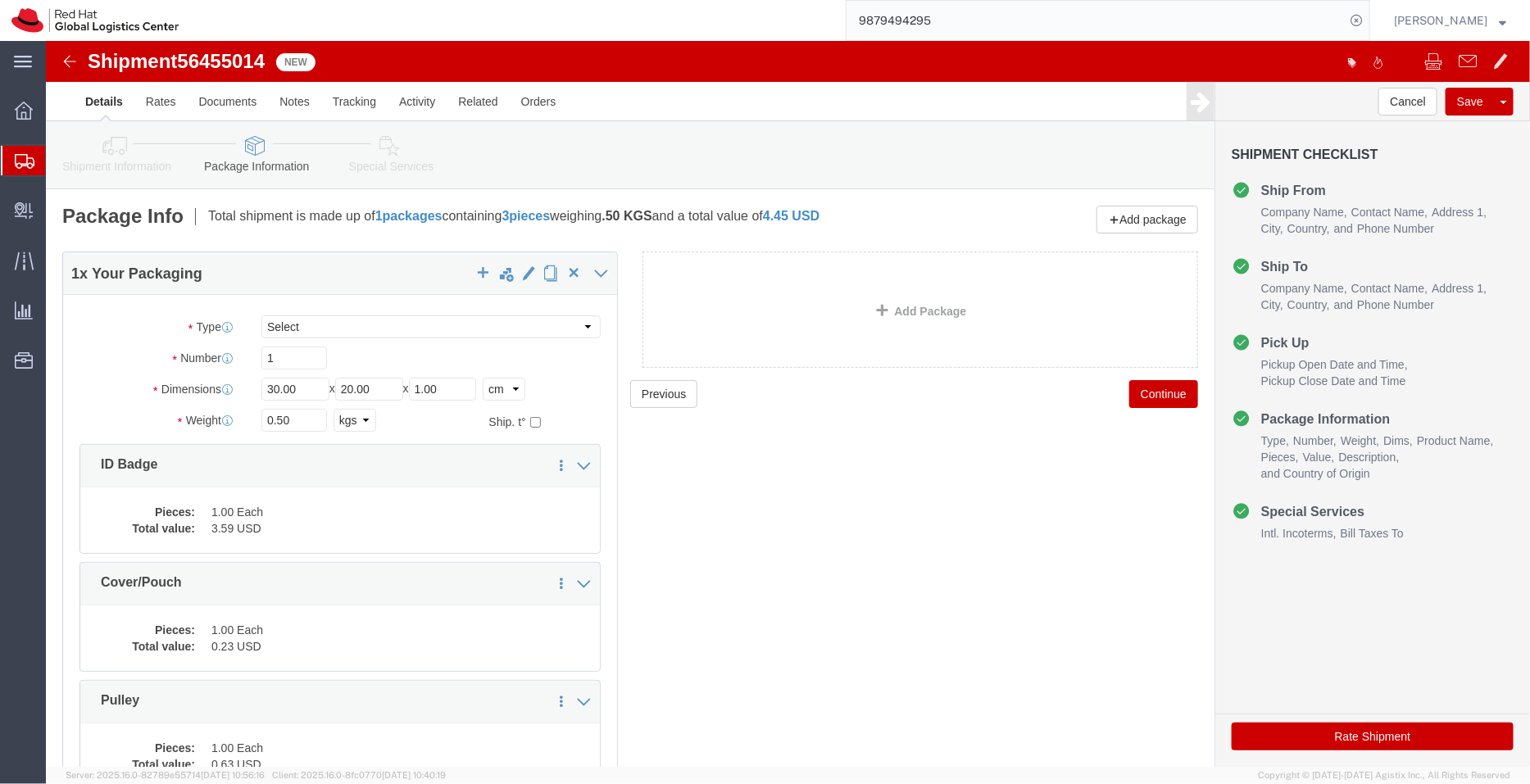
click link "Shipment Information"
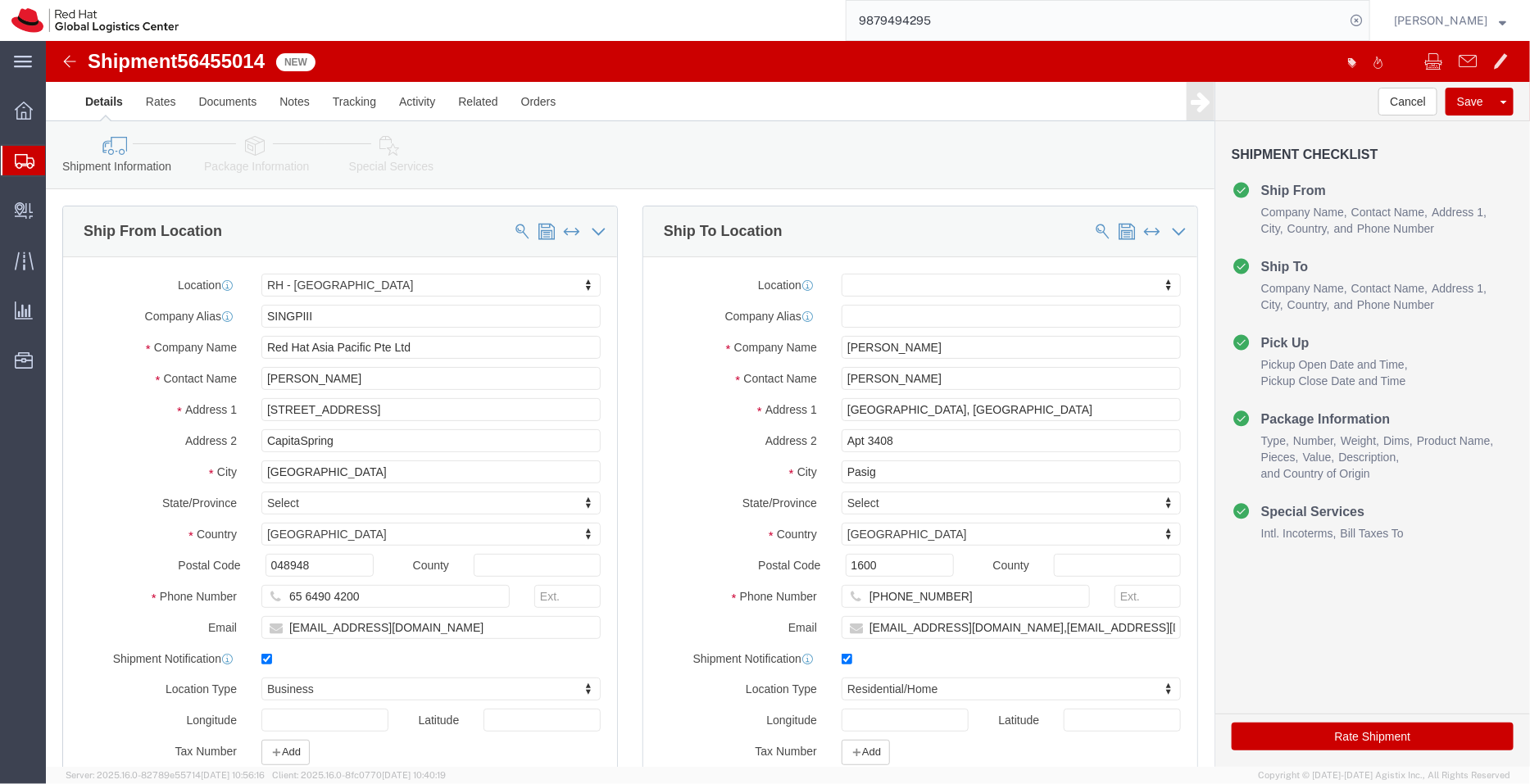
click link "Package Information"
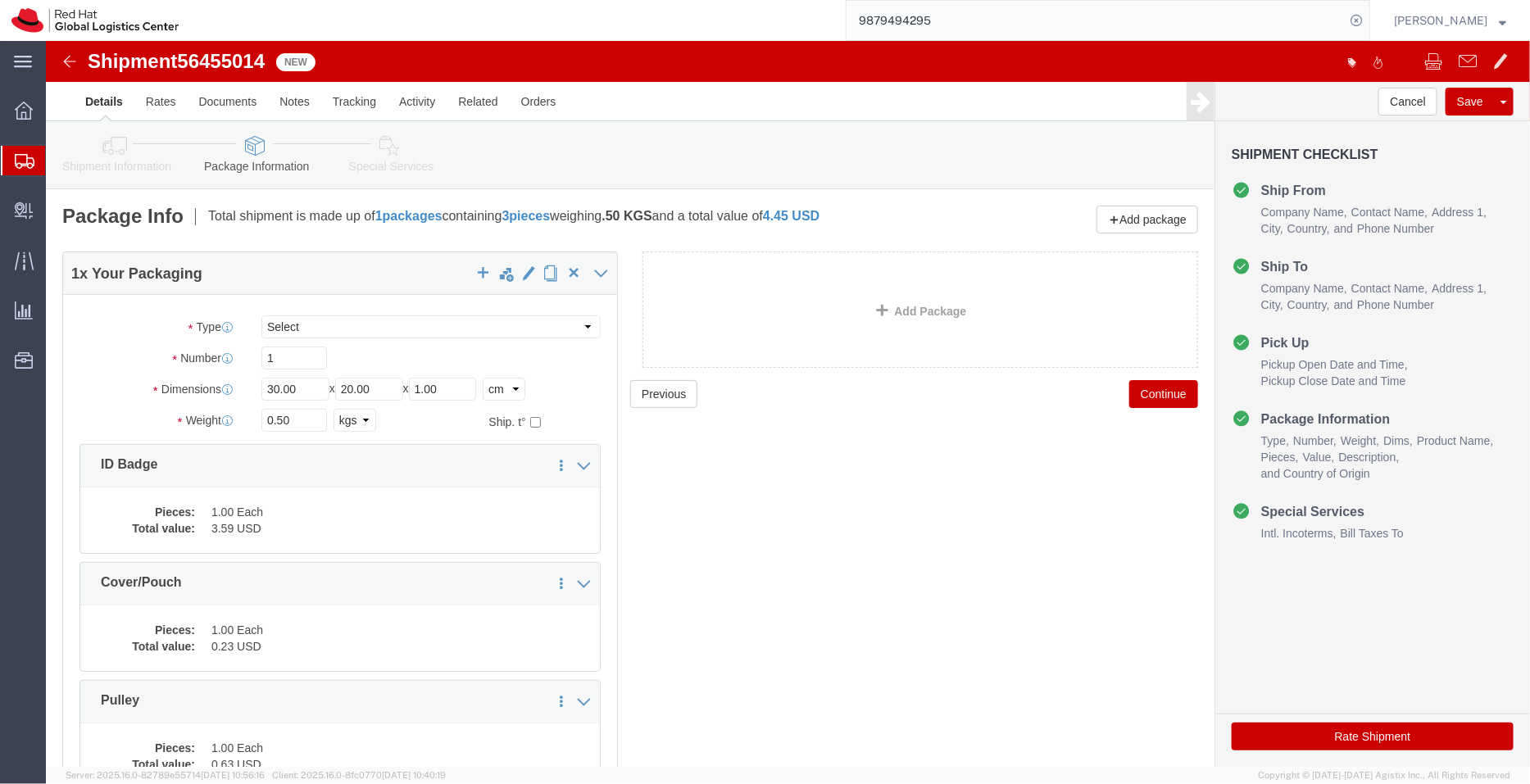
click icon
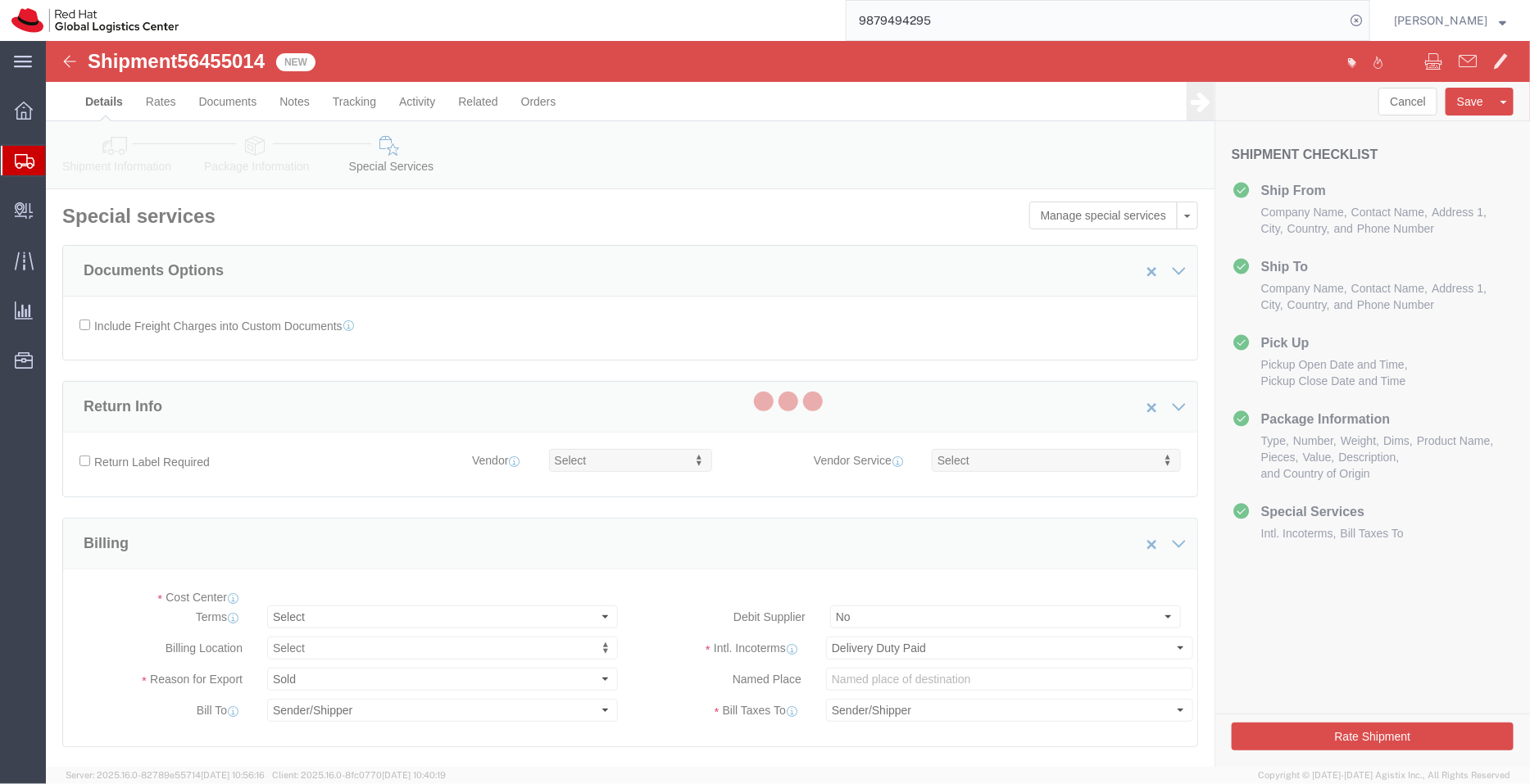
select select "COSTCENTER"
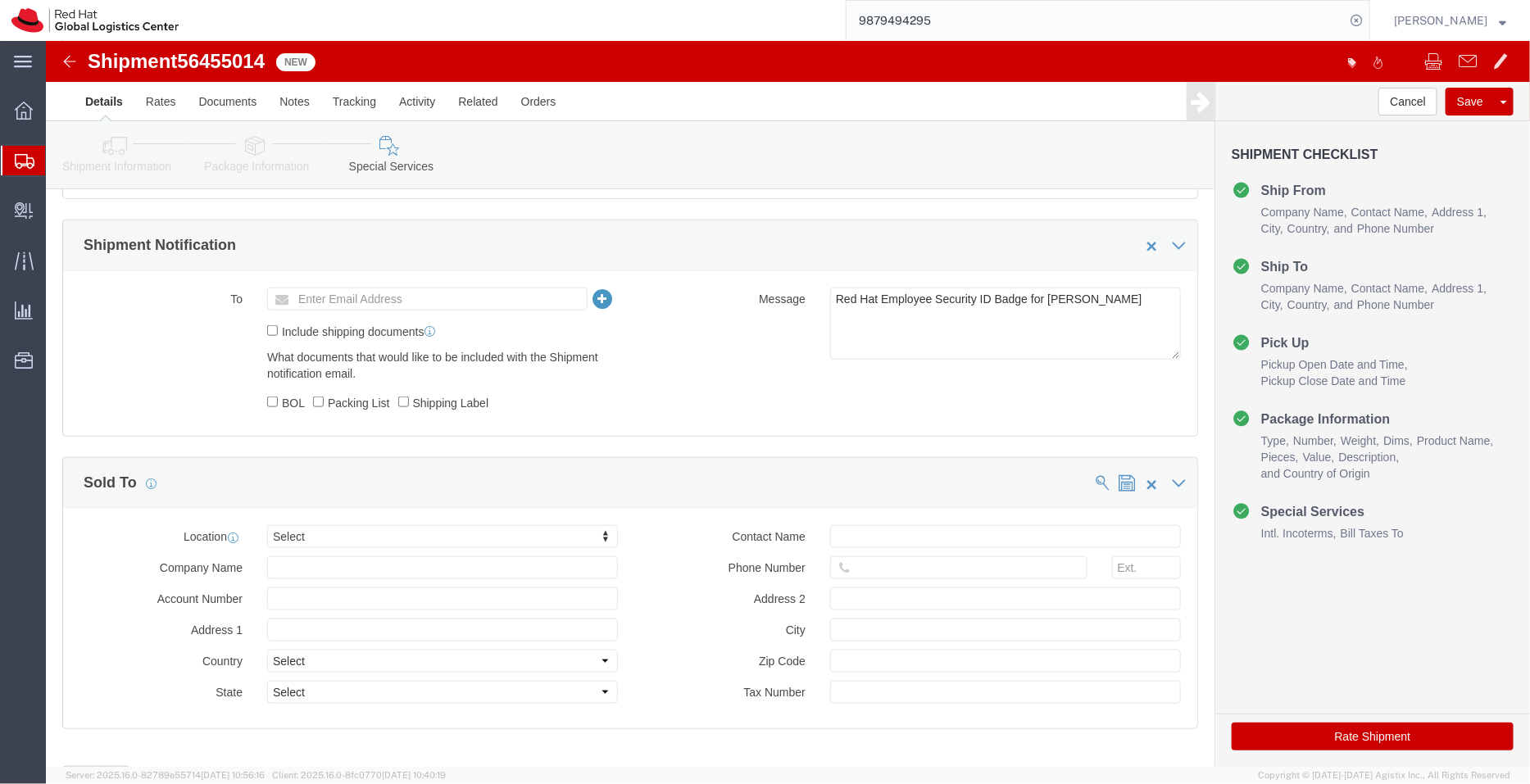
scroll to position [734, 0]
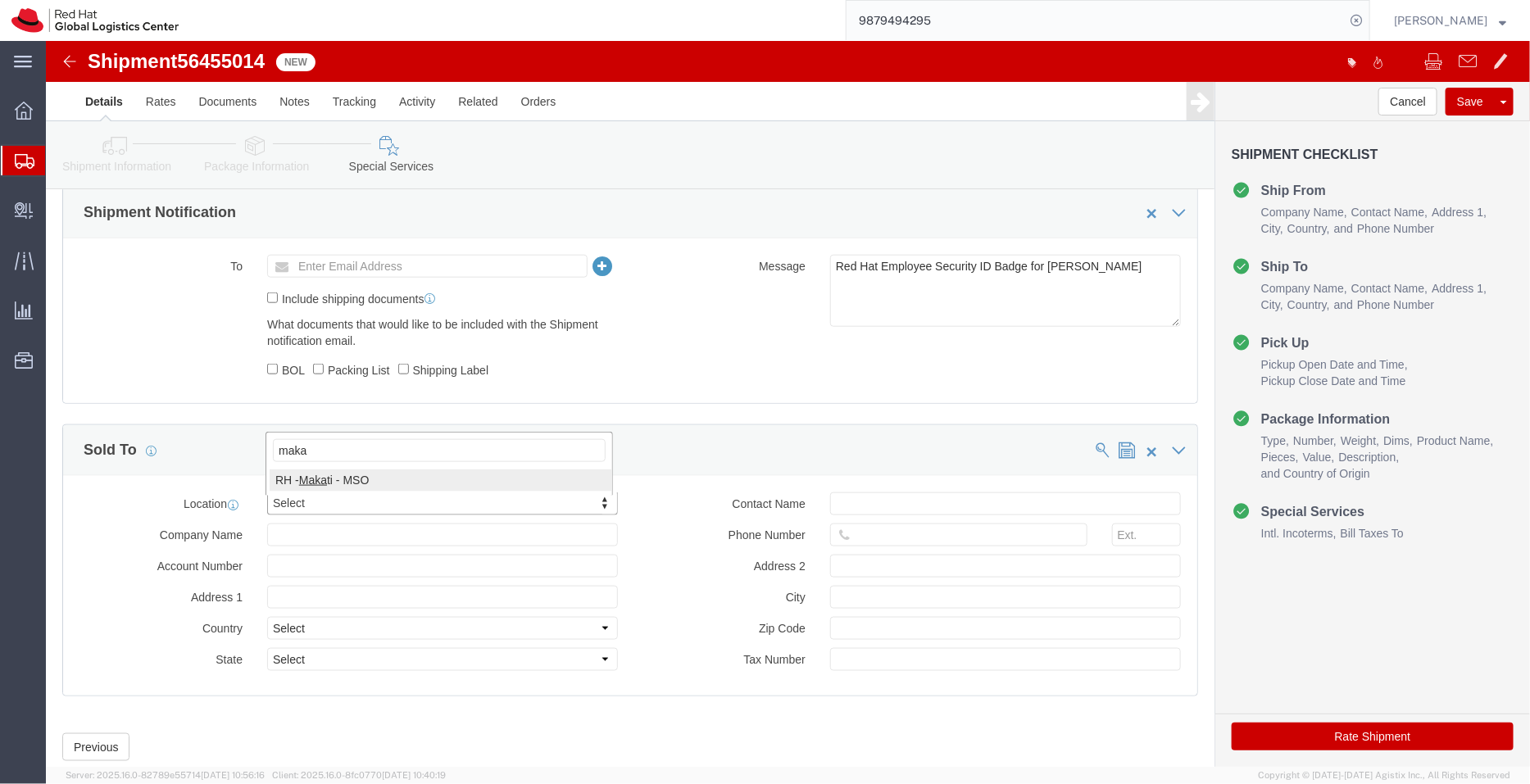
type input "maka"
select select "56131"
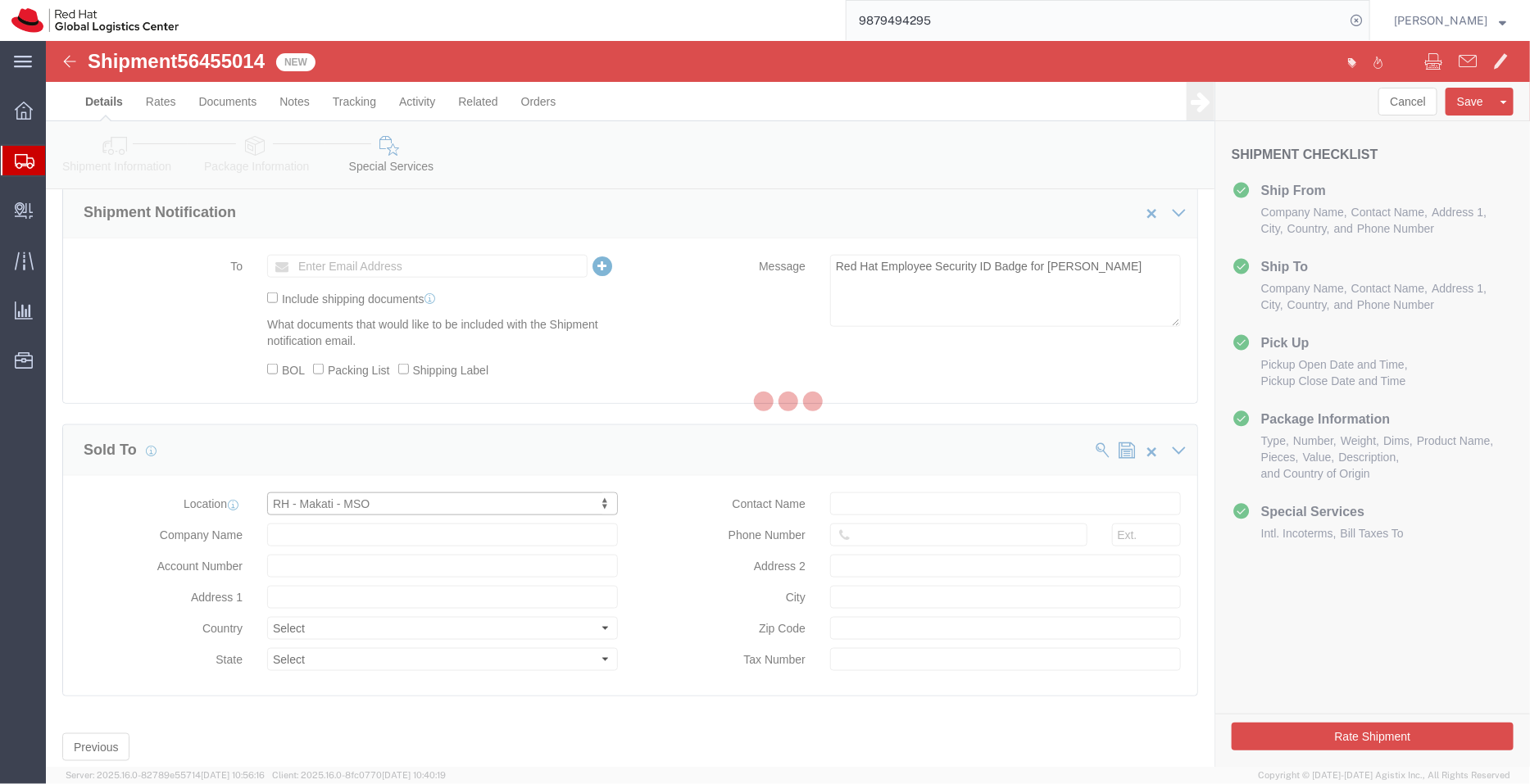
type input "Red Hat Philippines Software Solutions C"
type input "7/F Unit B, 8 Rockwell"
select select "PH"
type input "Rockwell Drive, Rockwell Center, Poblacion"
type input "MAKATI"
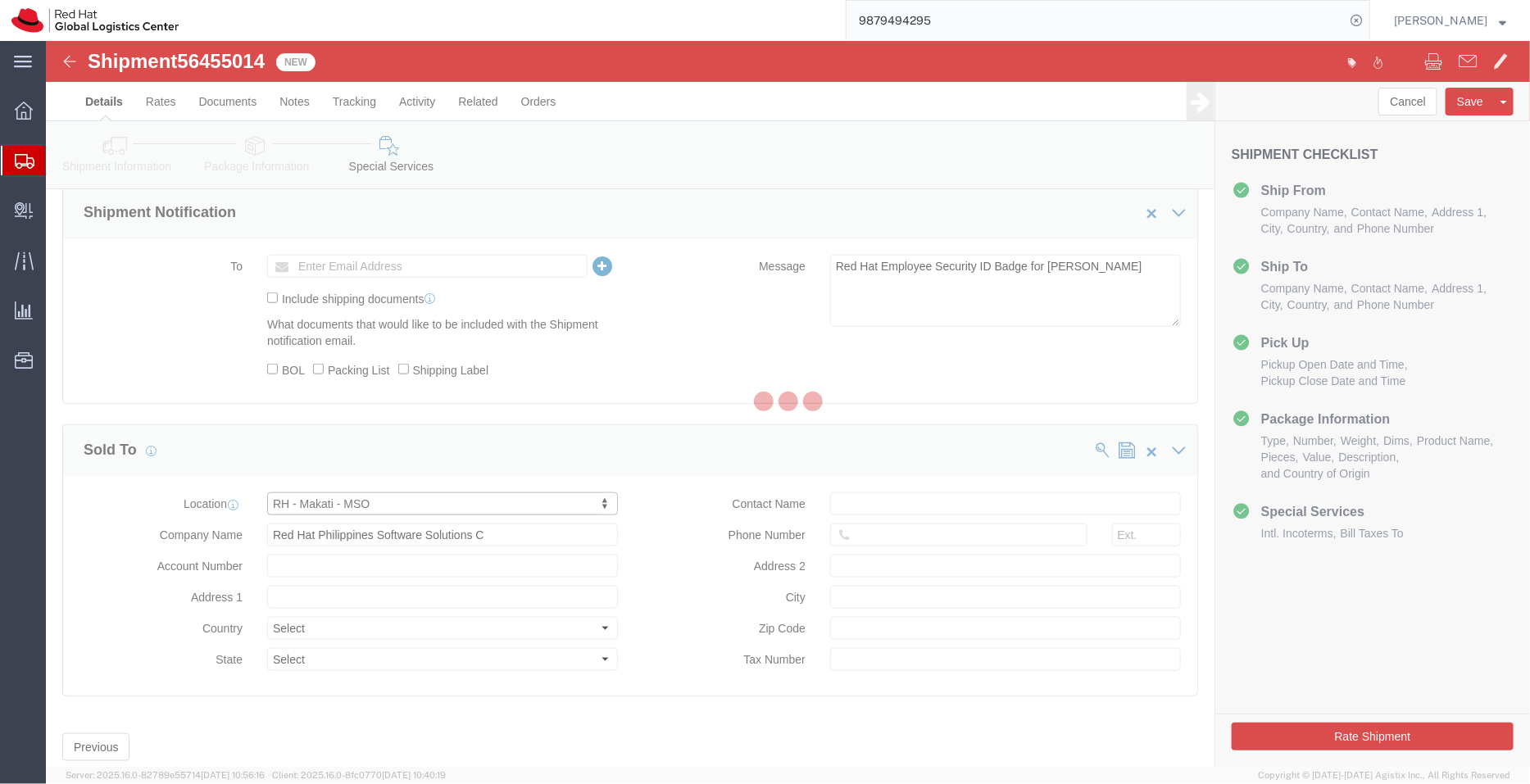
type input "1210"
type input "010-73-298-000"
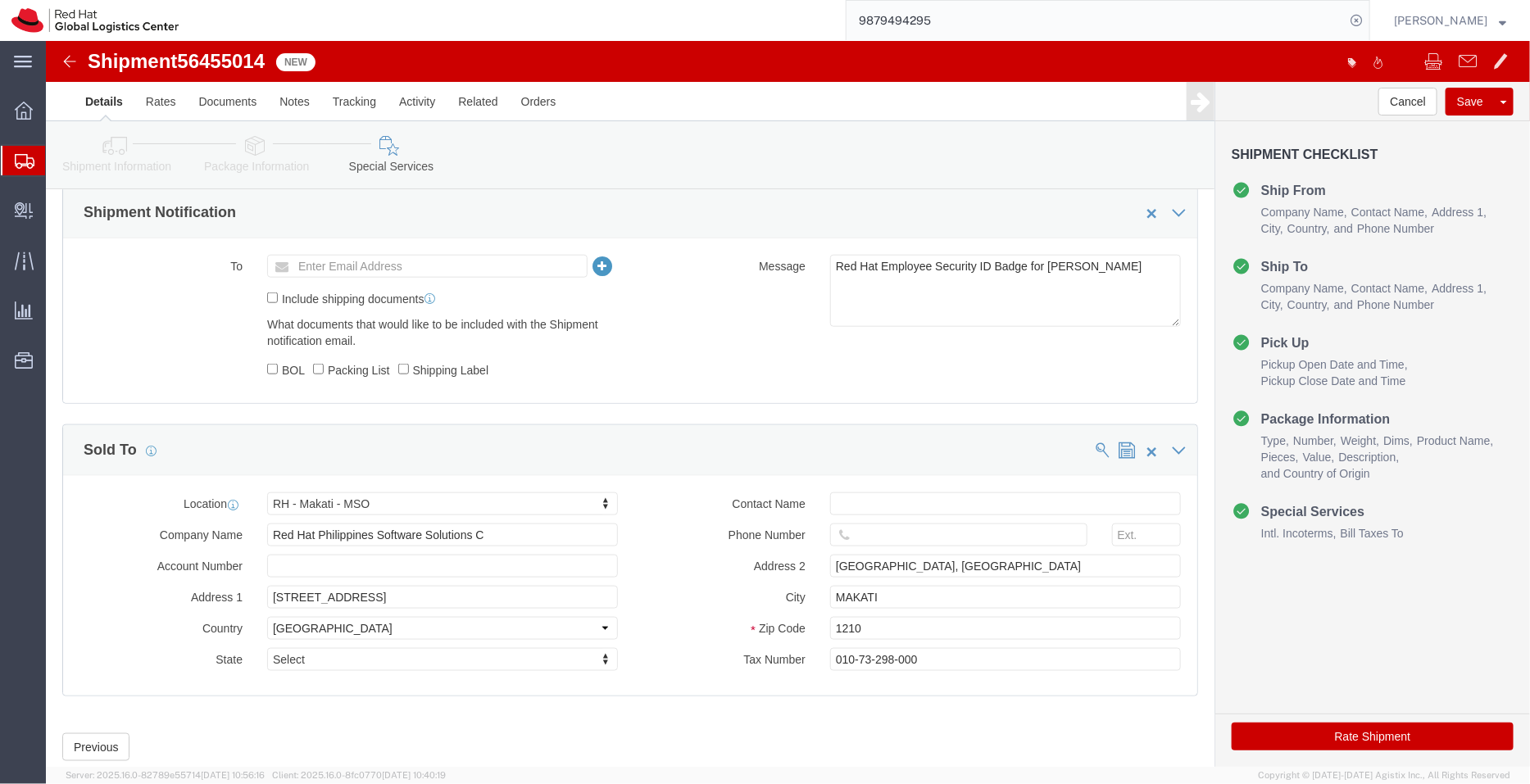
click icon
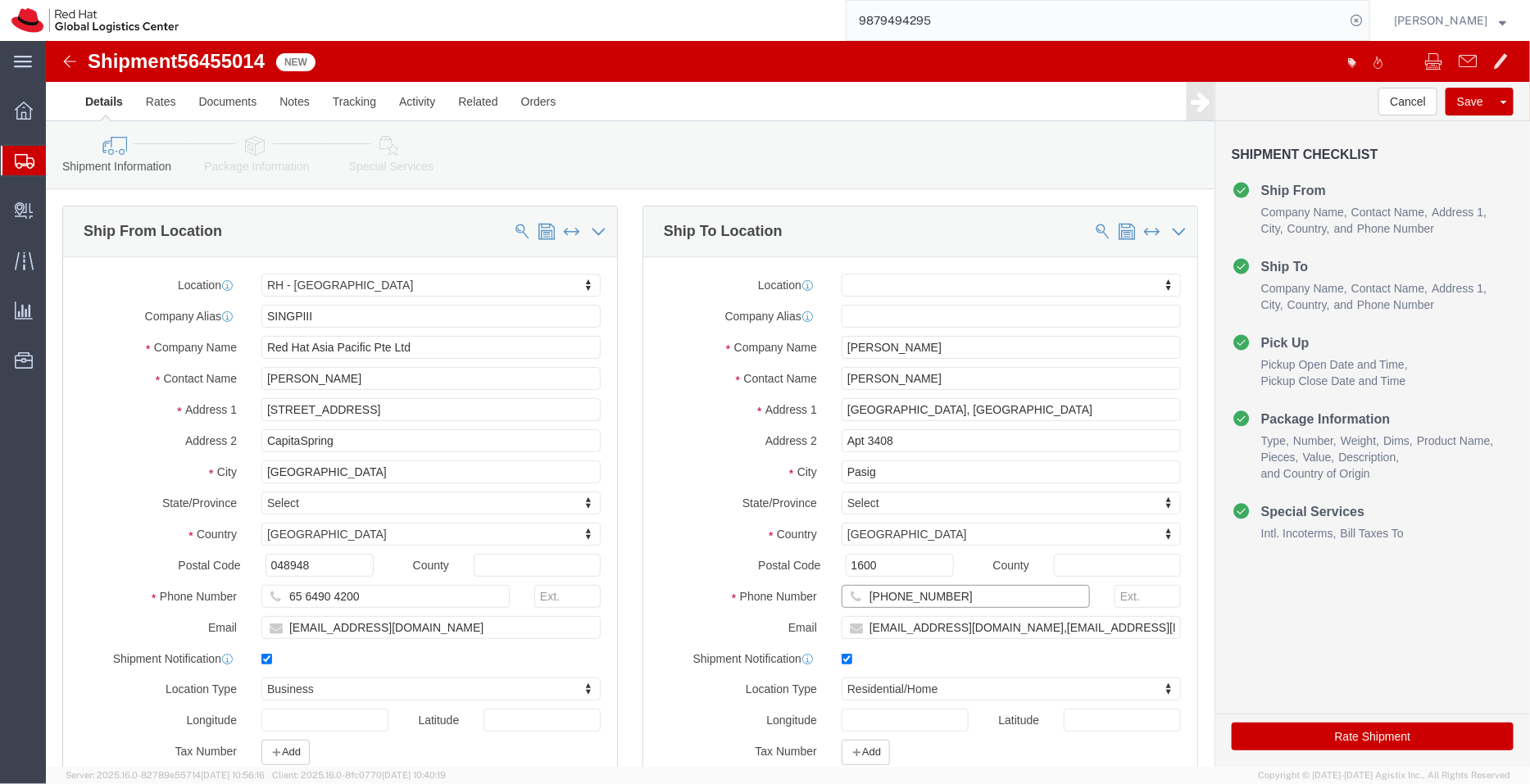
click div "Phone Number +639452667116"
click icon
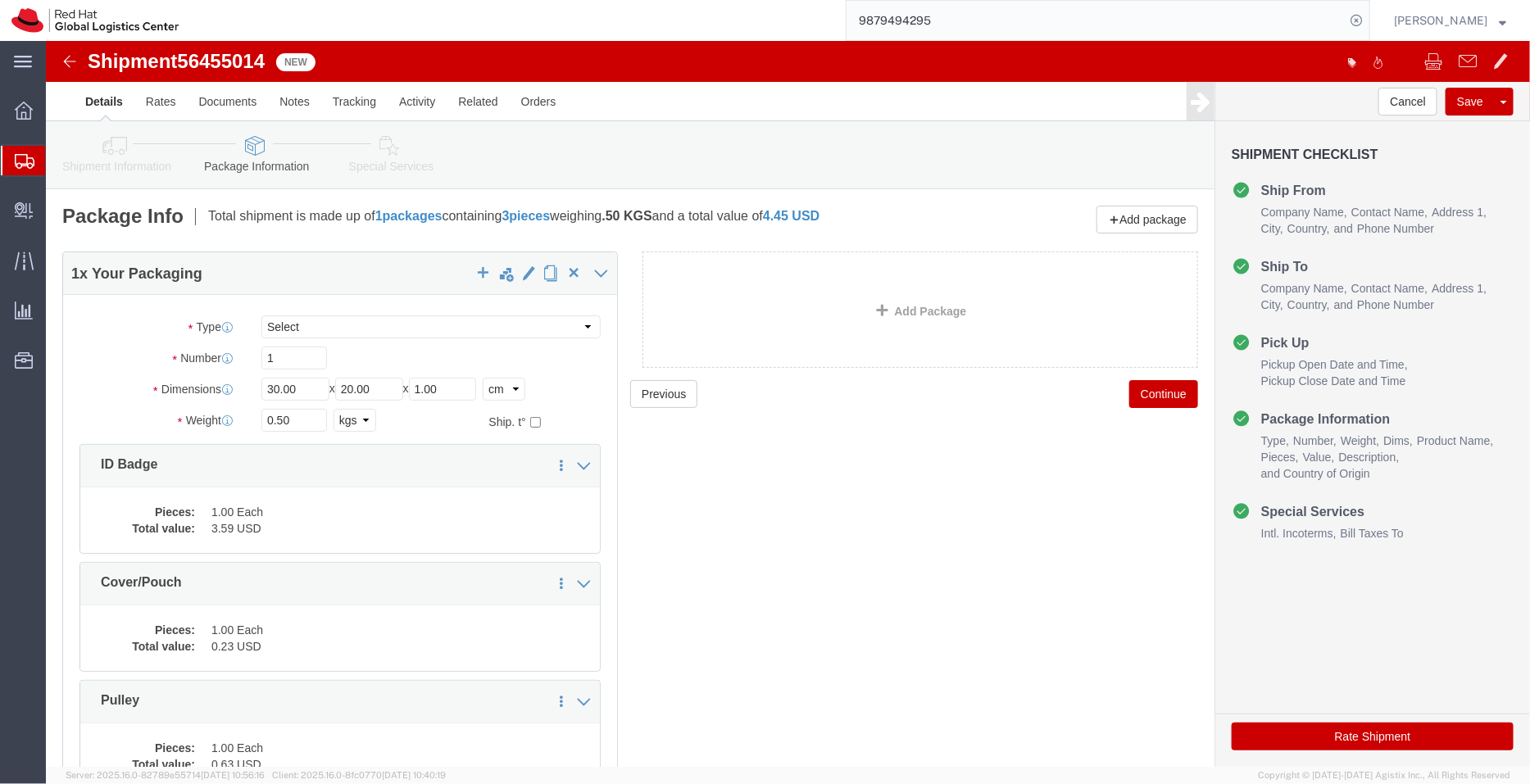
click icon
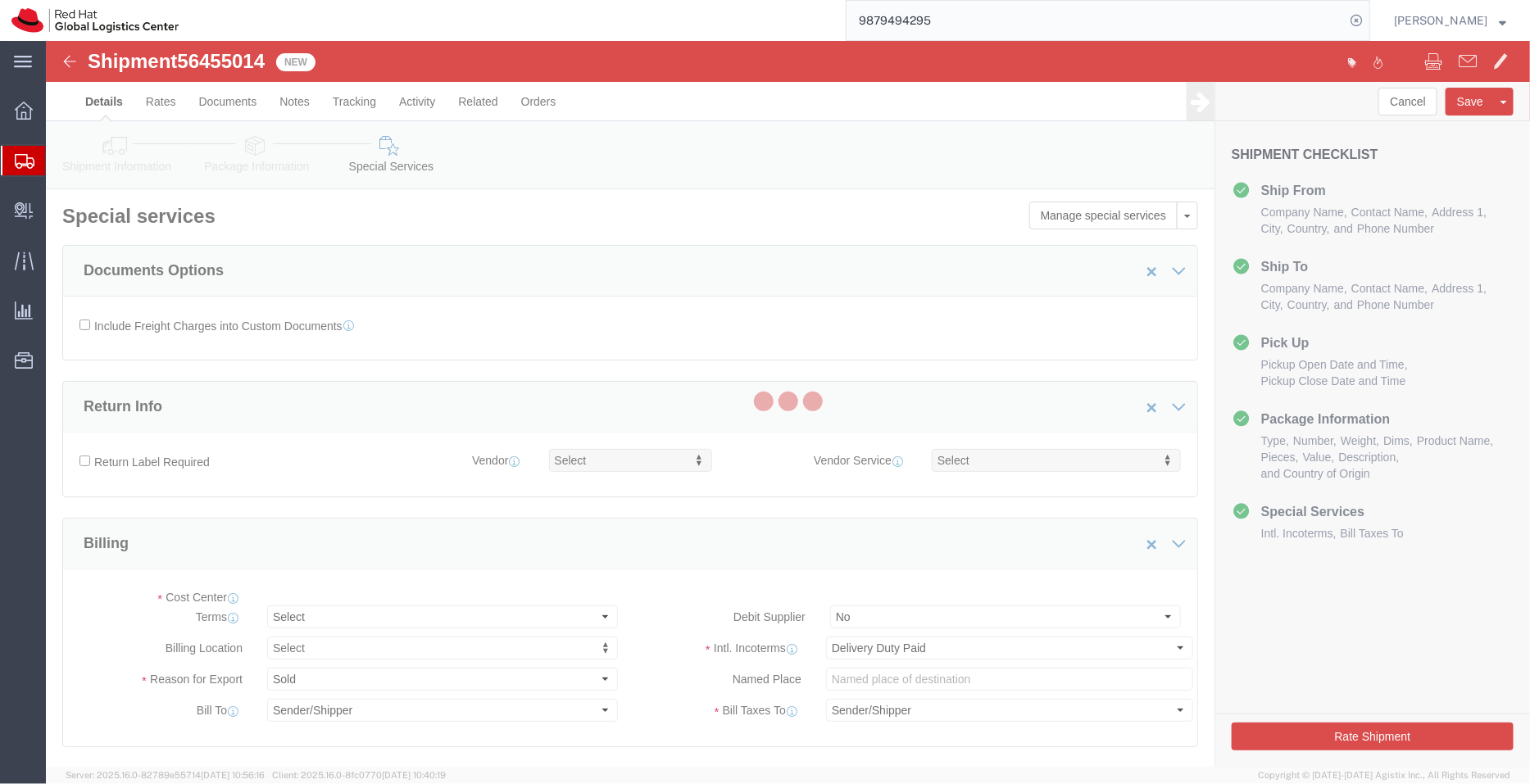
select select "COSTCENTER"
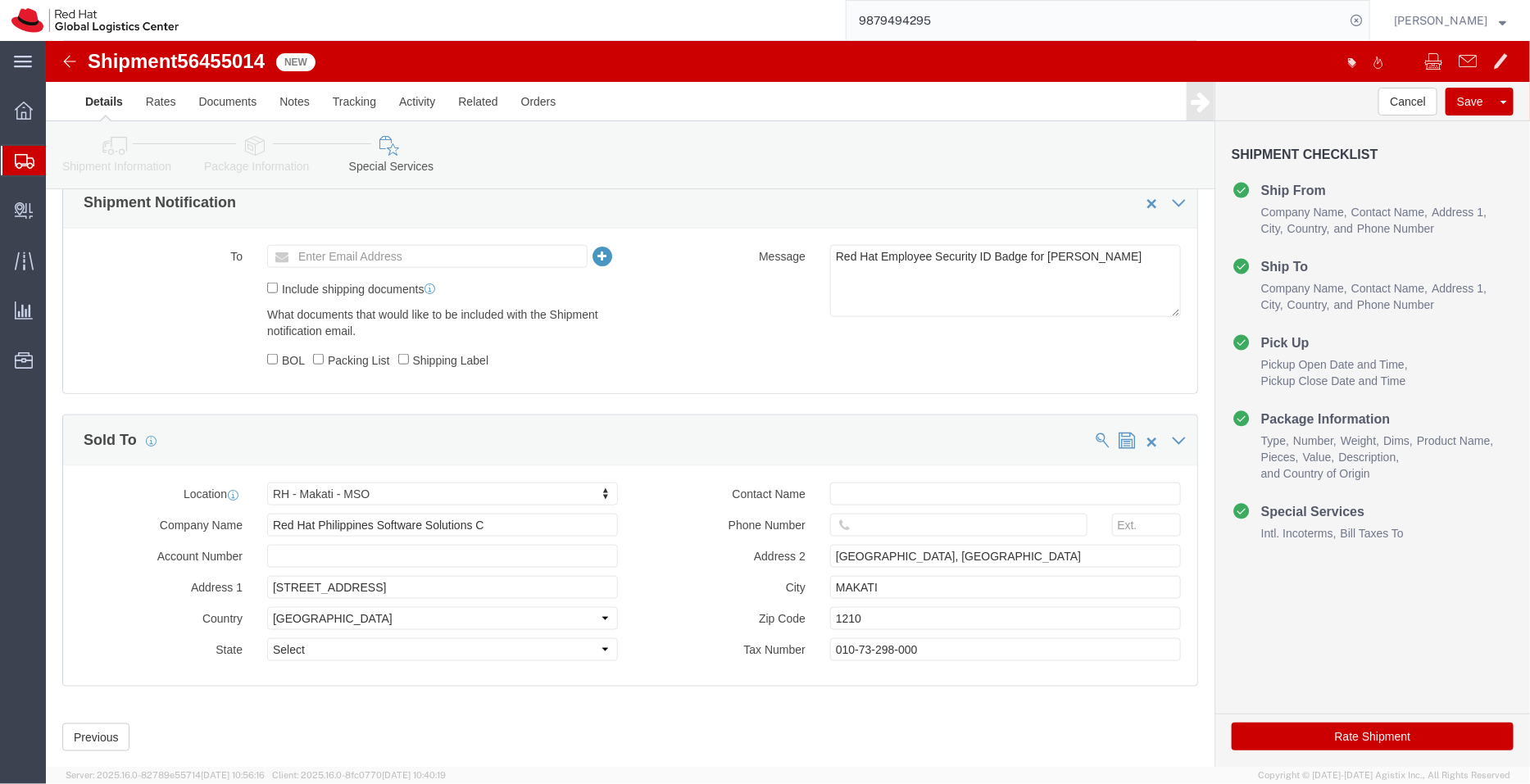
scroll to position [722, 0]
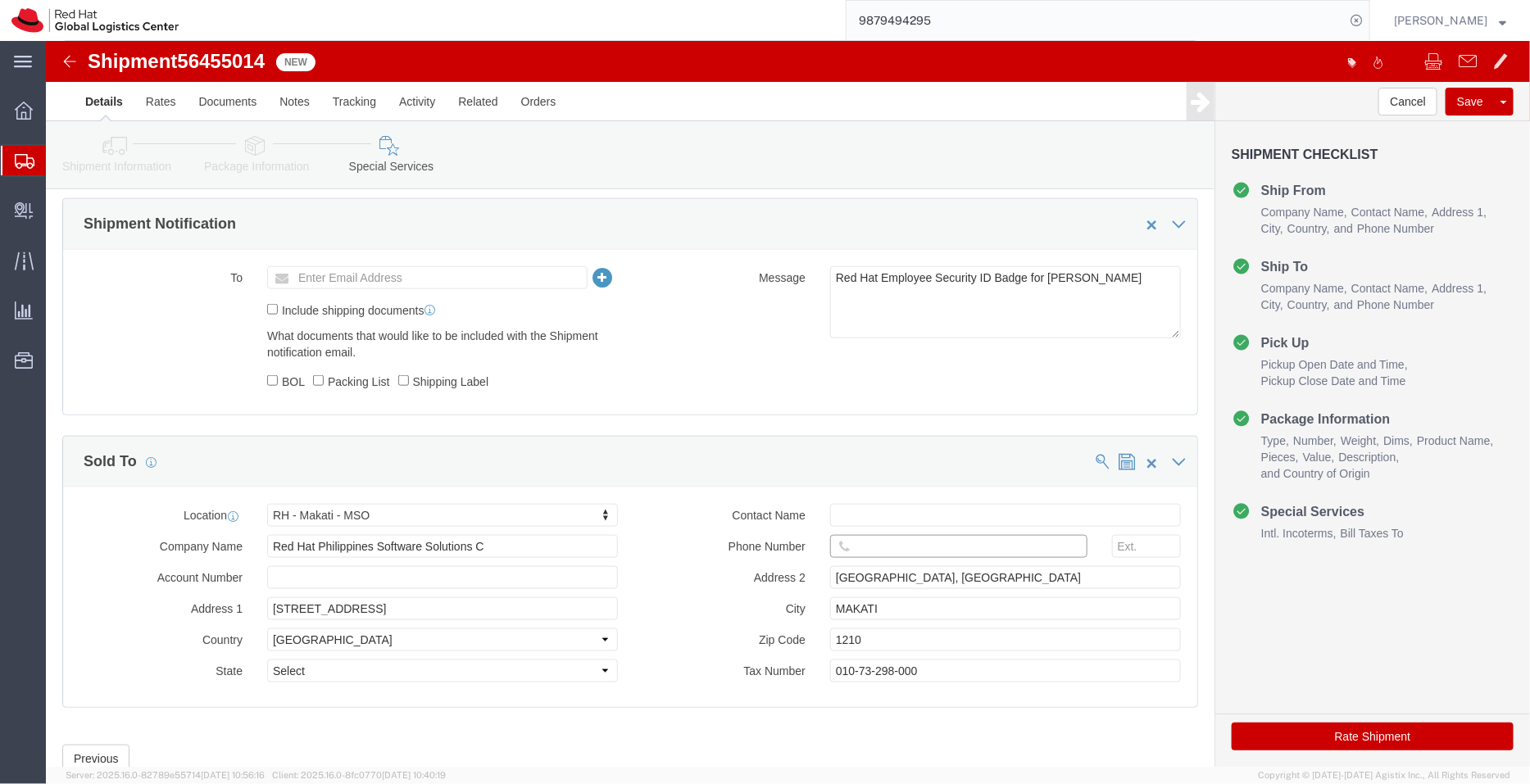
click input "text"
paste input "+639452667116"
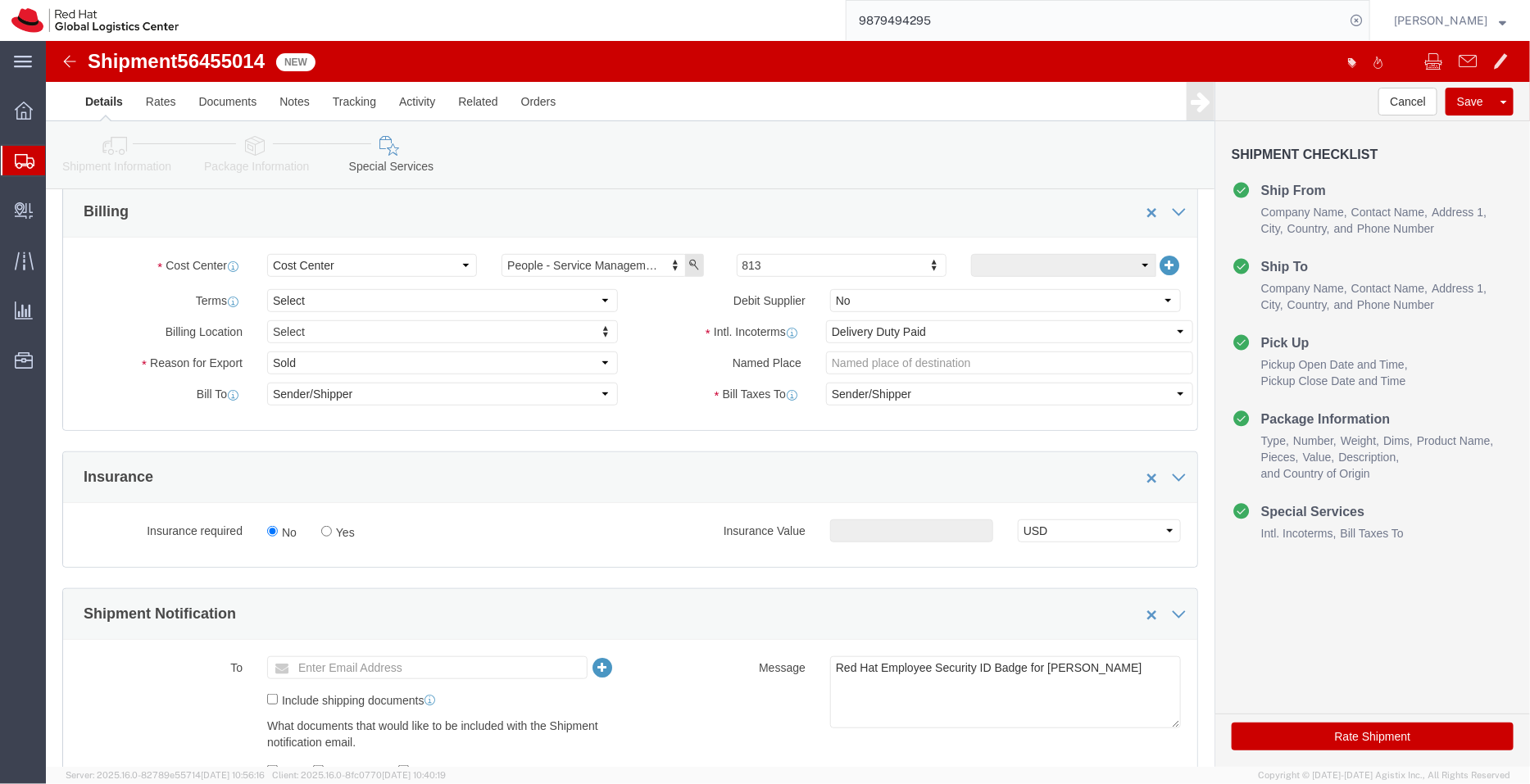
scroll to position [330, 0]
type input "+639452667116"
click select "Select Free of Charge Free of Cost NET 30 NET 45 NET 60 See Comment"
select select "FREE_OF_COST"
click select "Select Free of Charge Free of Cost NET 30 NET 45 NET 60 See Comment"
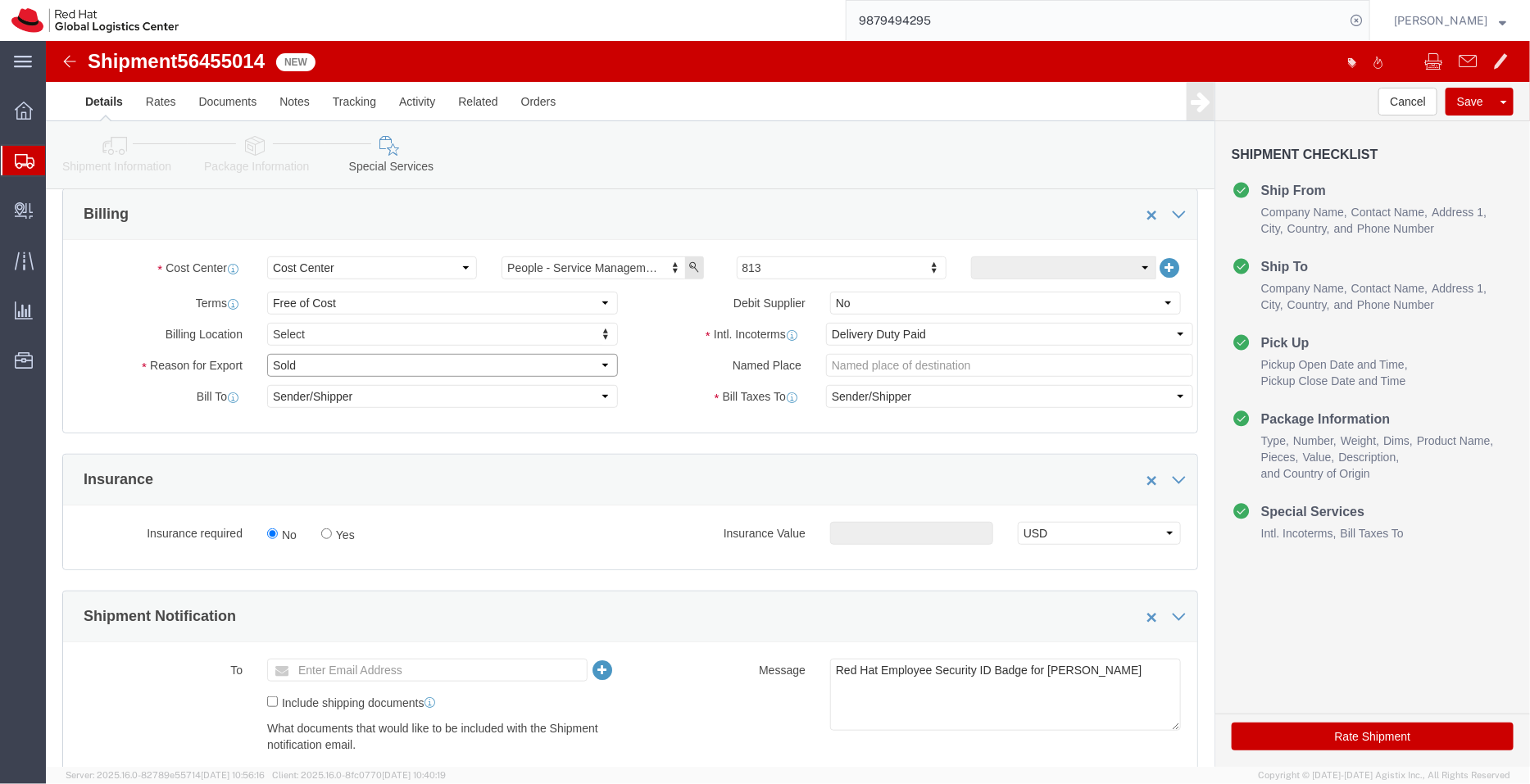
click select "Select Gift Personal Effects Repair/Warranty Return Sample Sold Temporary/Not S…"
select select "SAMPLE"
click select "Select Gift Personal Effects Repair/Warranty Return Sample Sold Temporary/Not S…"
click button "Rate Shipment"
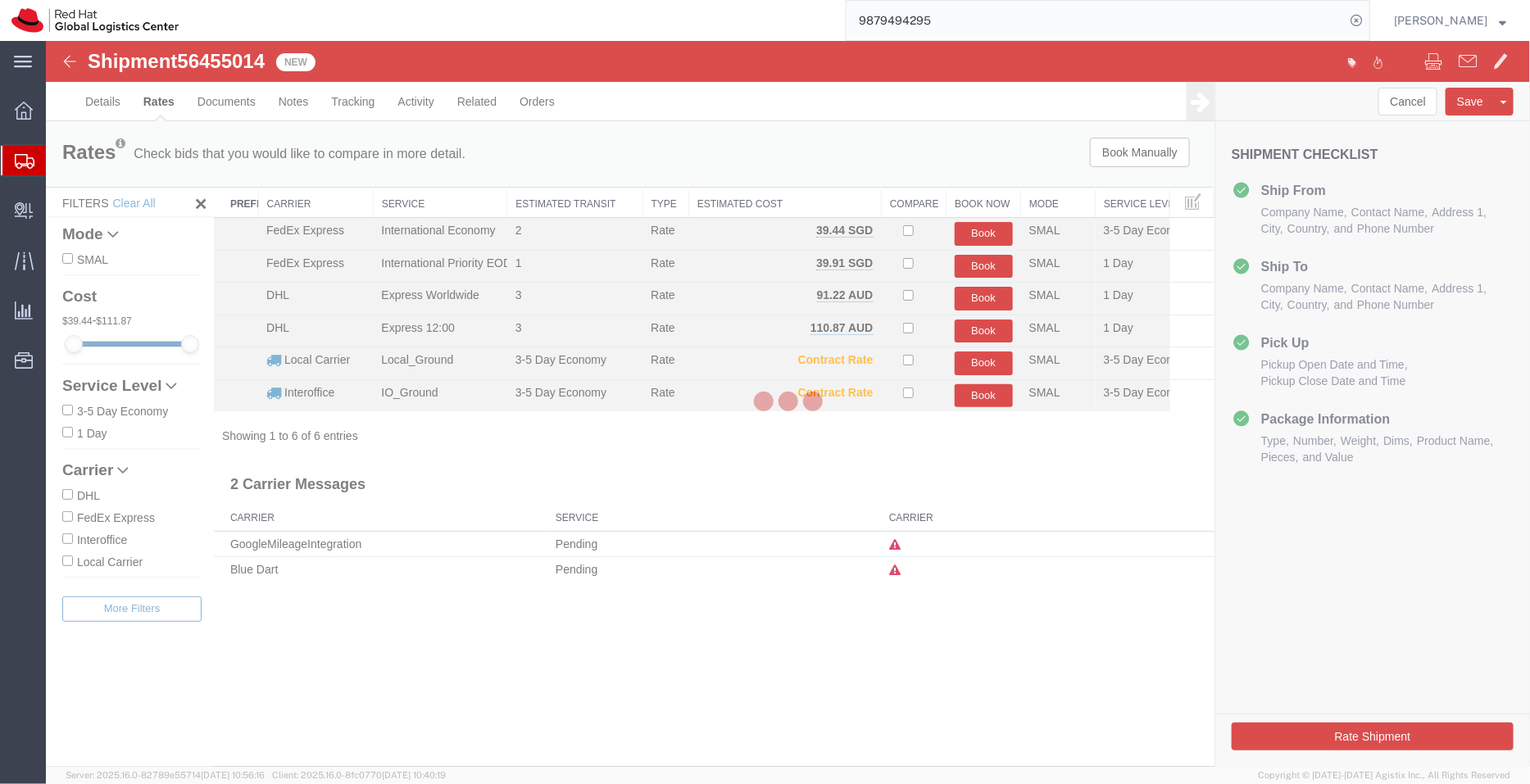
scroll to position [0, 0]
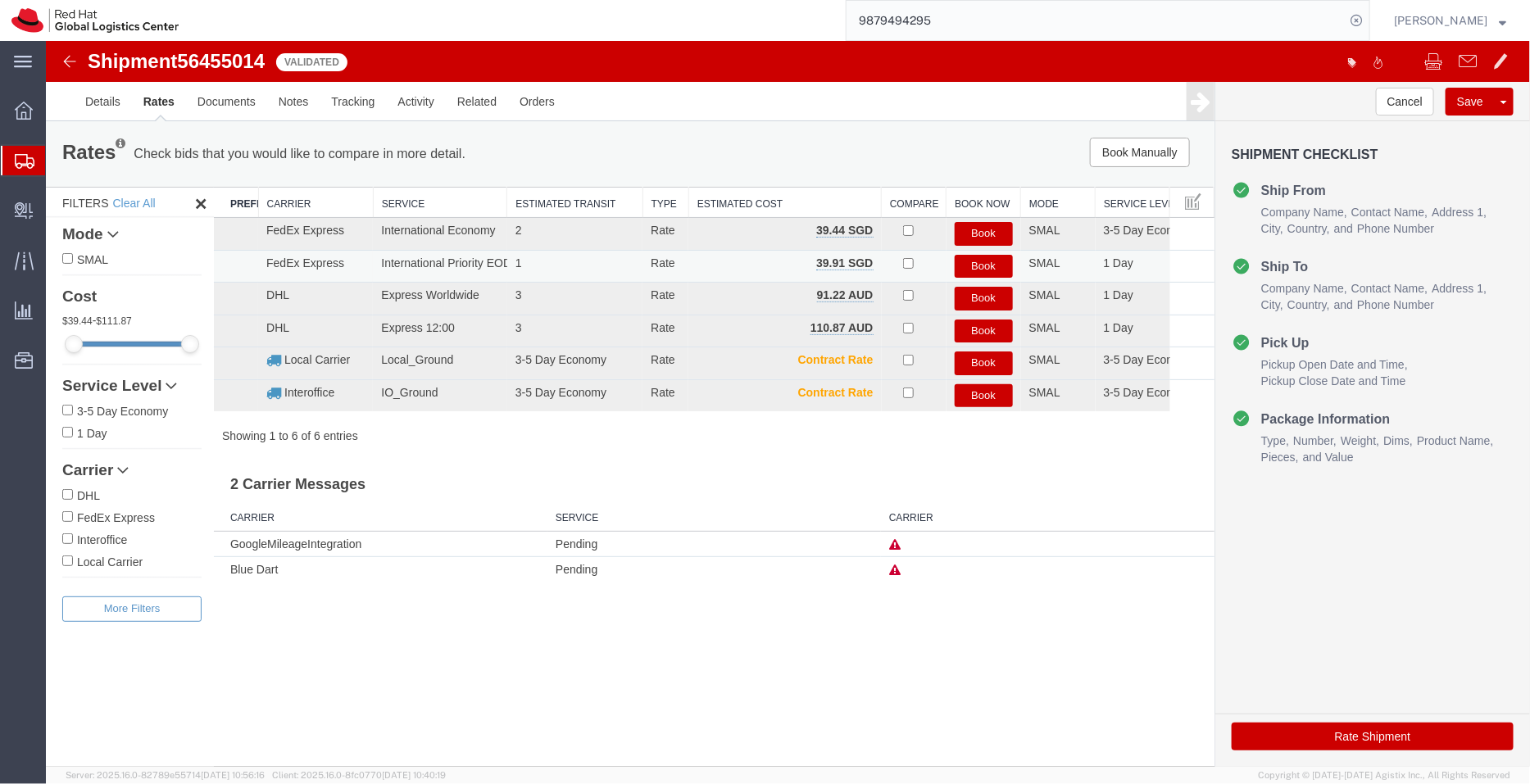
click at [986, 260] on button "Book" at bounding box center [983, 265] width 58 height 24
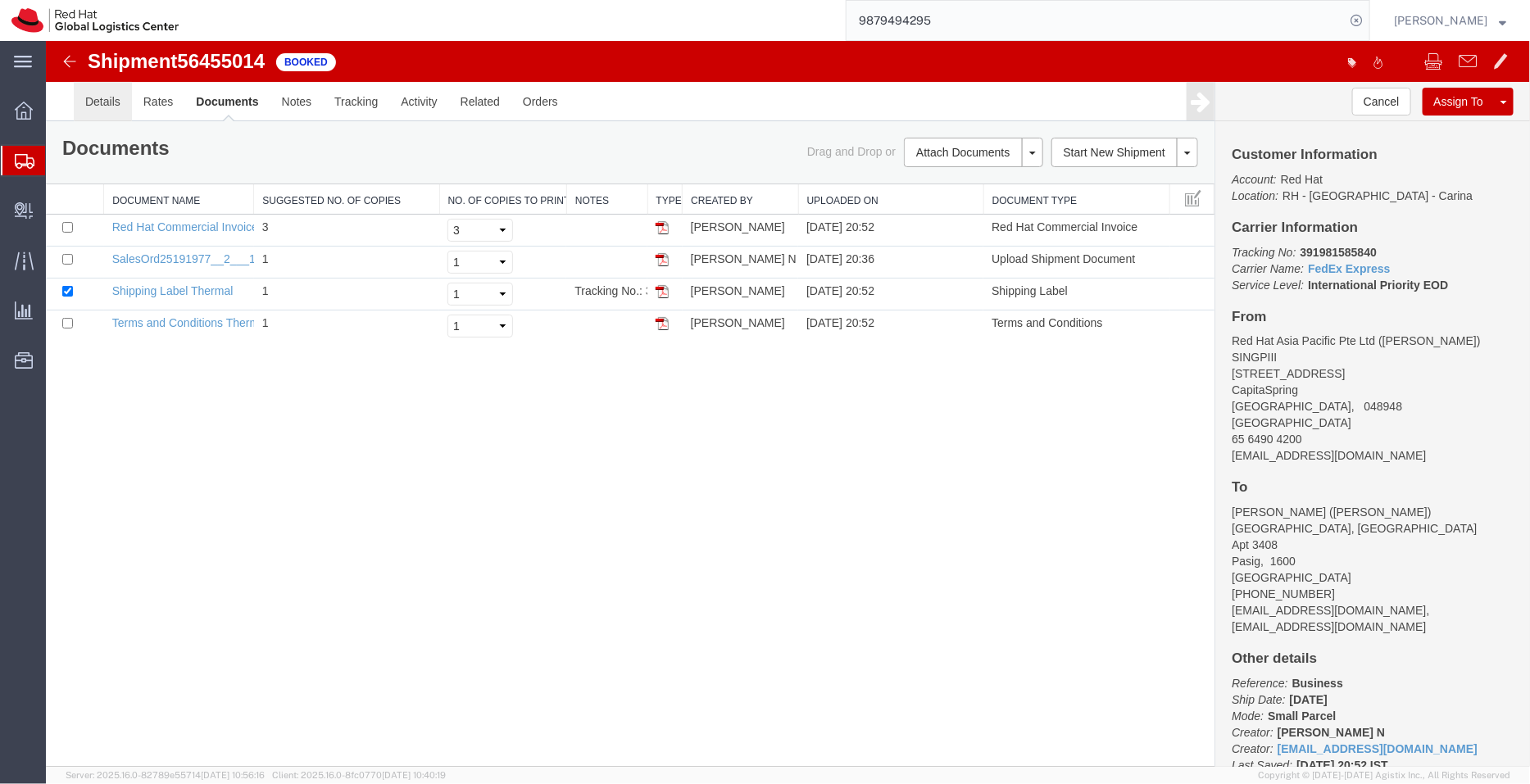
click at [85, 99] on link "Details" at bounding box center [102, 101] width 58 height 39
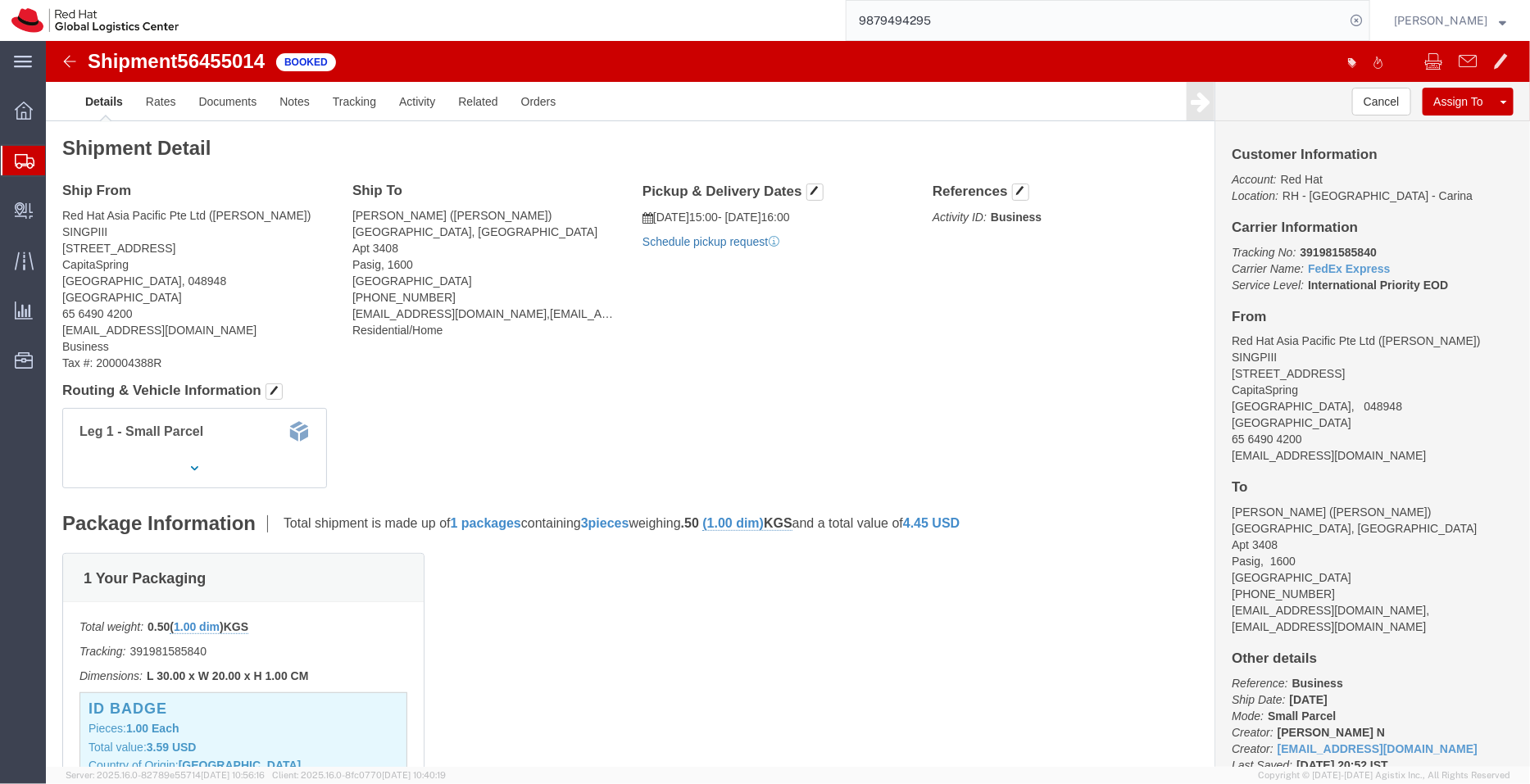
click link "Schedule pickup request"
drag, startPoint x: 746, startPoint y: 198, endPoint x: 607, endPoint y: 177, distance: 140.6
click div "Pickup & Delivery Dates 08/12/2025 15:00 - 08/12/2025 16:00 Pickup request numb…"
copy div "08/12/2025 15:00 - 08/12/2025 16:00 Pickup request number : 577"
click link "Documents"
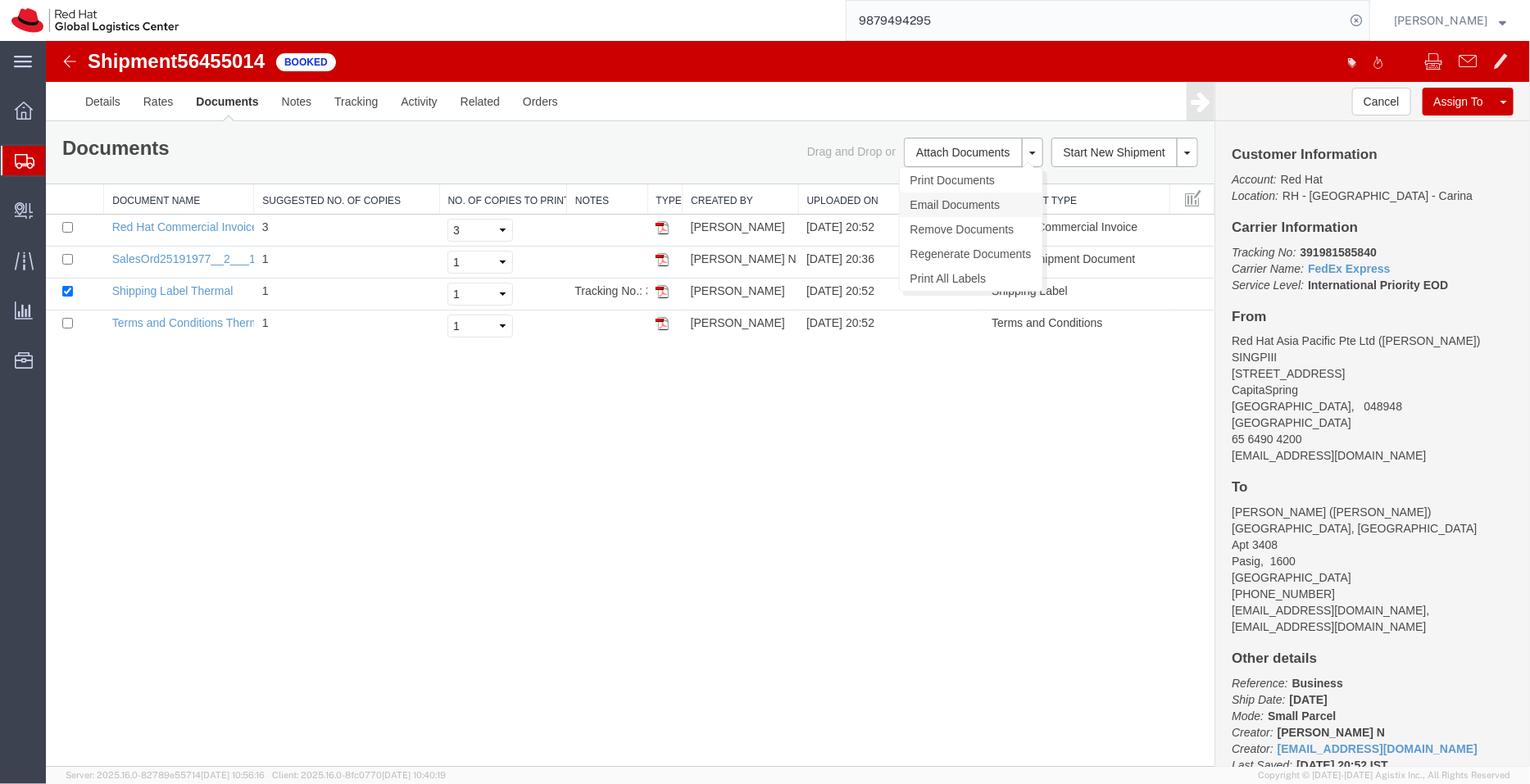
click at [984, 206] on link "Email Documents" at bounding box center [970, 204] width 142 height 25
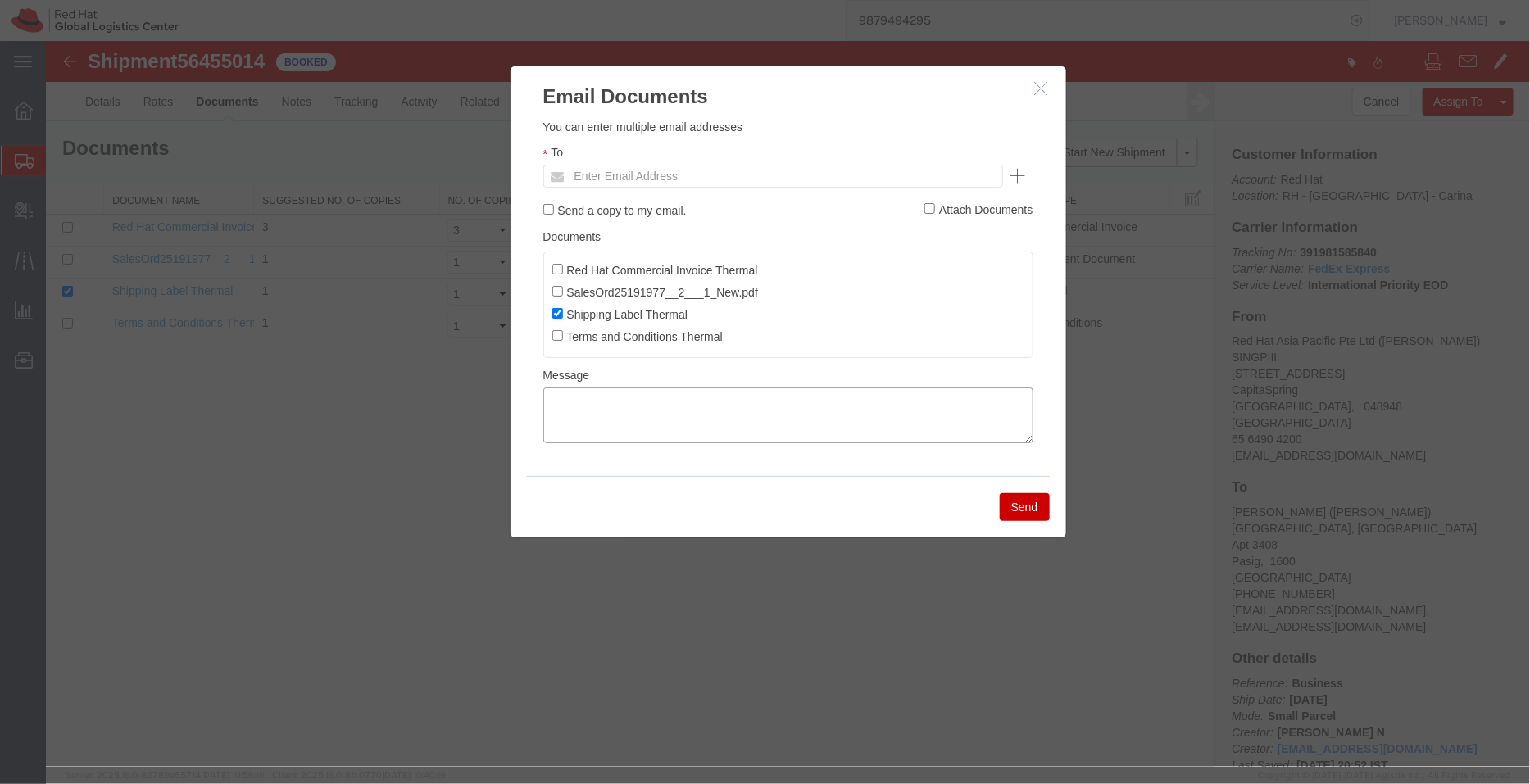
click at [811, 426] on textarea at bounding box center [788, 414] width 490 height 56
paste textarea "08/12/2025 15:00 - 08/12/2025 16:00 Pickup request number: 577"
click at [670, 431] on textarea "08/12/2025 15:00 - 08/12/2025 16:00 Pickup request number: 577" at bounding box center [788, 414] width 490 height 56
click at [543, 435] on textarea "08/12/2025 15:00 - 08/12/2025 16:00 Pickup request number:SINA 577" at bounding box center [788, 414] width 490 height 56
click at [552, 398] on textarea "08/12/2025 15:00 - 08/12/2025 16:00 FedEx Pickup request number:SINA 577" at bounding box center [788, 414] width 490 height 56
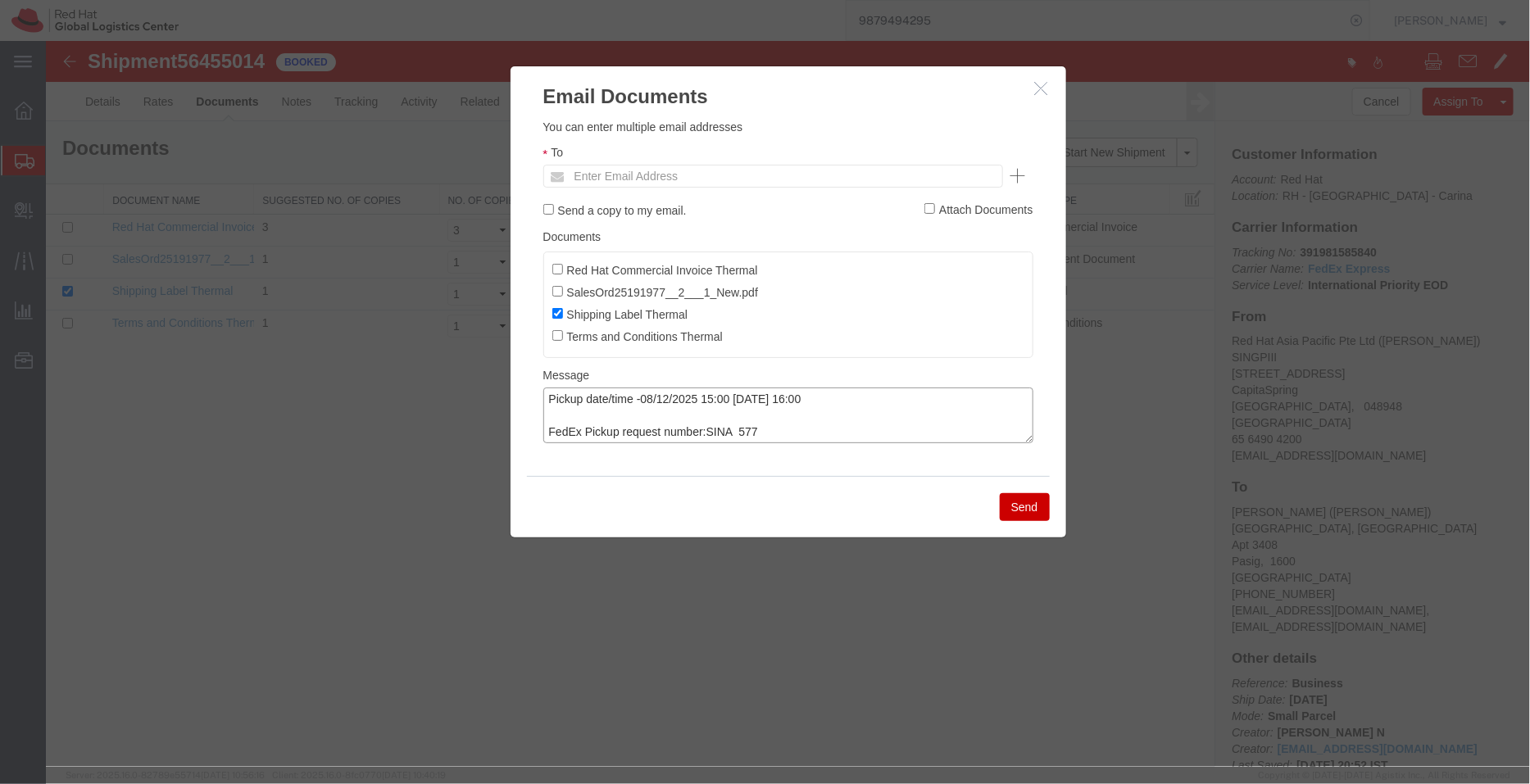
type textarea "Pickup date/time -08/12/2025 15:00 - 08/12/2025 16:00 FedEx Pickup request numb…"
click at [558, 270] on input "Red Hat Commercial Invoice Thermal" at bounding box center [557, 269] width 11 height 11
checkbox input "true"
click at [585, 180] on input "text" at bounding box center [662, 175] width 192 height 21
type input "dkamal"
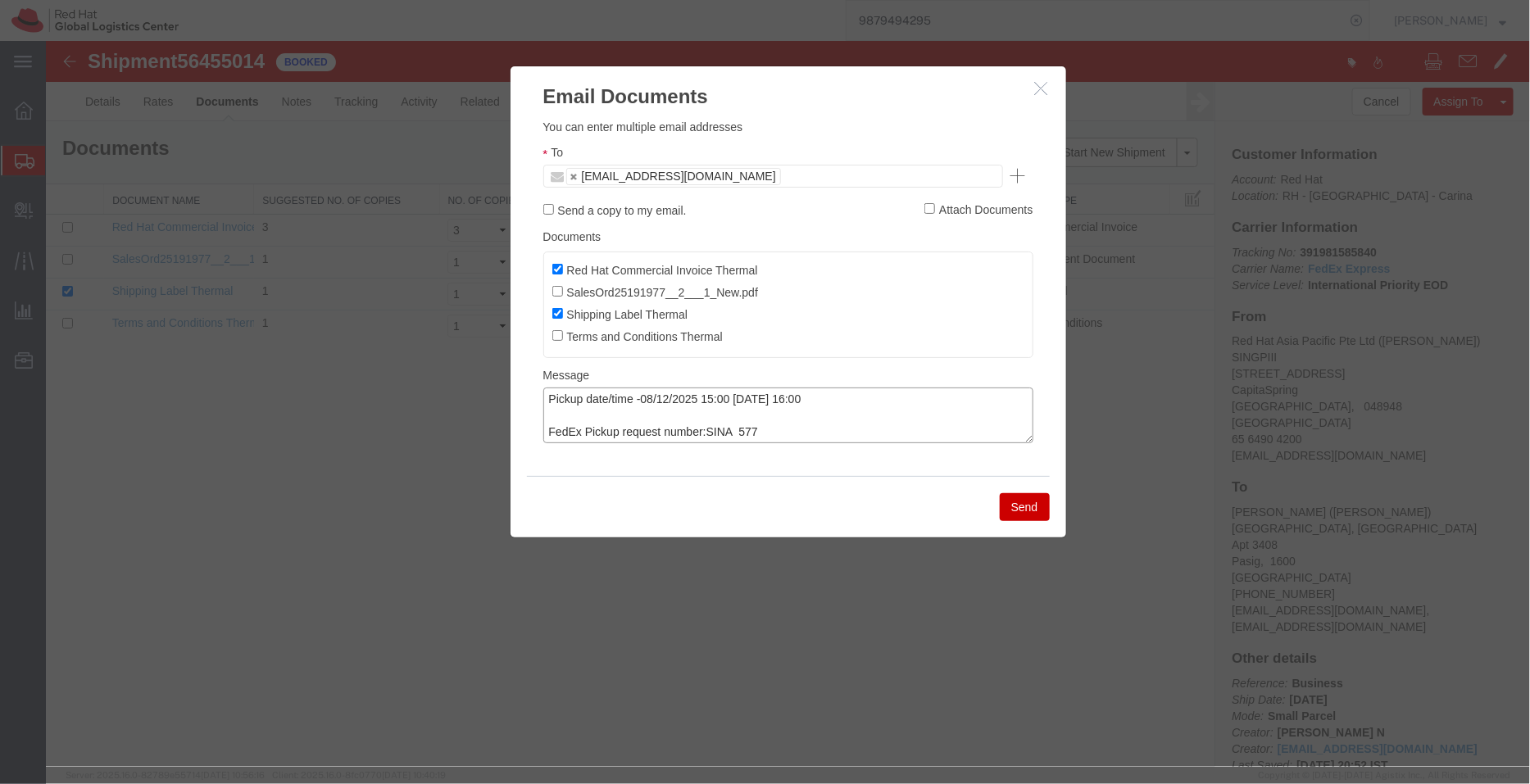
click at [706, 435] on textarea "Pickup date/time -08/12/2025 15:00 - 08/12/2025 16:00 FedEx Pickup request numb…" at bounding box center [788, 414] width 490 height 56
type textarea "Pickup date/time -08/12/2025 15:00 - 08/12/2025 16:00 FedEx Pickup request numb…"
click at [1015, 505] on button "Send" at bounding box center [1024, 506] width 50 height 28
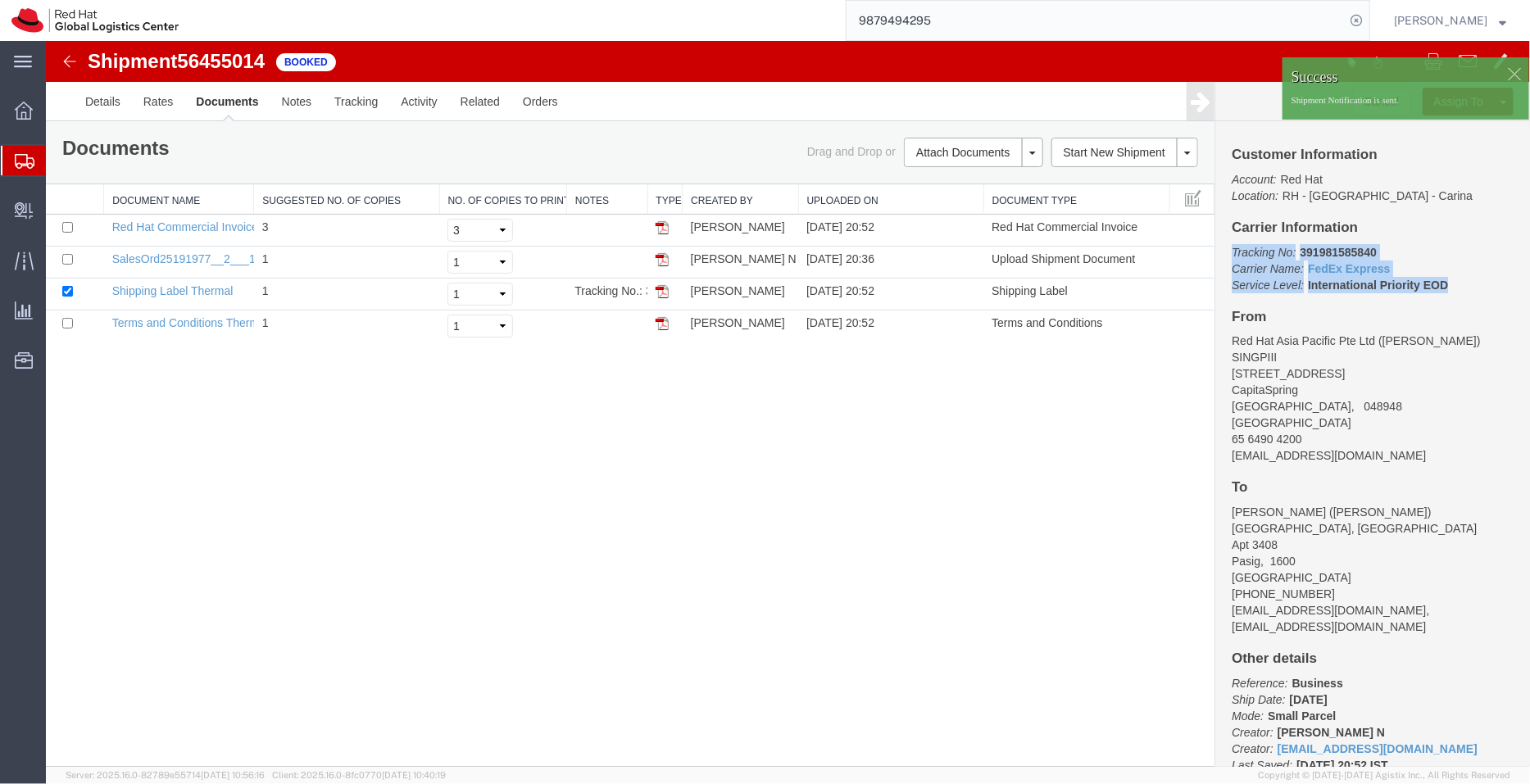
drag, startPoint x: 1430, startPoint y: 284, endPoint x: 1227, endPoint y: 251, distance: 205.7
click at [1227, 251] on div "Customer Information Account: Red Hat Location: RH - Bangalore - Carina Carrier…" at bounding box center [1373, 443] width 315 height 645
copy p "Tracking No: 391981585840 Carrier Name: FedEx Express FedEx Express Service Lev…"
